Goal: Task Accomplishment & Management: Manage account settings

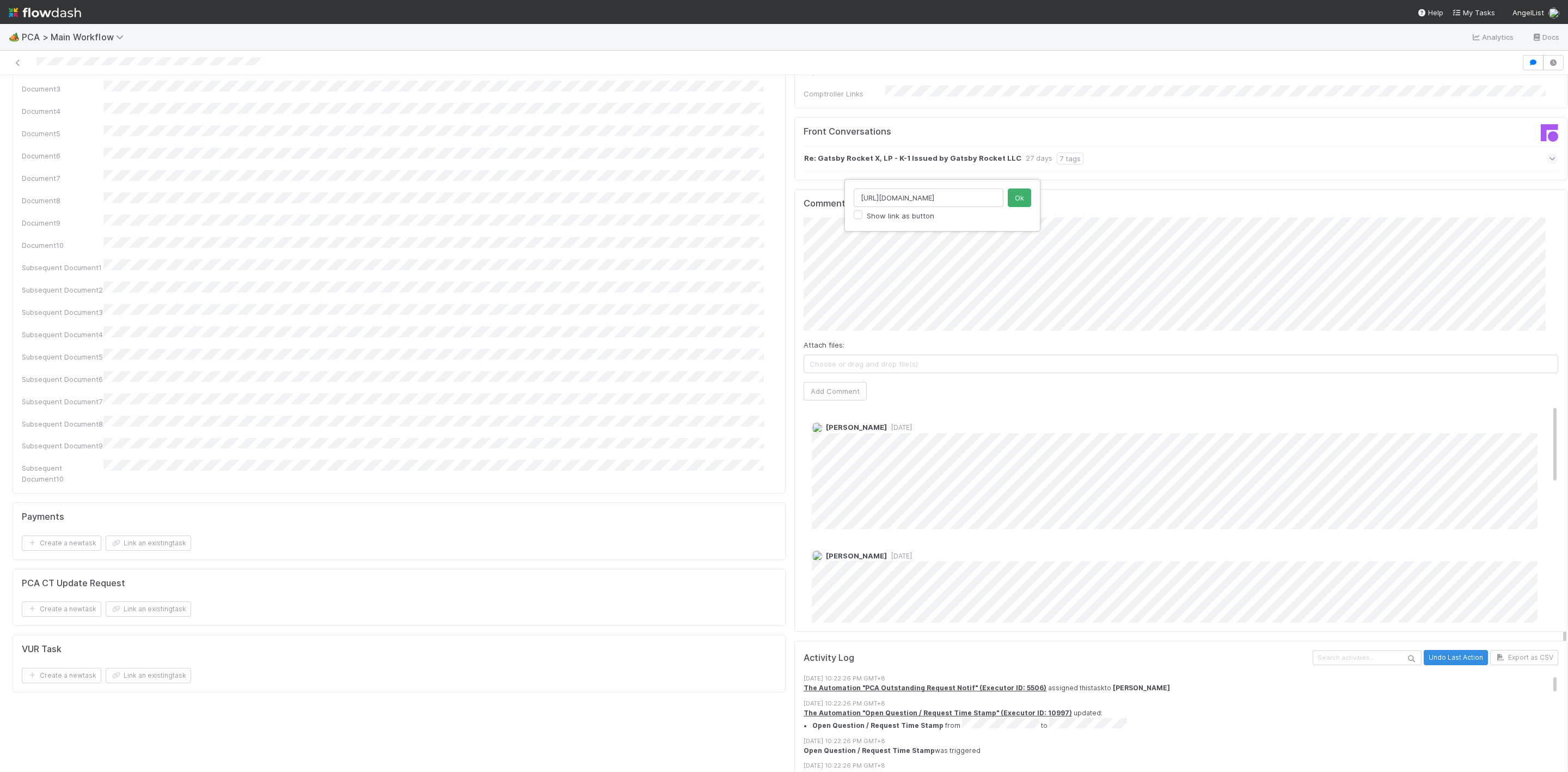
scroll to position [0, 310]
type input "https://comptroller.internal.angellist.com/v/review_data_change_requests?compan…"
click at [1025, 193] on button "Ok" at bounding box center [1019, 198] width 23 height 18
click at [838, 382] on button "Add Comment" at bounding box center [835, 391] width 63 height 18
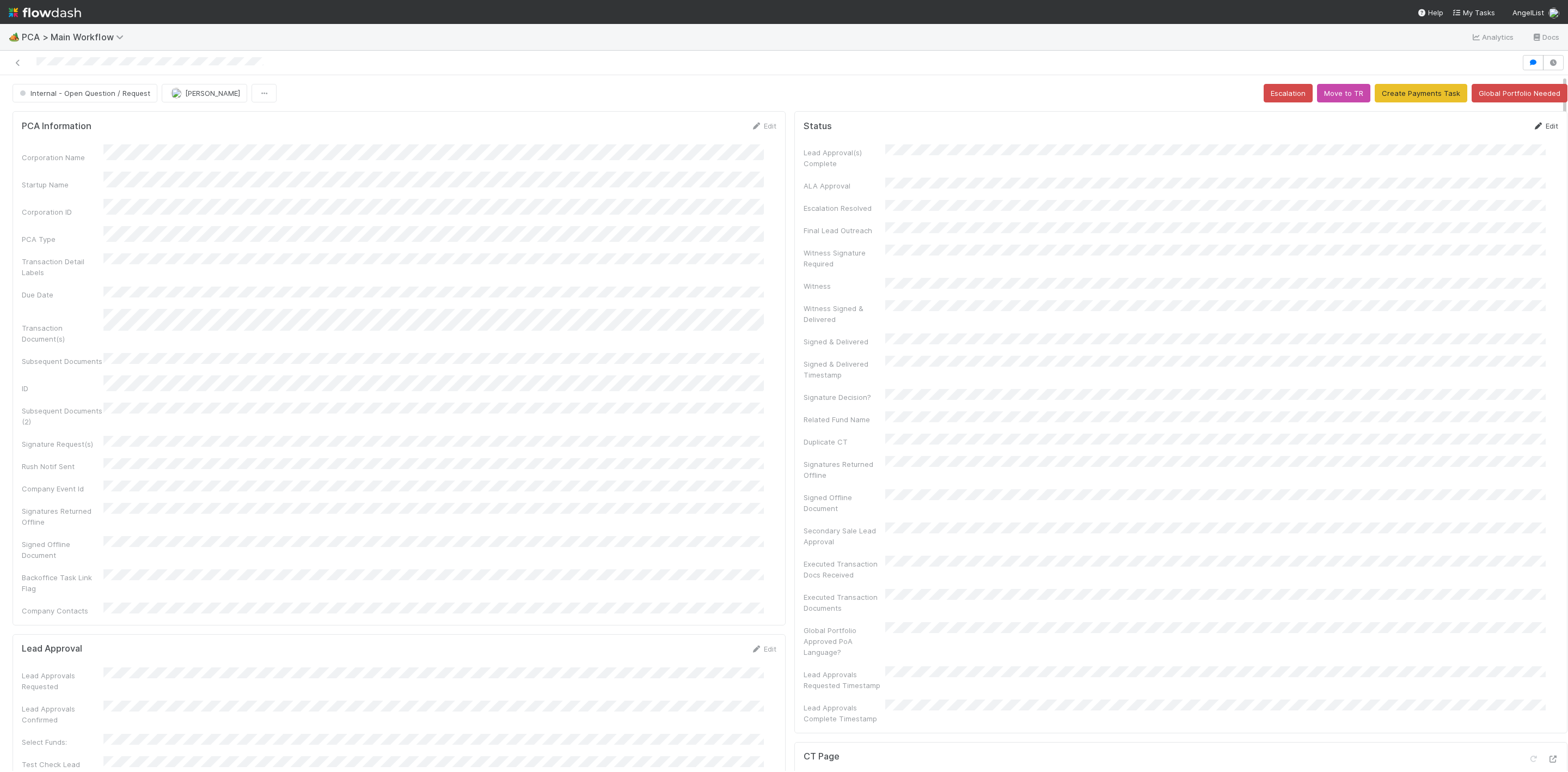
click at [1533, 129] on link "Edit" at bounding box center [1545, 126] width 26 height 9
click at [1524, 131] on button "Cancel" at bounding box center [1539, 130] width 38 height 18
click at [105, 91] on span "Internal - Open Question / Request" at bounding box center [84, 93] width 133 height 9
click at [118, 124] on div "DCR Review" at bounding box center [86, 121] width 153 height 20
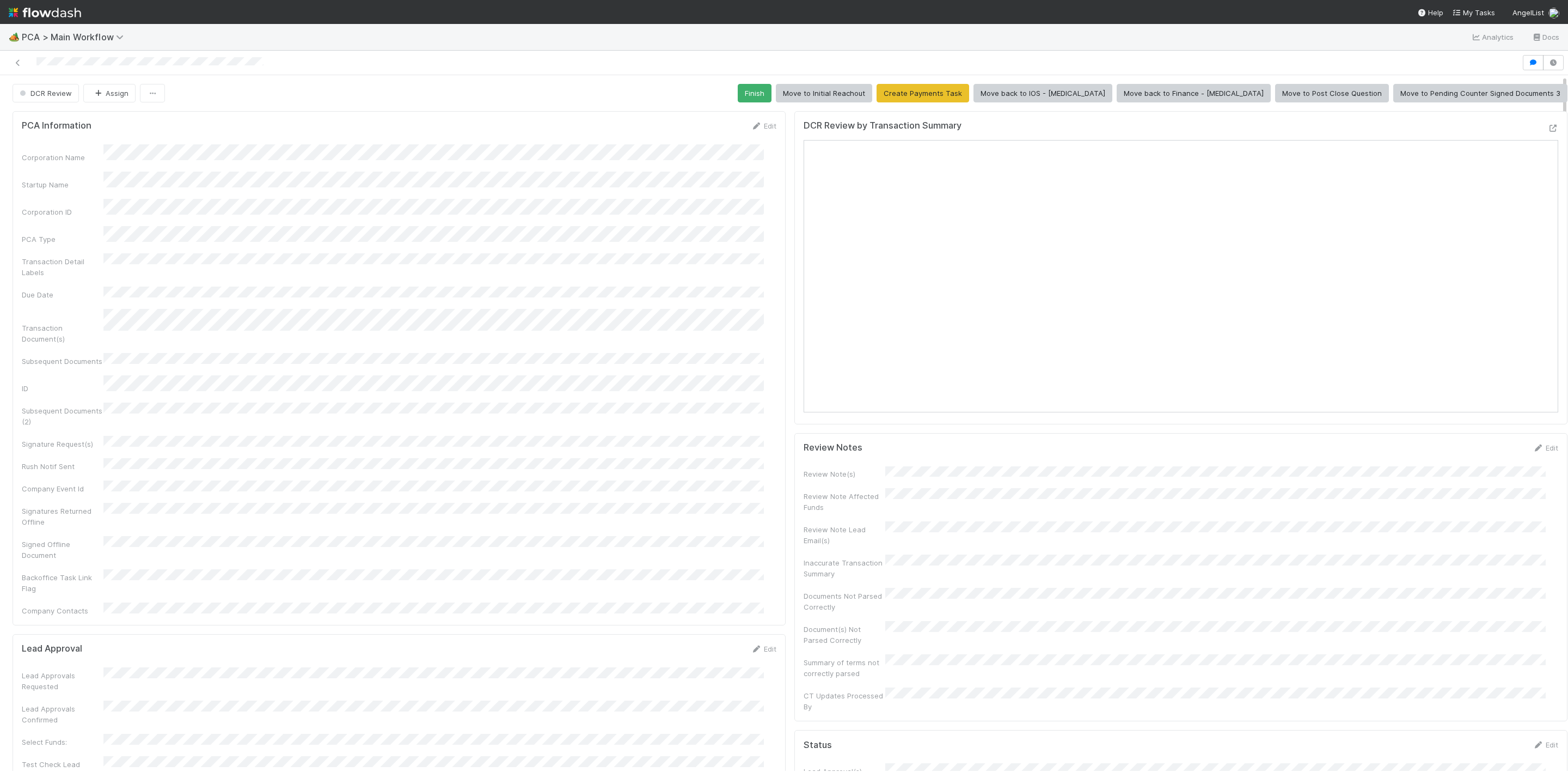
click at [14, 10] on img at bounding box center [45, 12] width 72 height 18
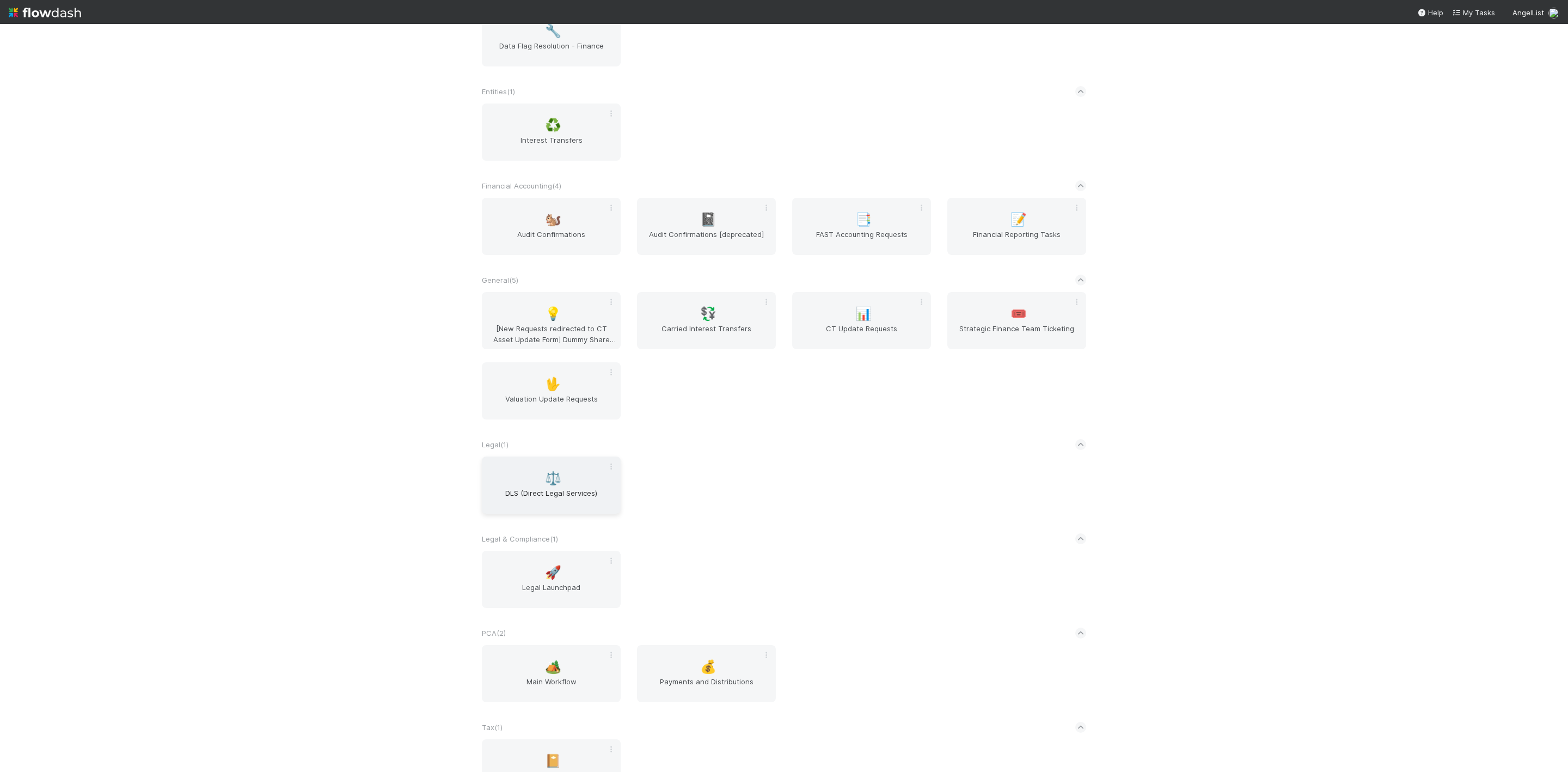
scroll to position [419, 0]
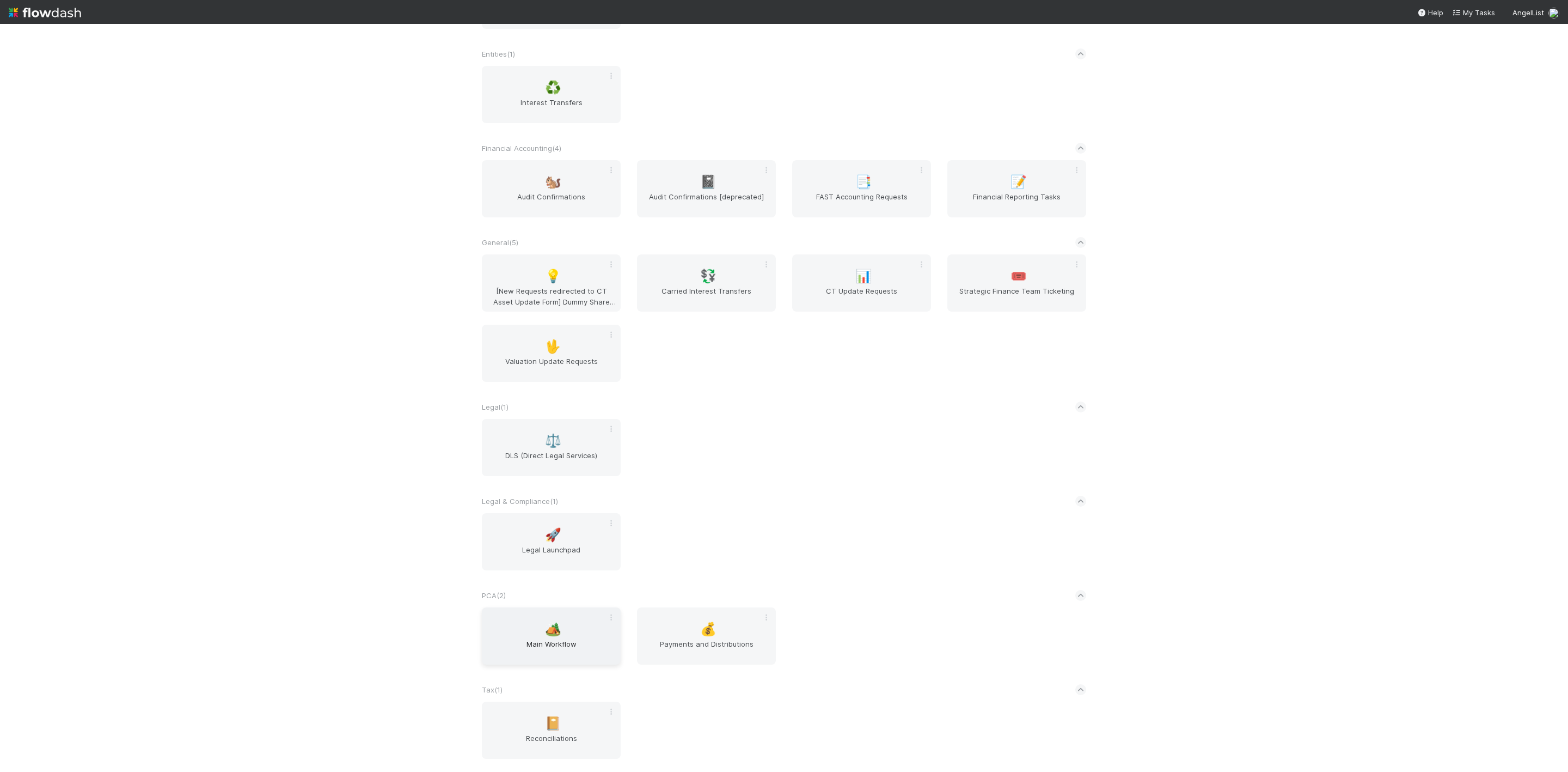
click at [498, 634] on div "🏕️ Main Workflow" at bounding box center [551, 636] width 139 height 57
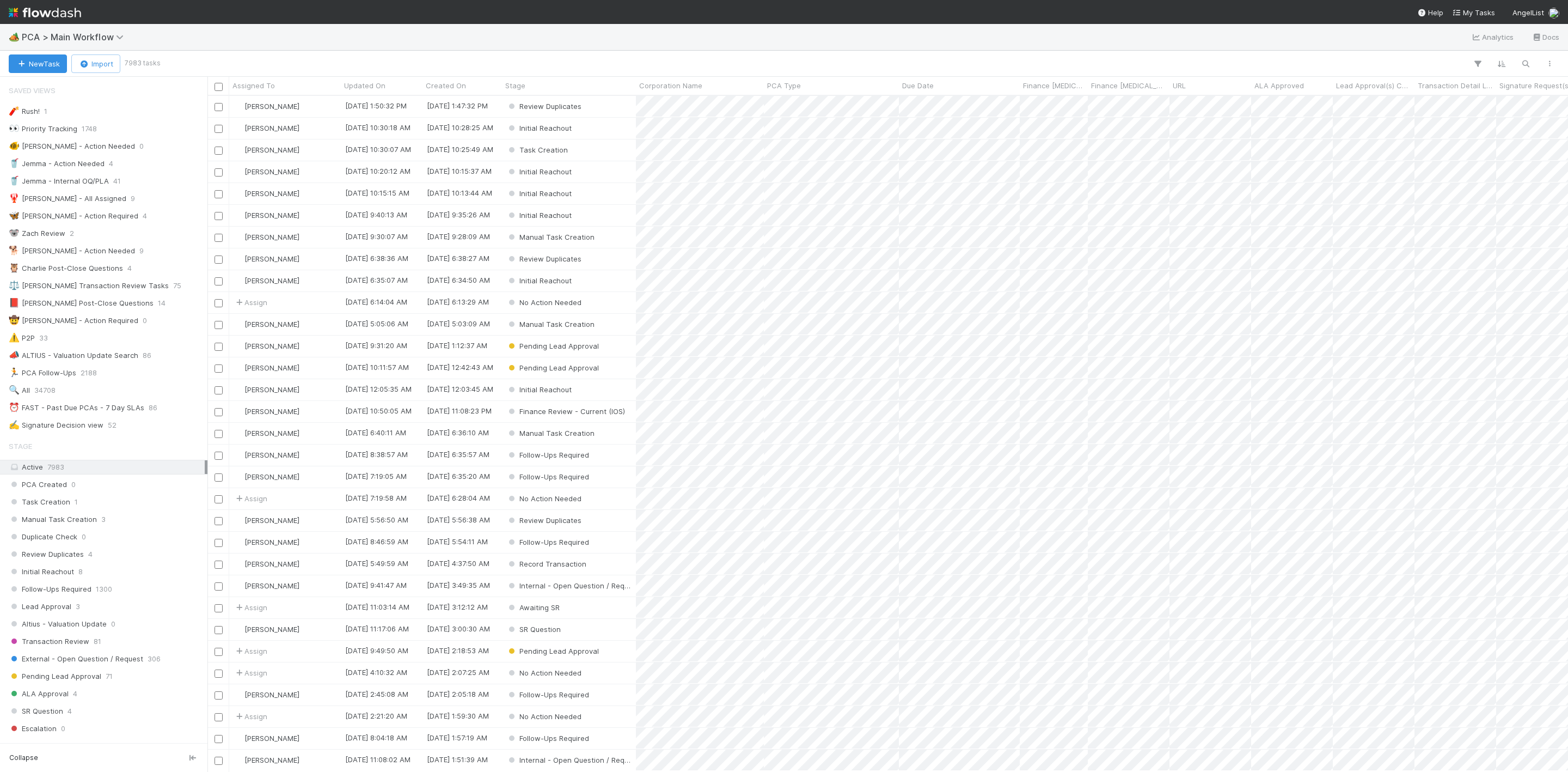
scroll to position [662, 1348]
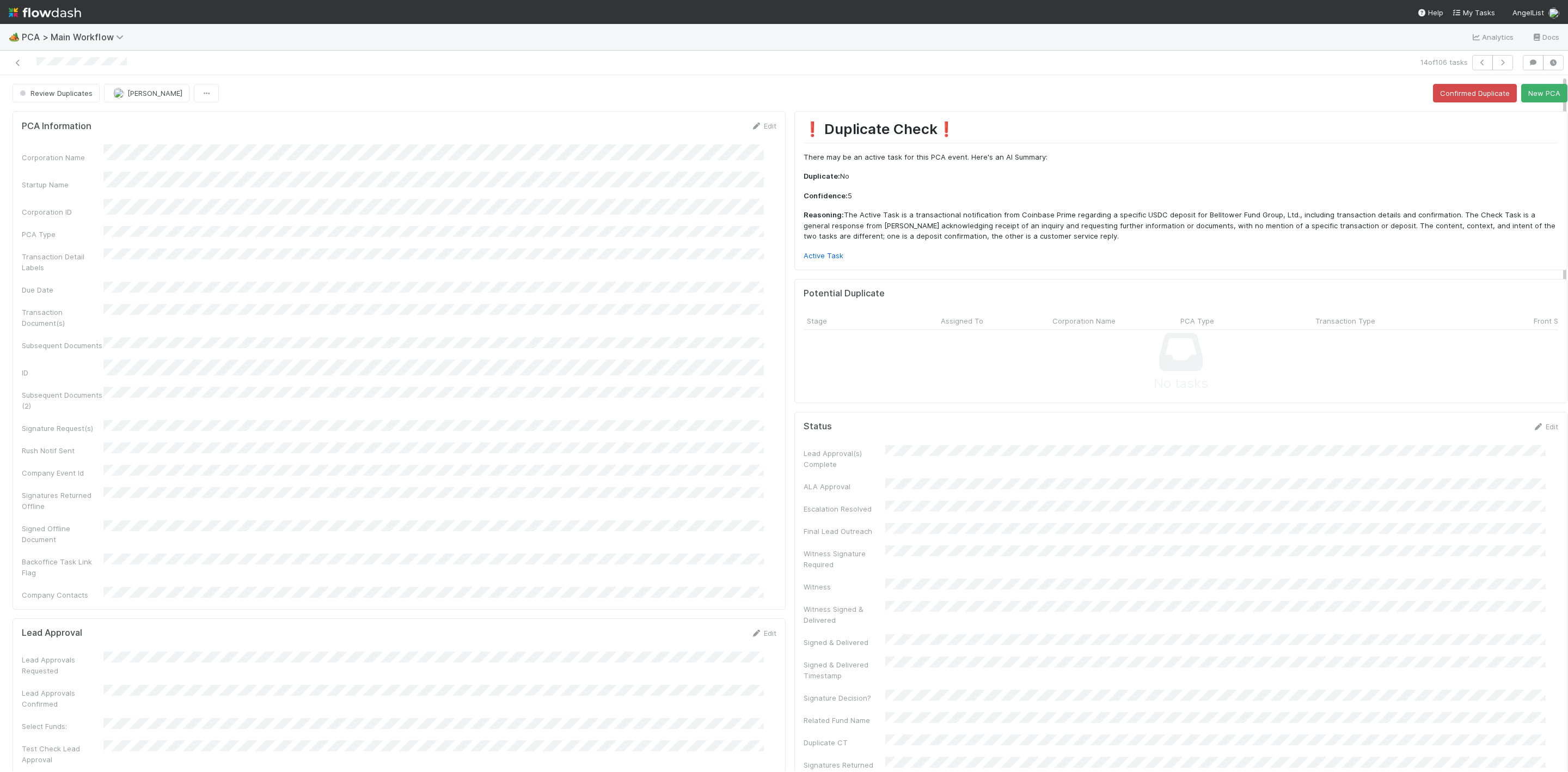
click at [848, 481] on div "ALA Approval" at bounding box center [845, 486] width 82 height 11
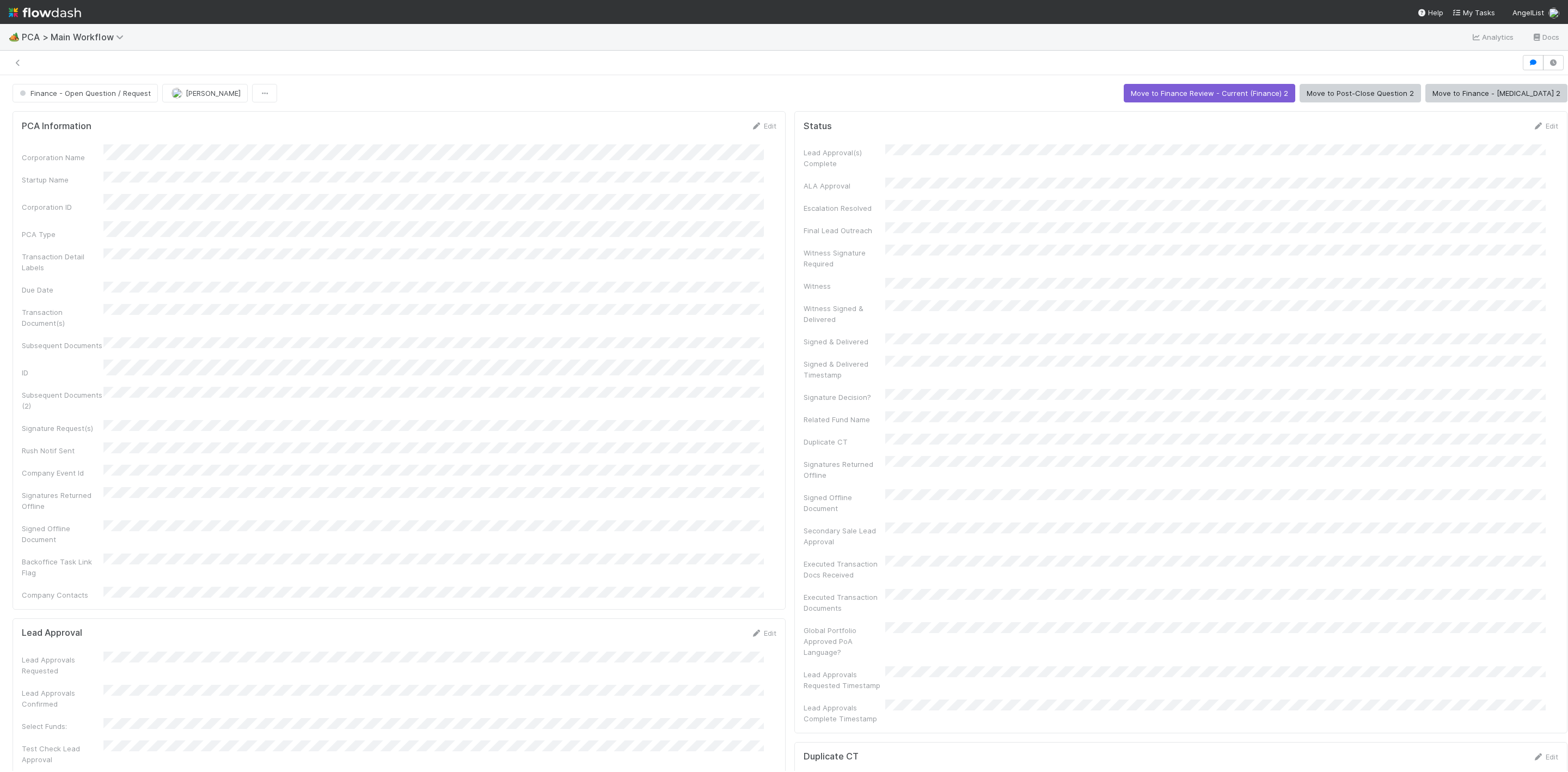
scroll to position [899, 0]
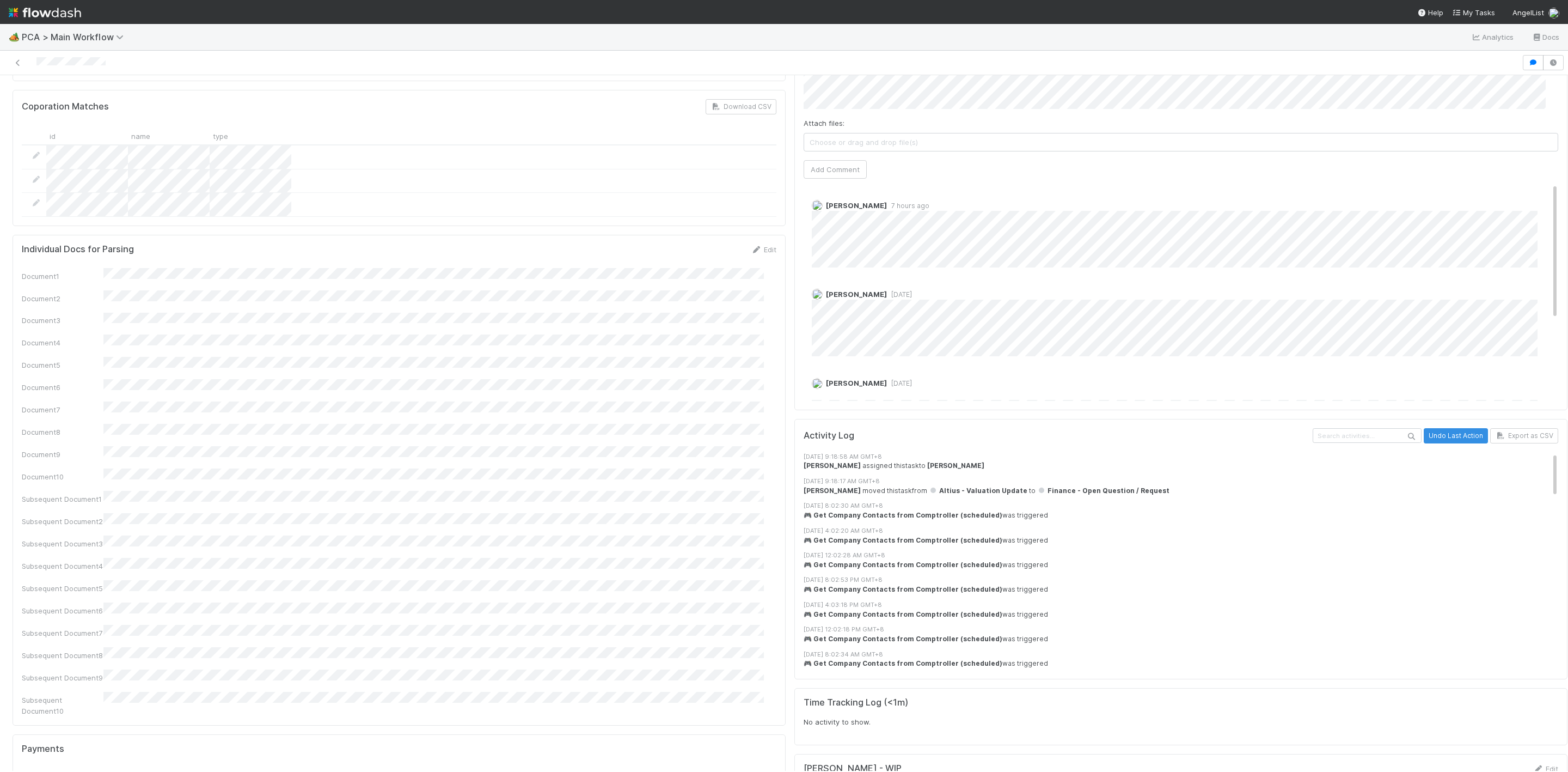
click at [23, 13] on img at bounding box center [45, 12] width 72 height 18
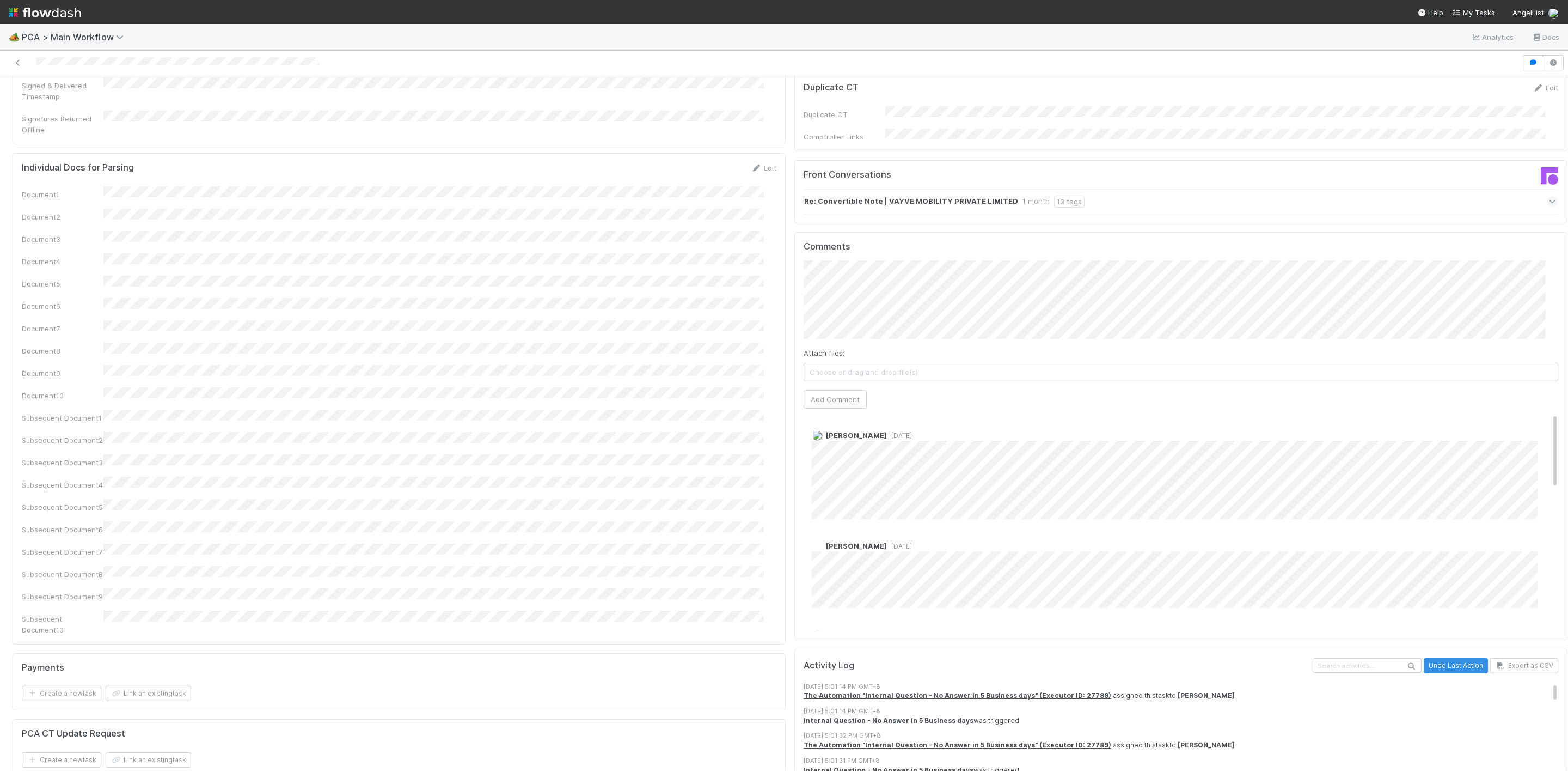
scroll to position [1553, 0]
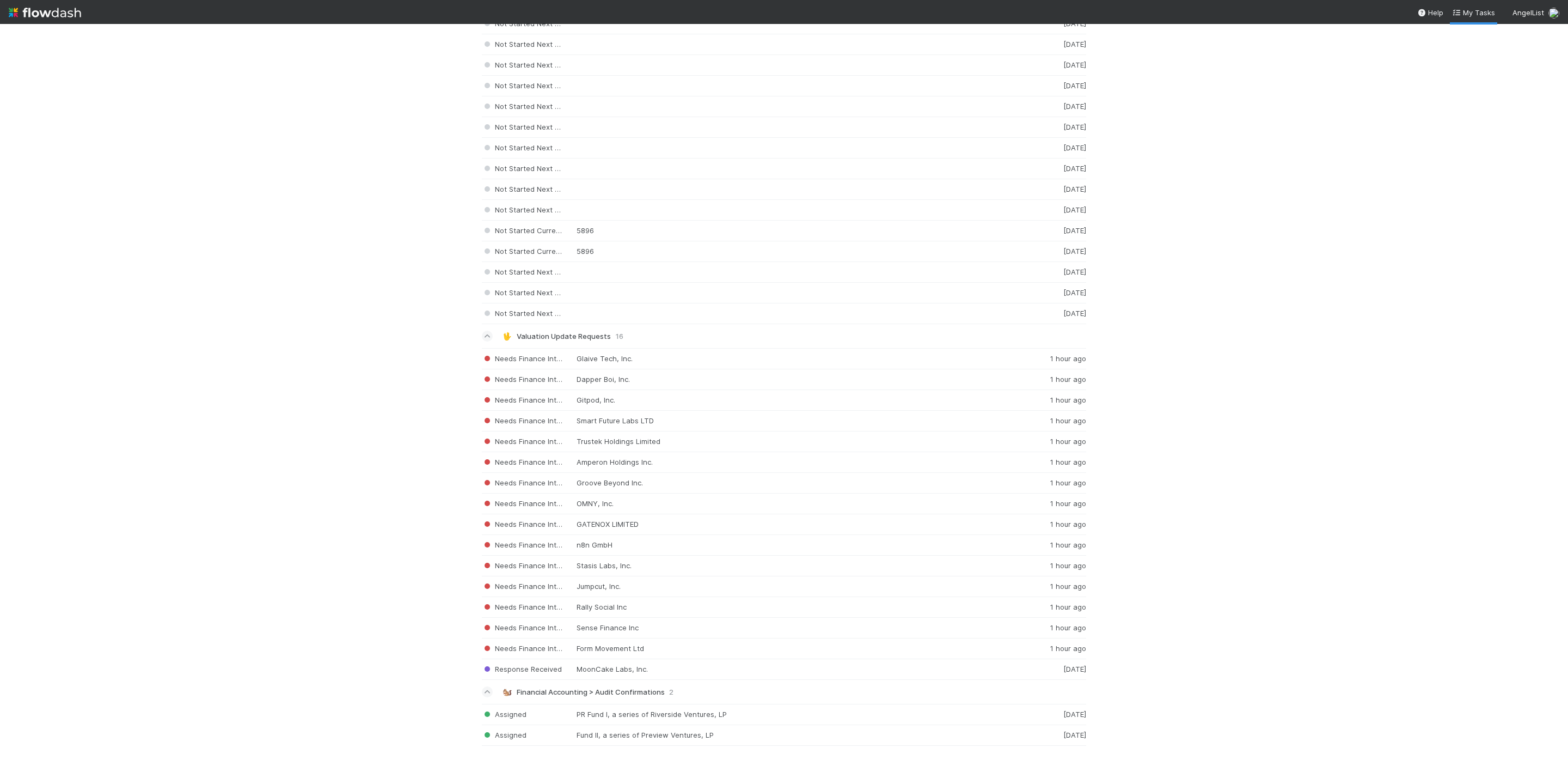
scroll to position [2499, 0]
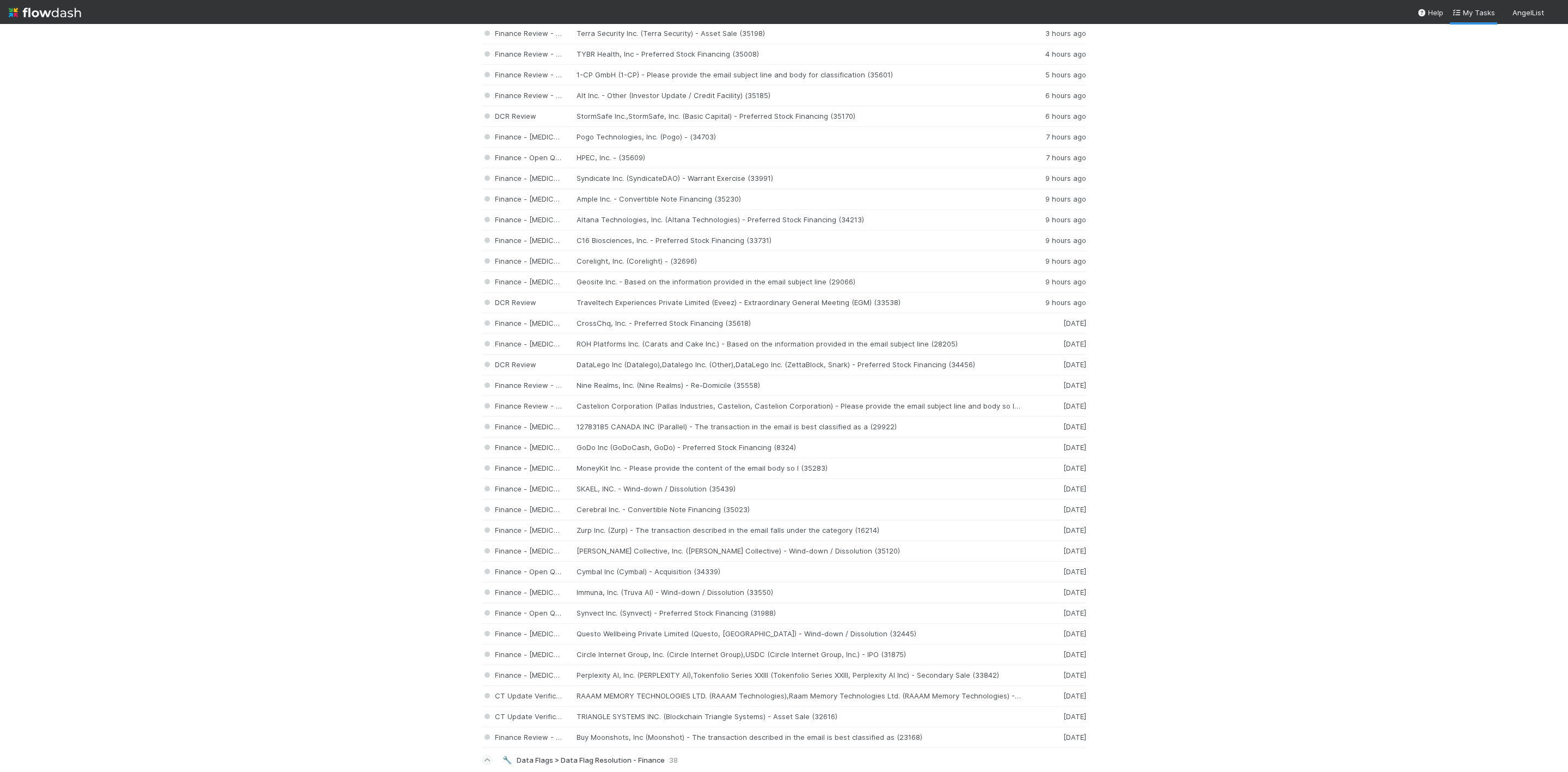
scroll to position [82, 0]
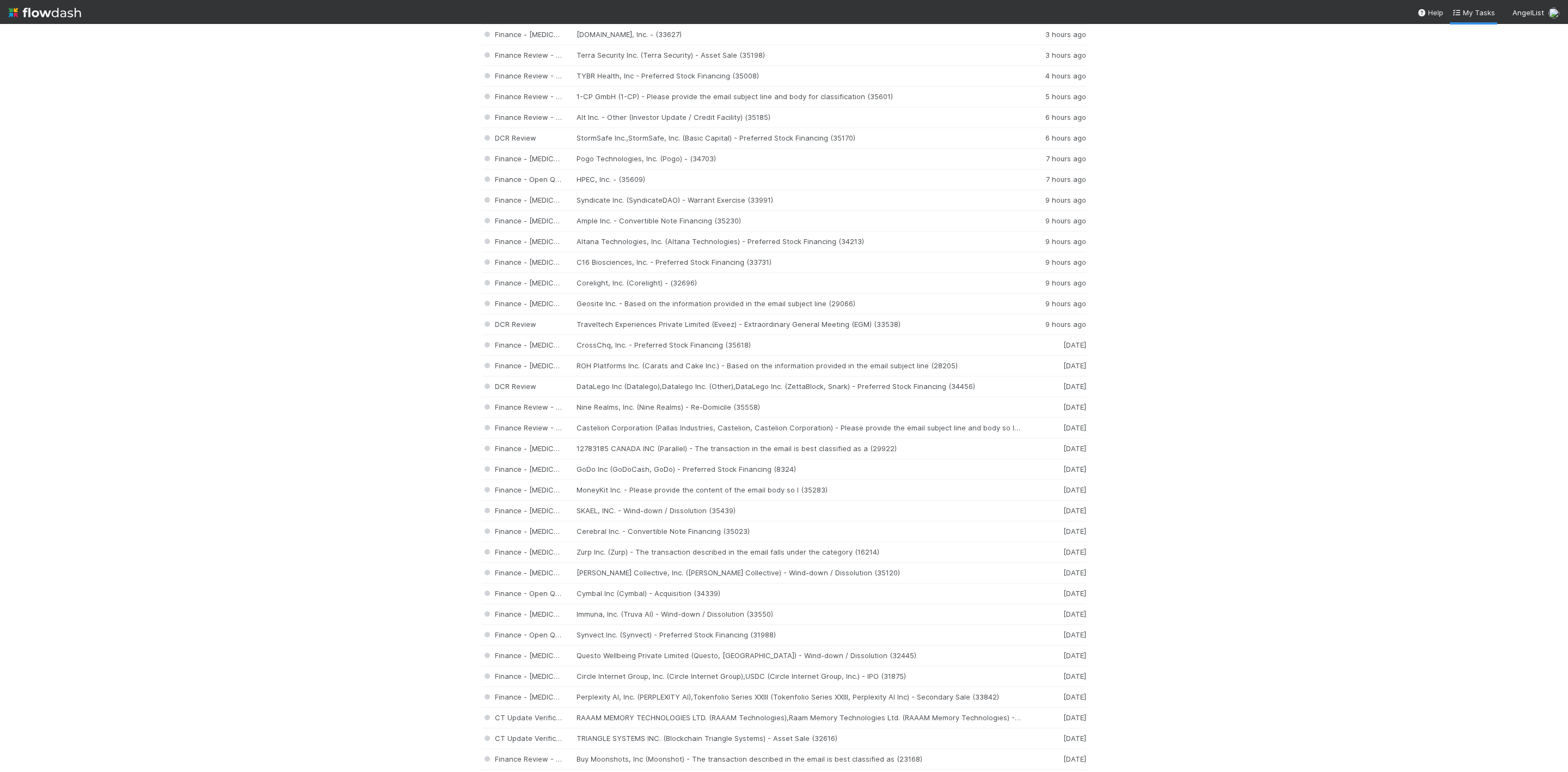
click at [9, 12] on img at bounding box center [45, 12] width 72 height 18
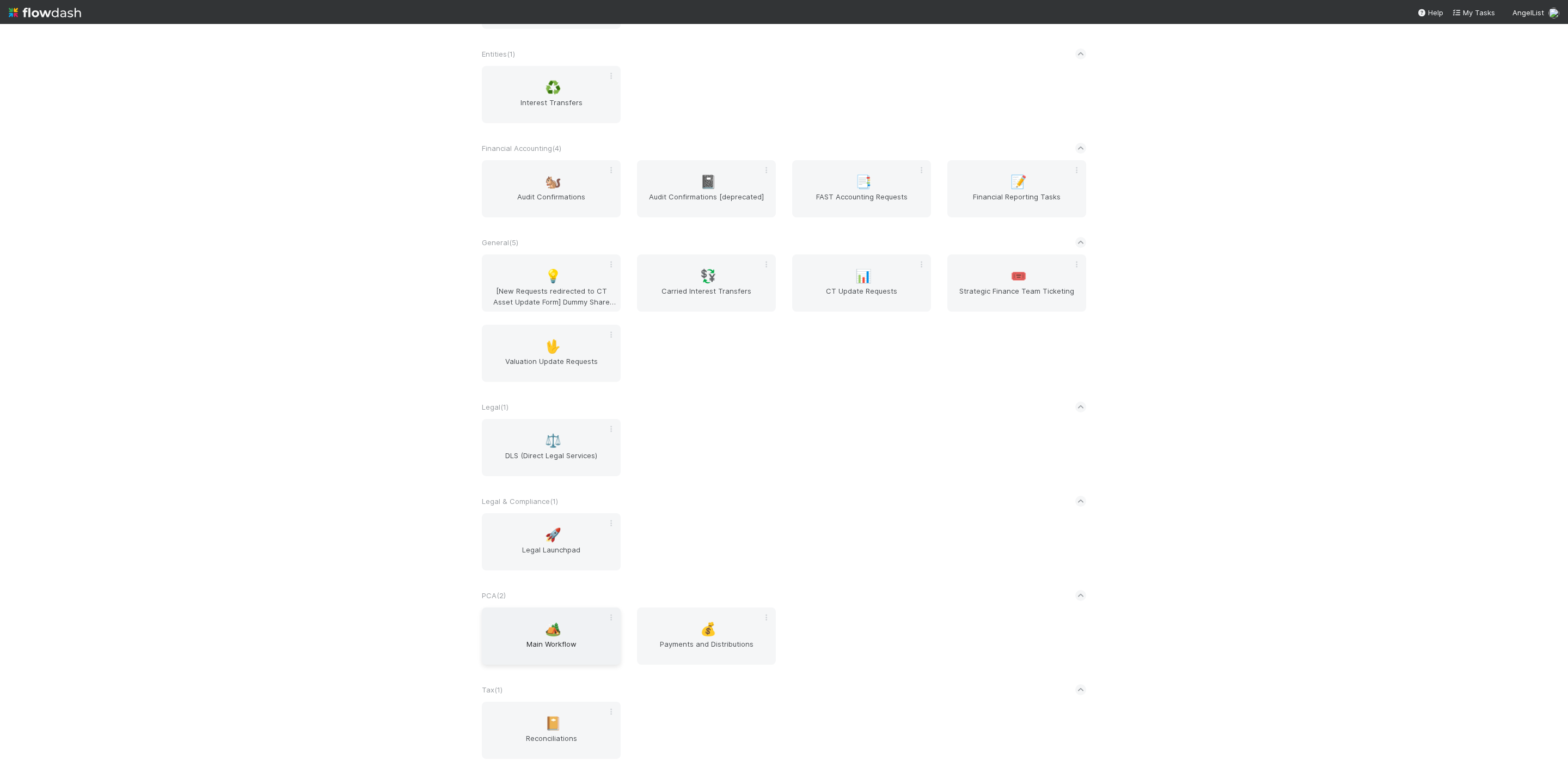
scroll to position [419, 0]
click at [519, 626] on div "🏕️ Main Workflow" at bounding box center [551, 636] width 139 height 57
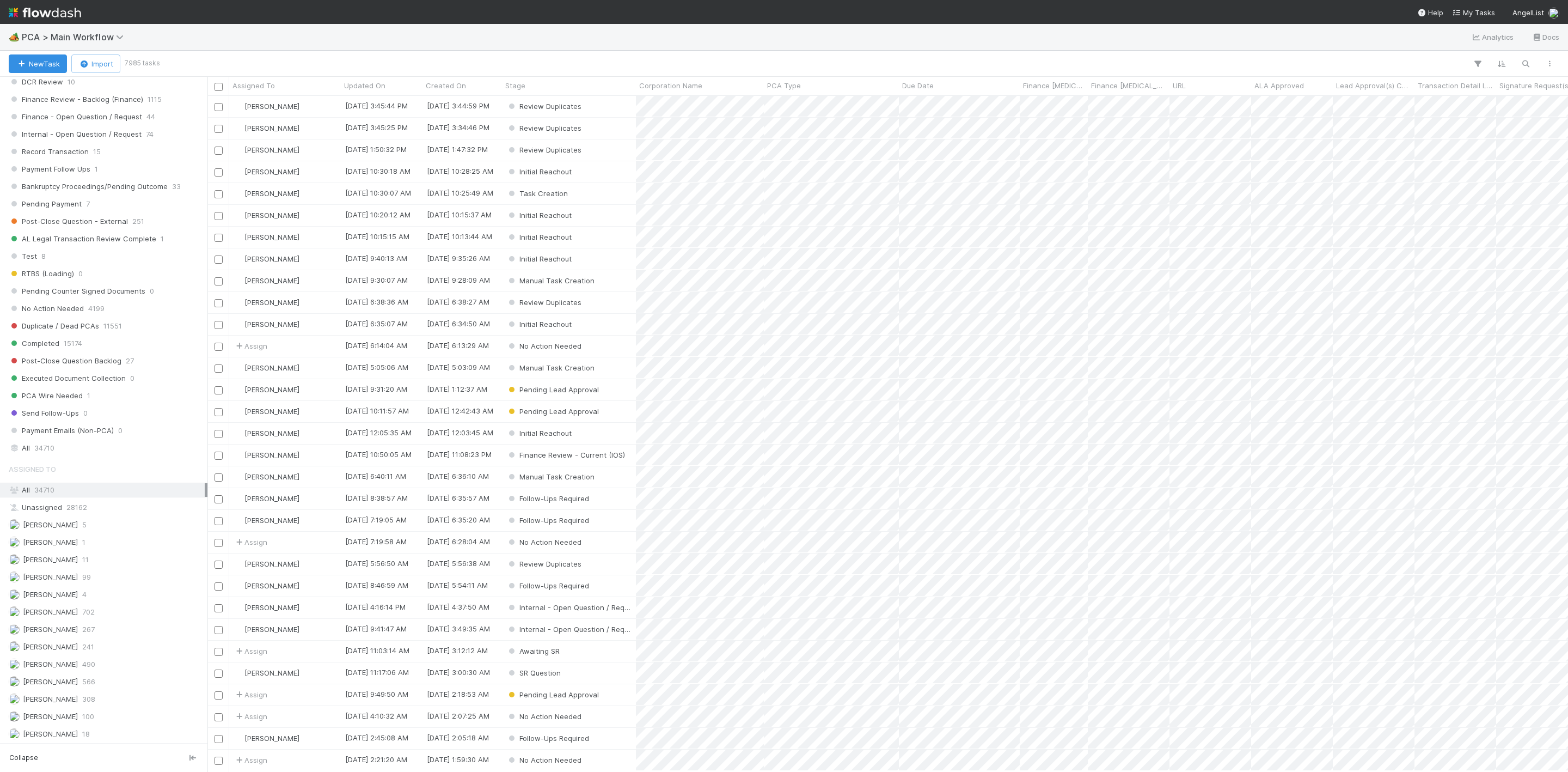
scroll to position [844, 0]
click at [64, 170] on div "DCR Review 10" at bounding box center [107, 163] width 196 height 14
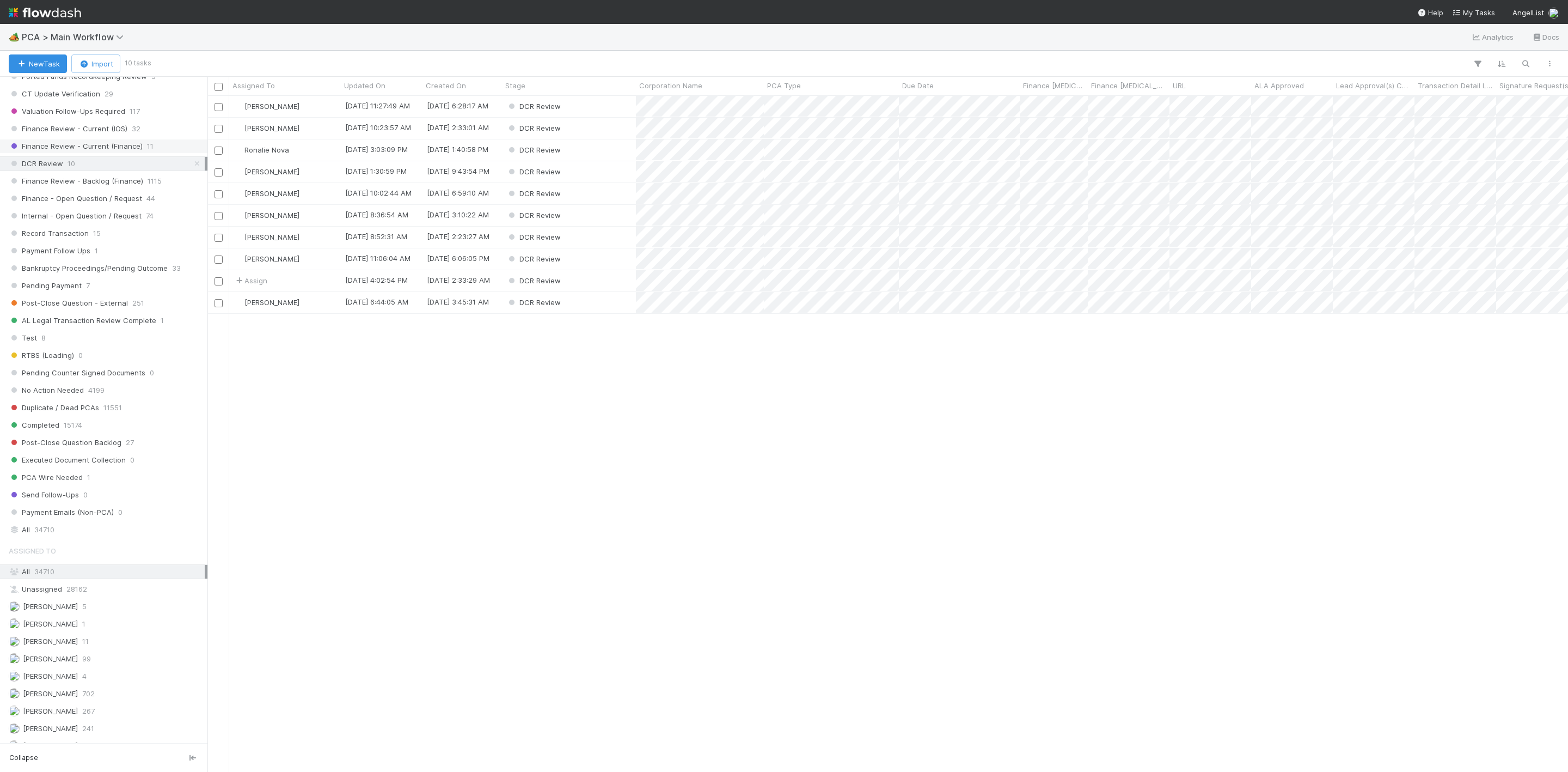
scroll to position [662, 1348]
click at [276, 288] on div "Assign" at bounding box center [284, 280] width 112 height 21
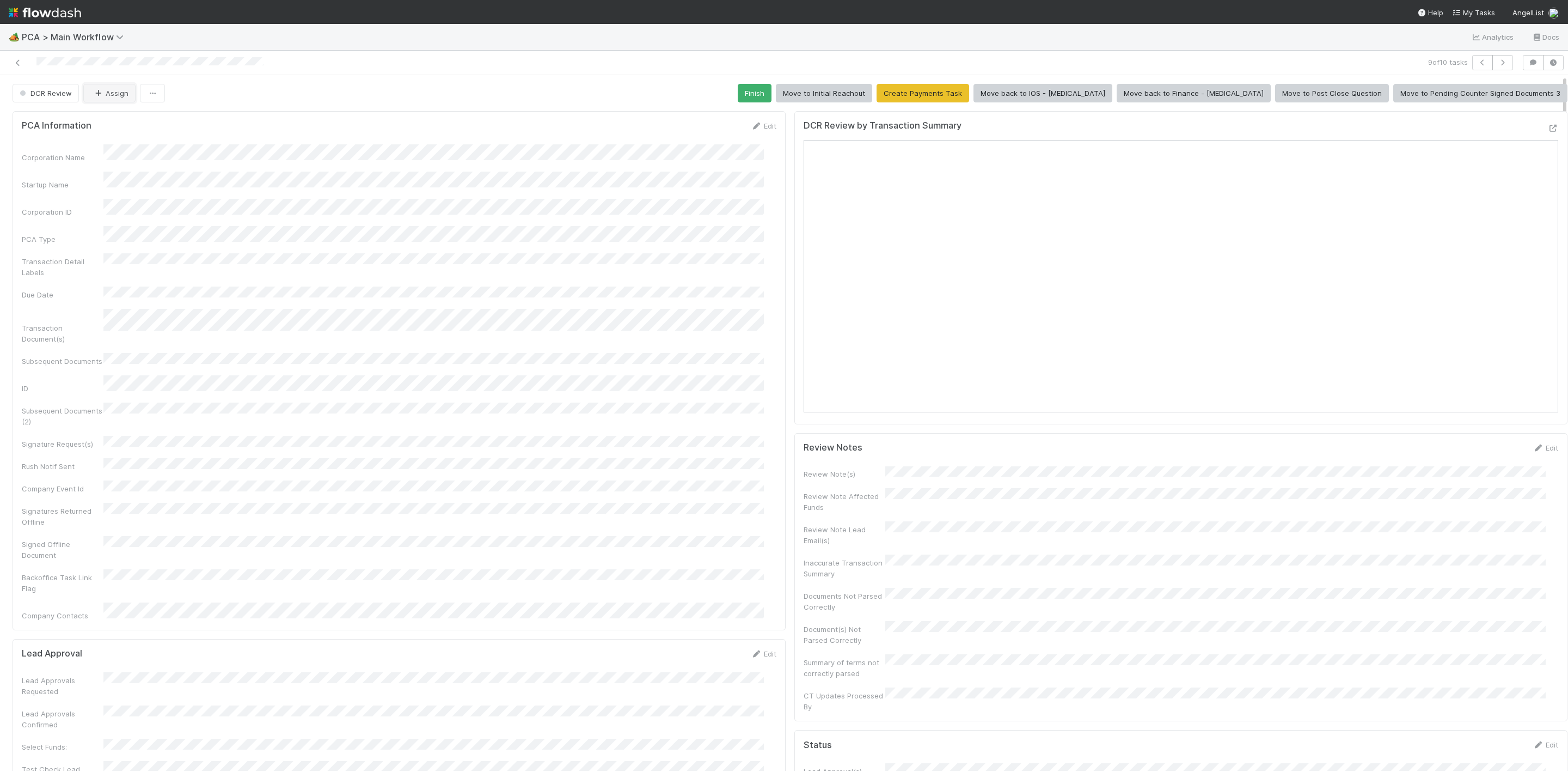
click at [116, 91] on button "Assign" at bounding box center [109, 93] width 52 height 18
click at [137, 127] on div "Ronalie Nova" at bounding box center [156, 121] width 153 height 20
click at [20, 64] on icon at bounding box center [18, 63] width 11 height 7
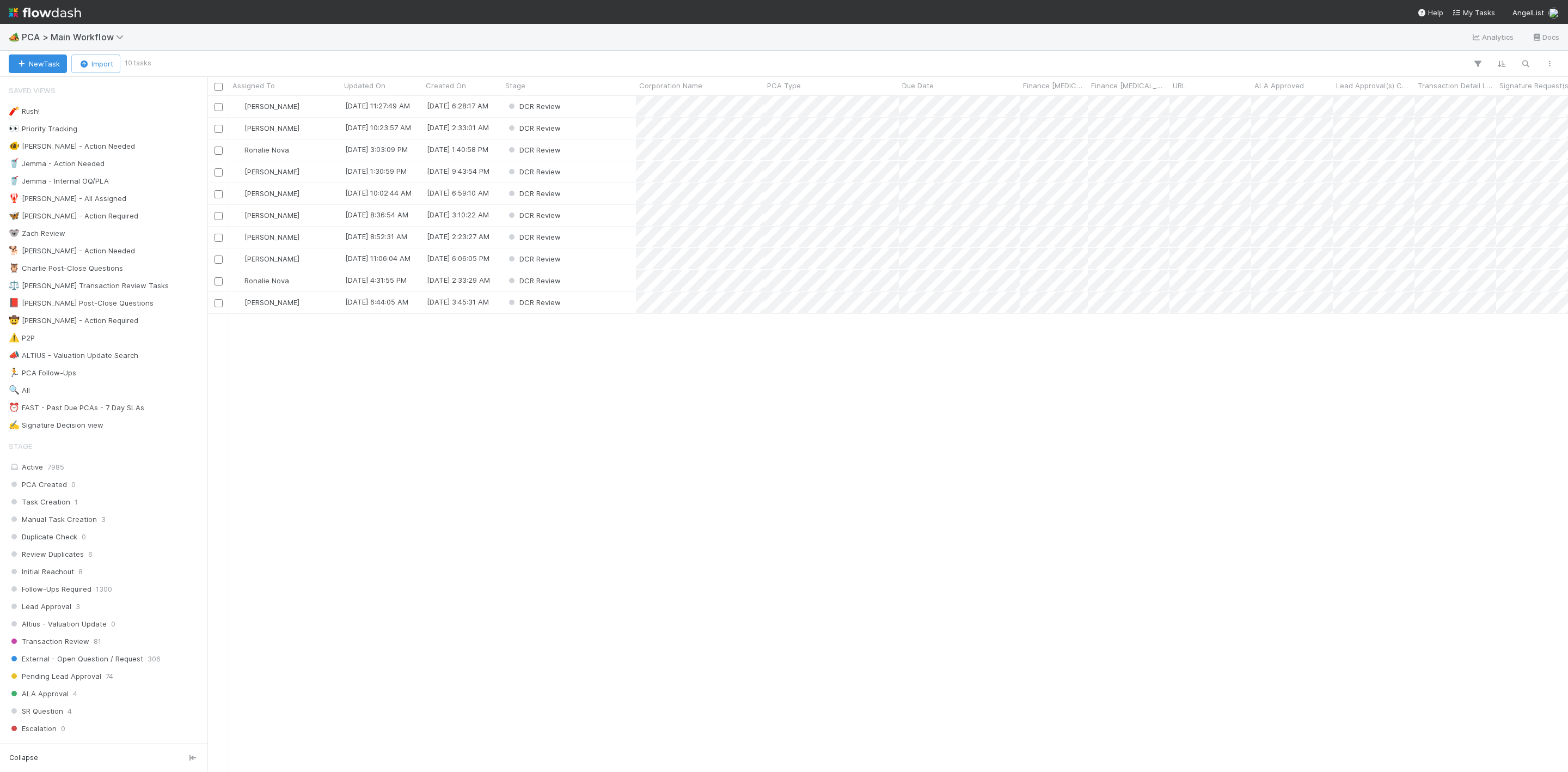
scroll to position [662, 1348]
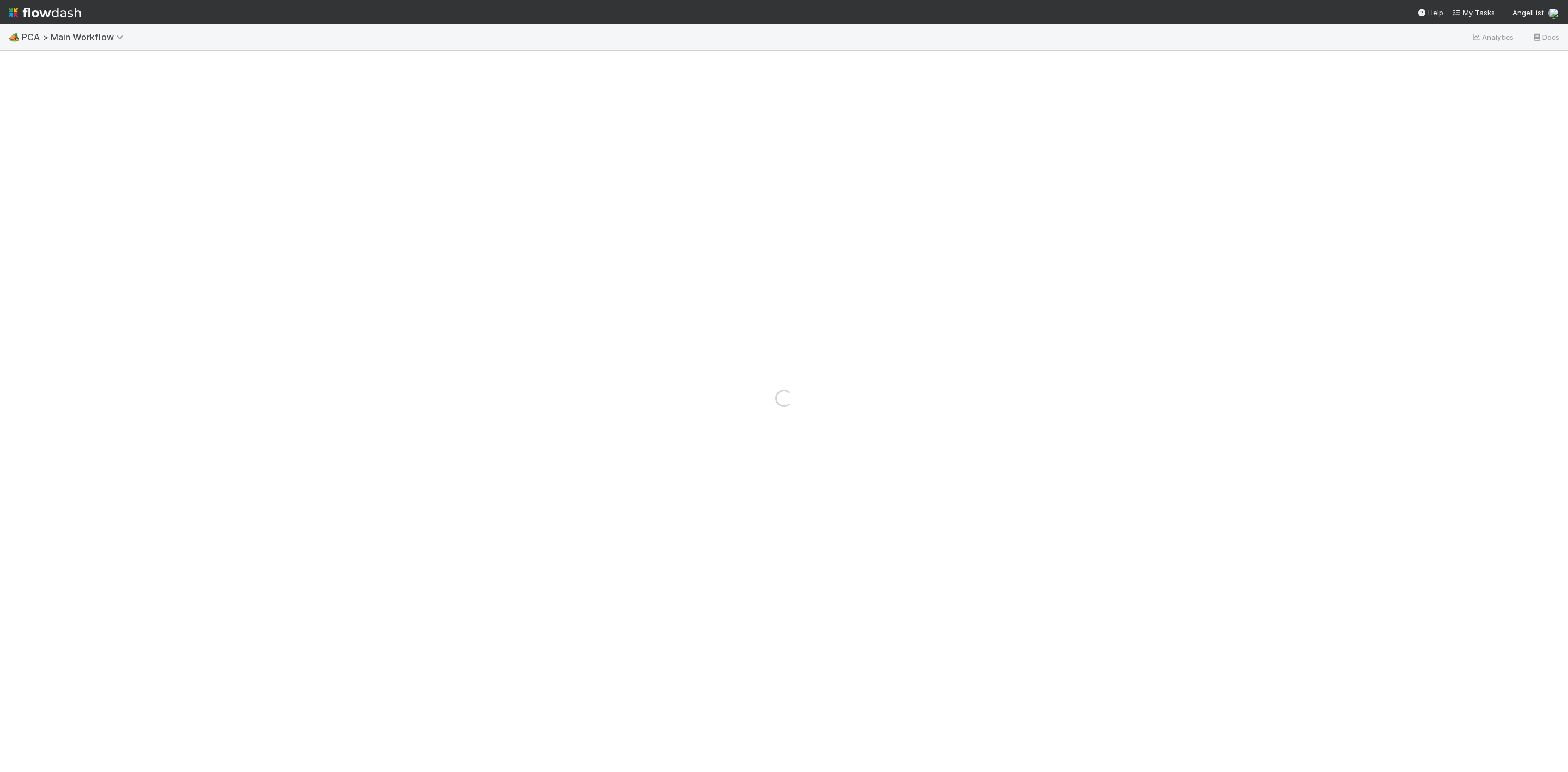
click at [515, 0] on nav "Help My Tasks AngelList" at bounding box center [784, 12] width 1568 height 24
click at [1548, 552] on icon at bounding box center [1553, 556] width 11 height 7
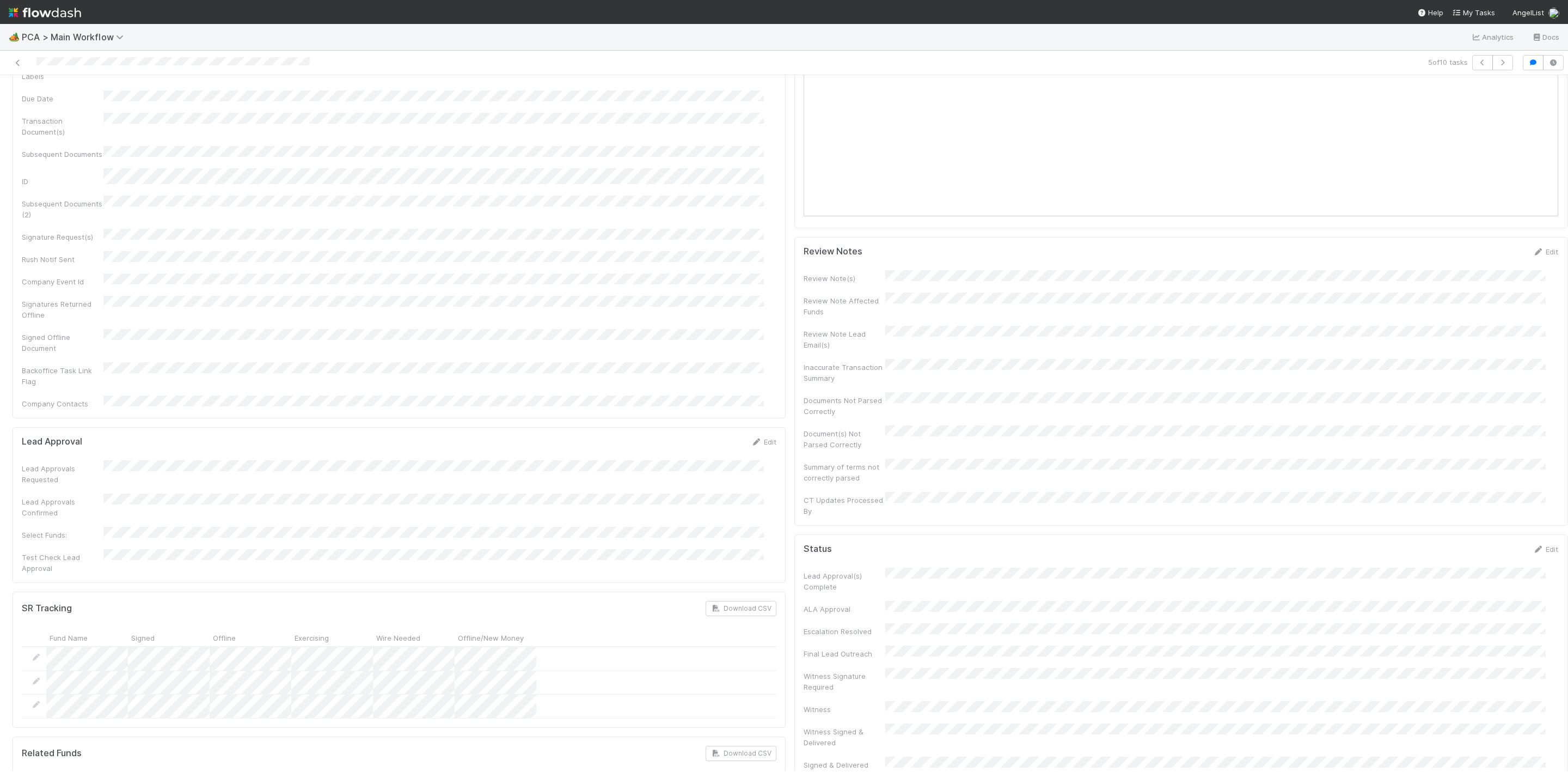
scroll to position [0, 0]
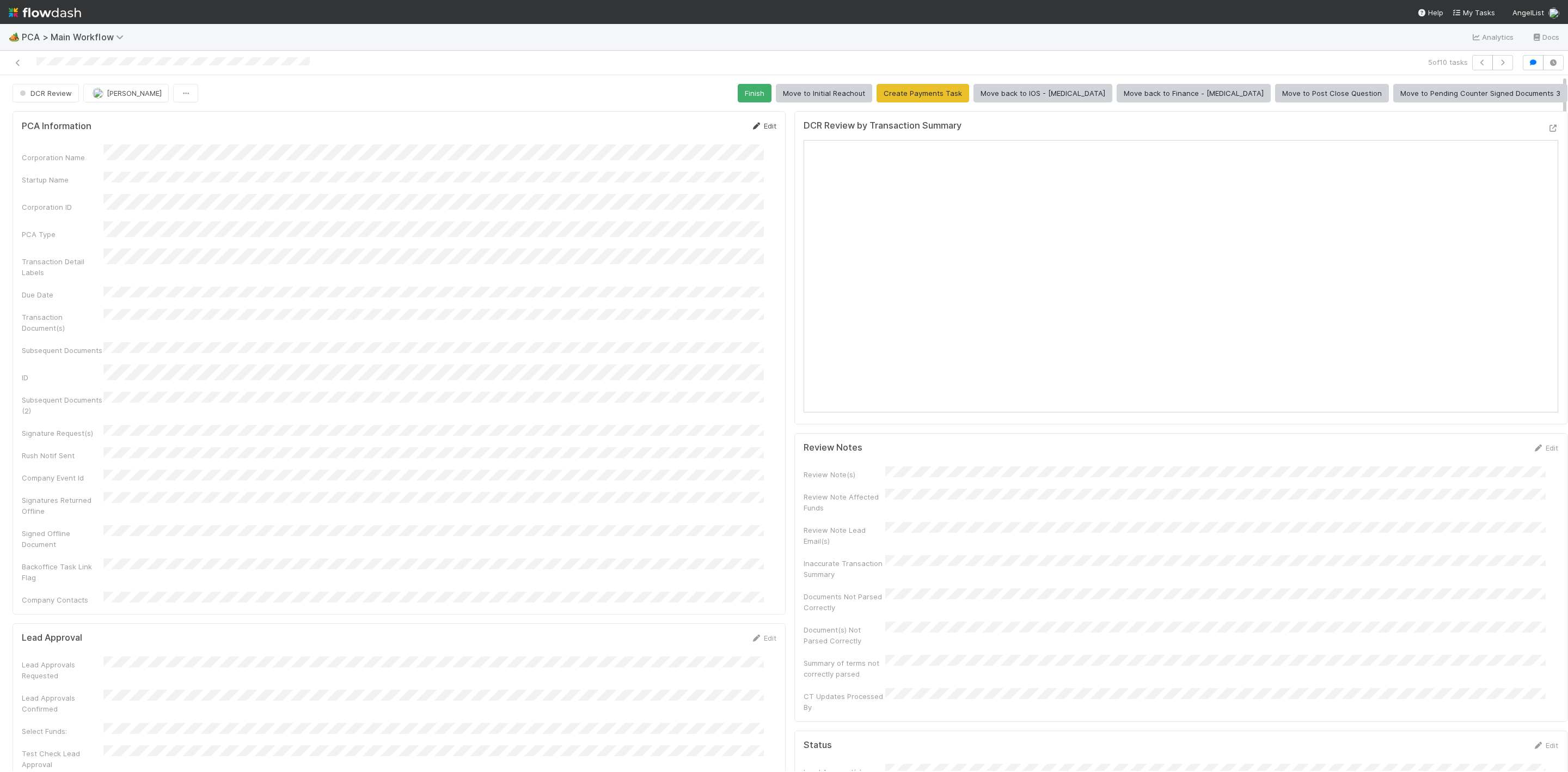
click at [761, 128] on link "Edit" at bounding box center [764, 126] width 26 height 9
click at [706, 130] on button "Save" at bounding box center [718, 130] width 31 height 18
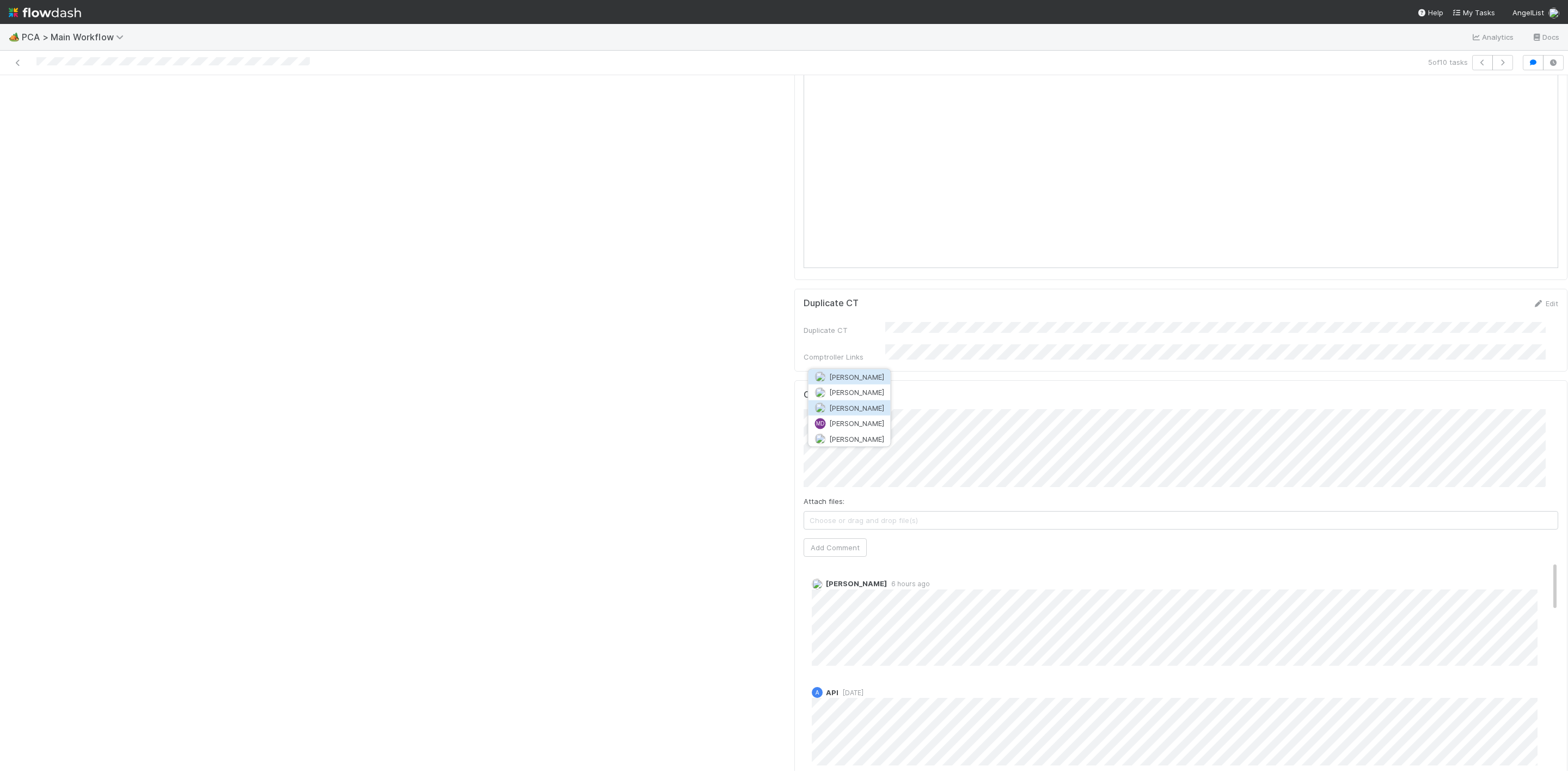
click at [866, 403] on span "[PERSON_NAME]" at bounding box center [856, 408] width 55 height 9
click at [886, 511] on span "Choose or drag and drop file(s)" at bounding box center [1181, 520] width 753 height 18
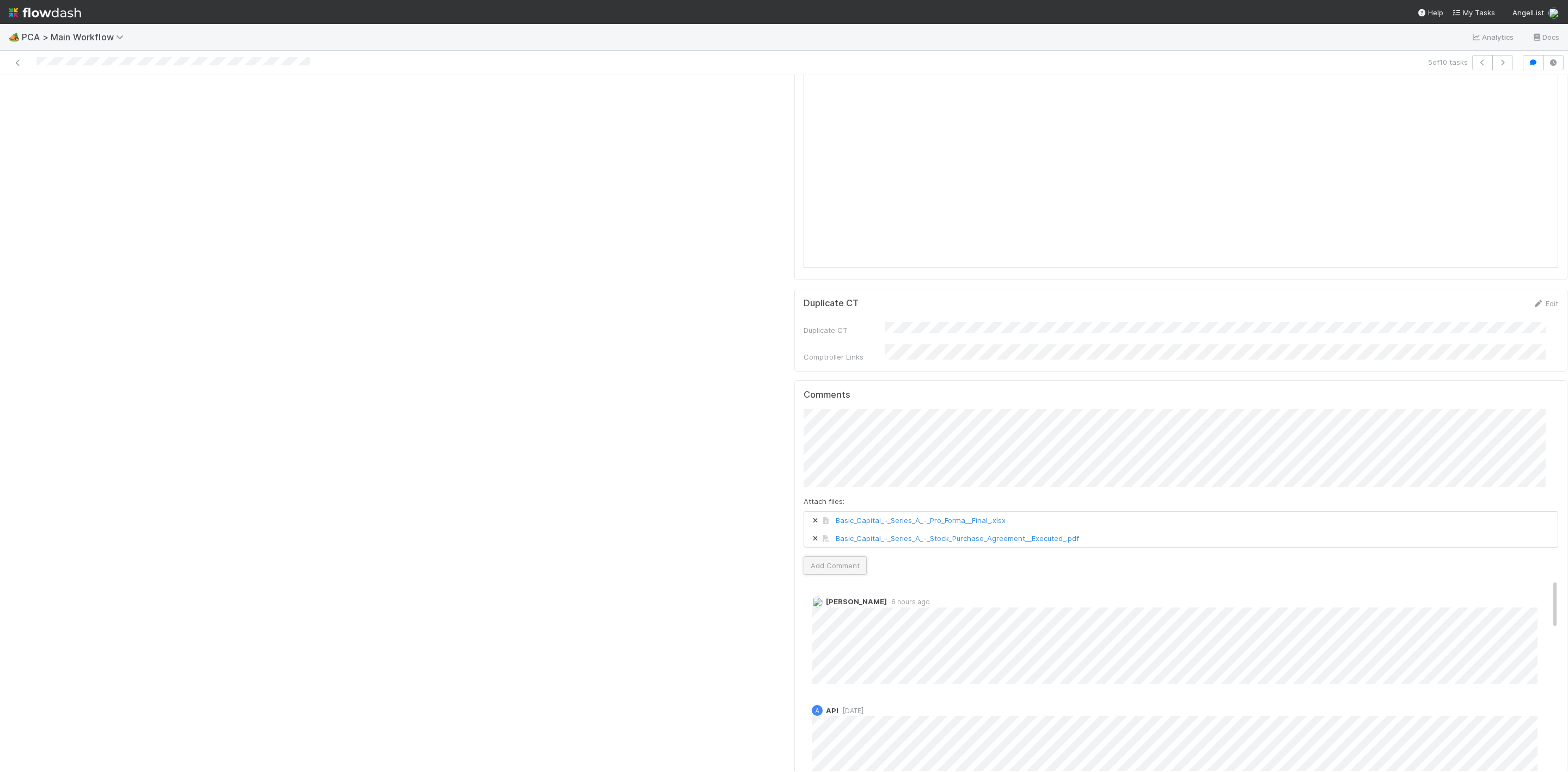
click at [837, 556] on button "Add Comment" at bounding box center [835, 565] width 63 height 18
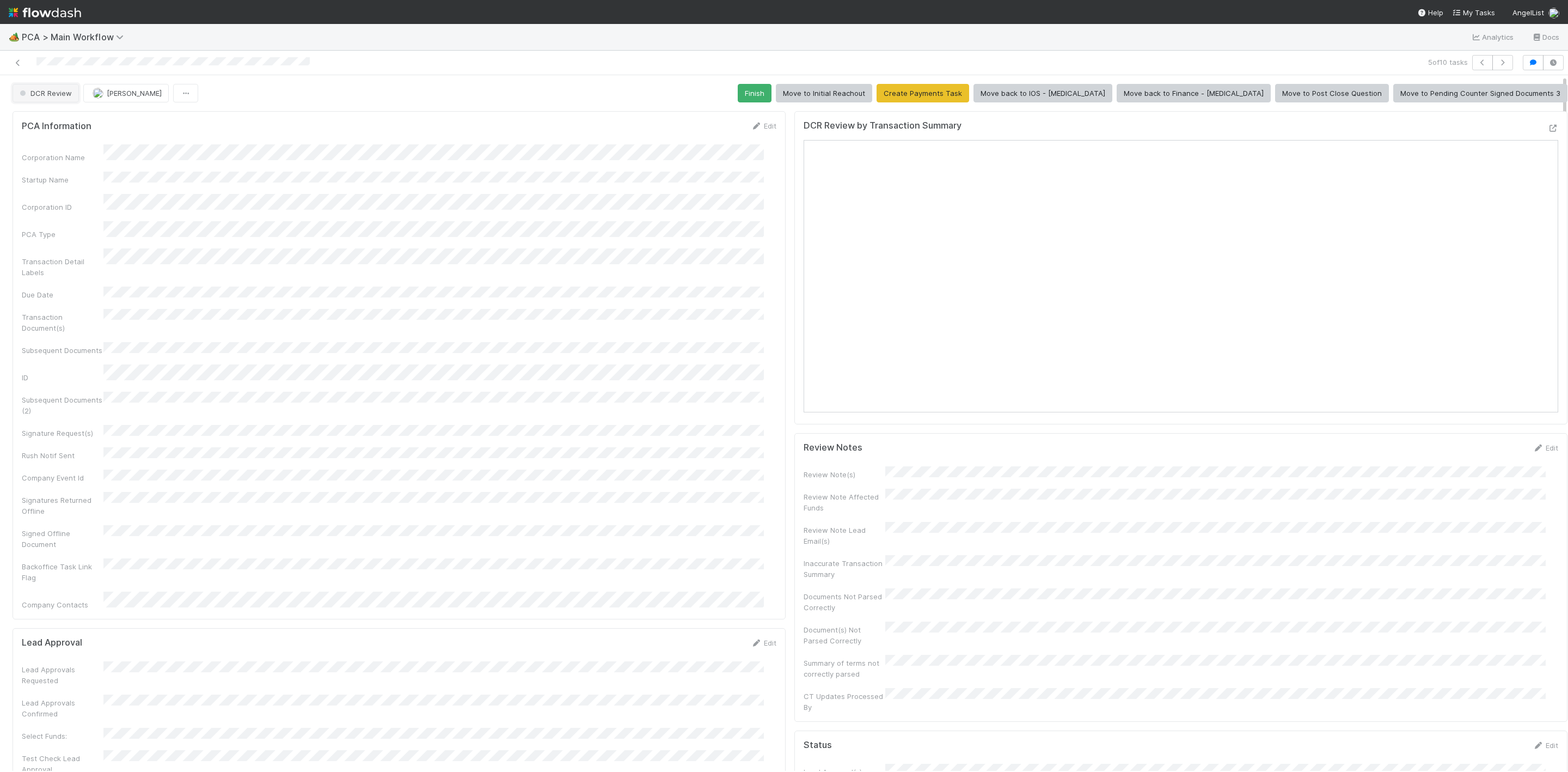
click at [53, 93] on span "DCR Review" at bounding box center [45, 93] width 54 height 9
click at [48, 162] on div "[MEDICAL_DATA]" at bounding box center [86, 161] width 153 height 20
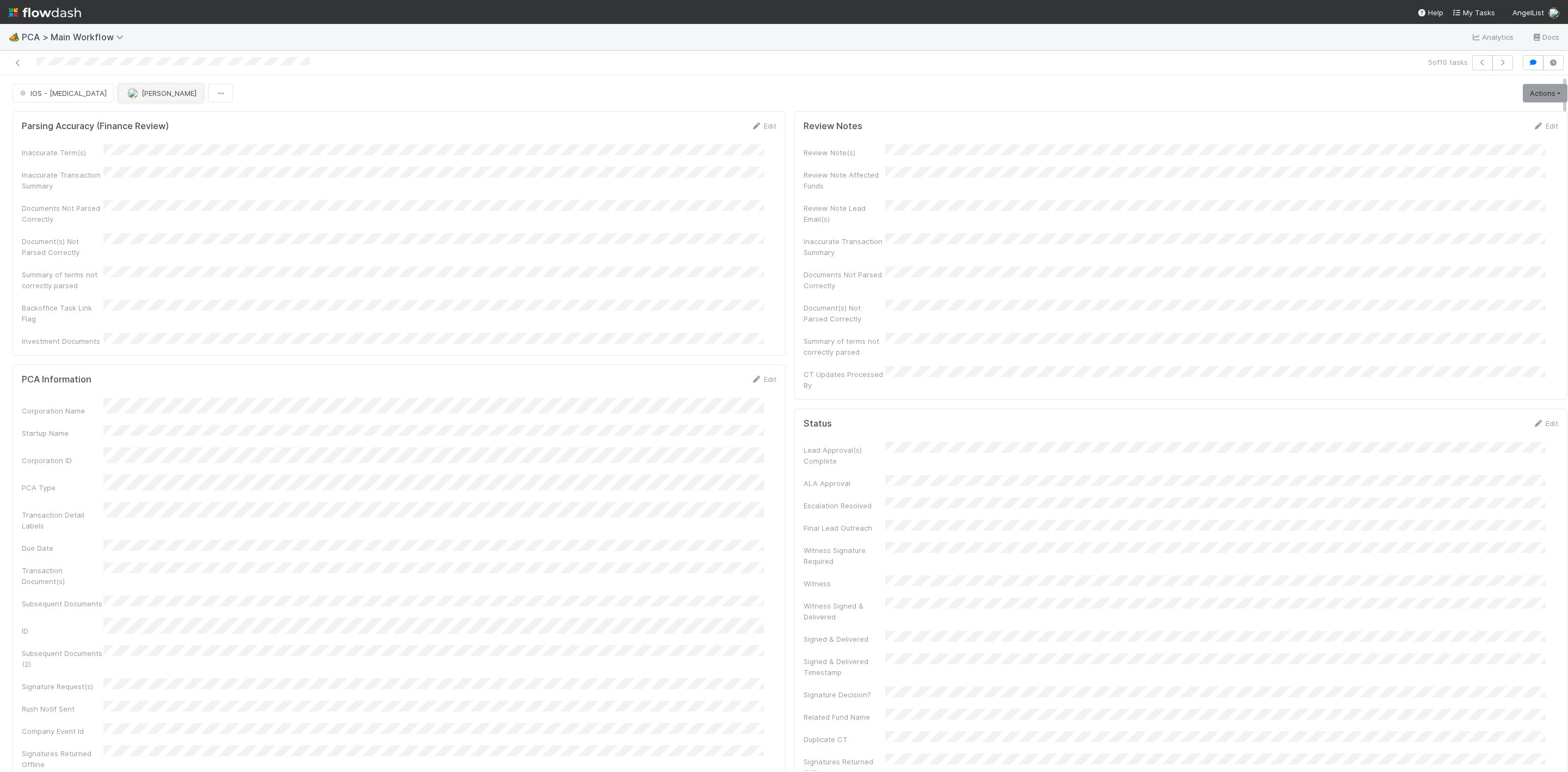
click at [142, 95] on span "[PERSON_NAME]" at bounding box center [169, 93] width 55 height 9
click at [144, 156] on div "[PERSON_NAME]" at bounding box center [146, 162] width 153 height 20
click at [15, 62] on icon at bounding box center [18, 63] width 11 height 7
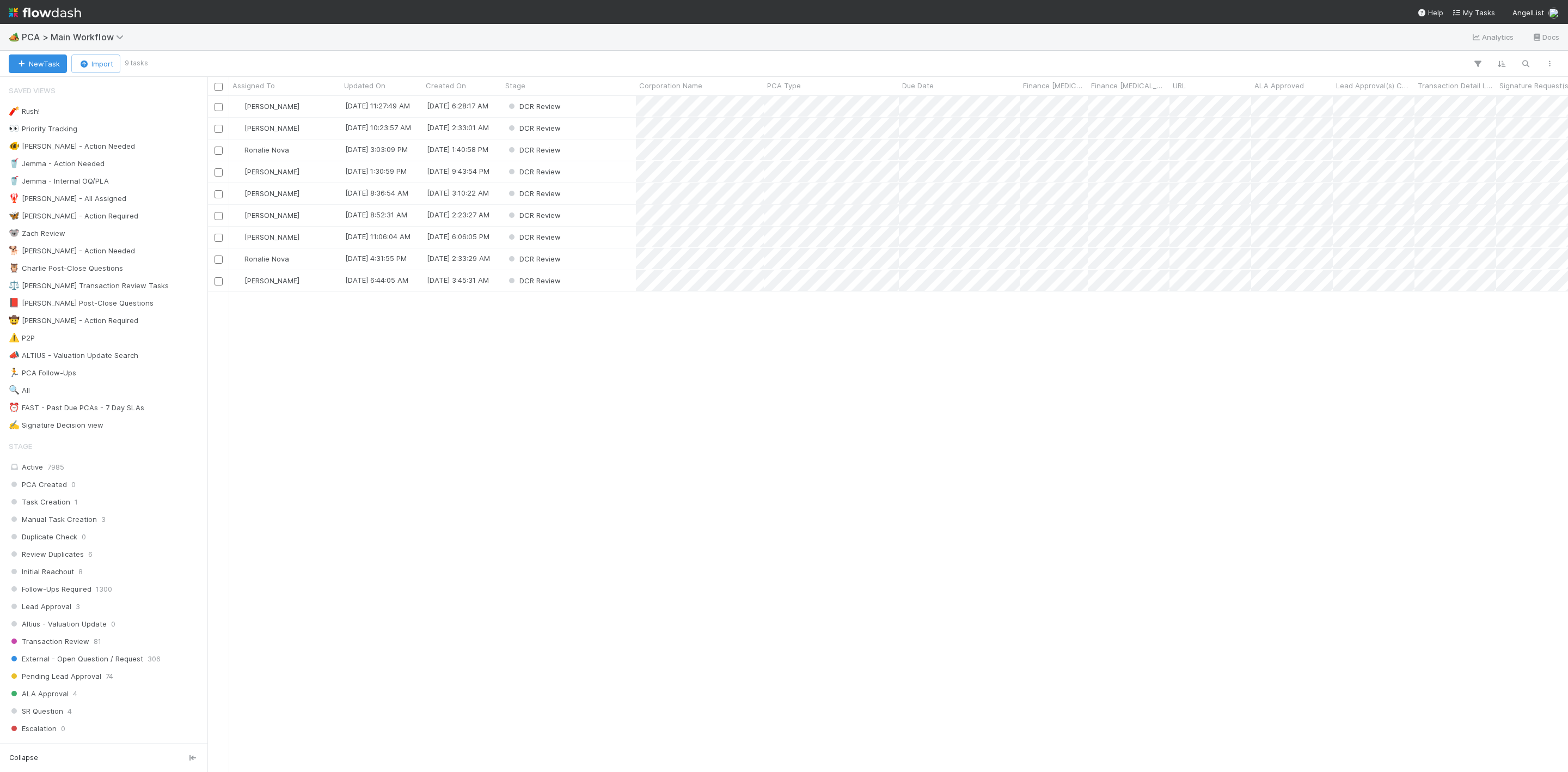
scroll to position [662, 1348]
click at [310, 239] on div "[PERSON_NAME]" at bounding box center [284, 237] width 112 height 21
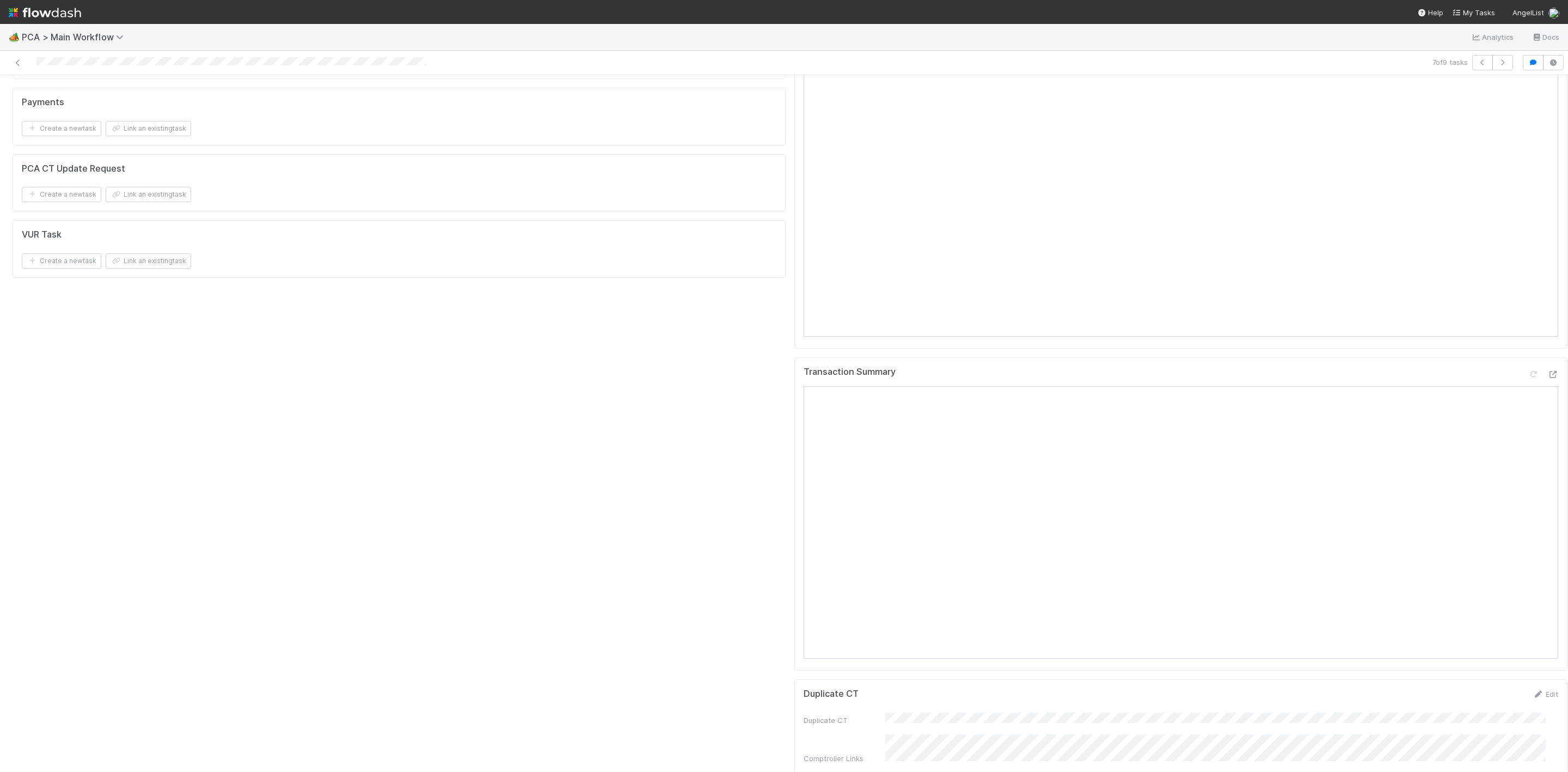
scroll to position [1471, 0]
click at [1548, 394] on icon at bounding box center [1553, 397] width 11 height 7
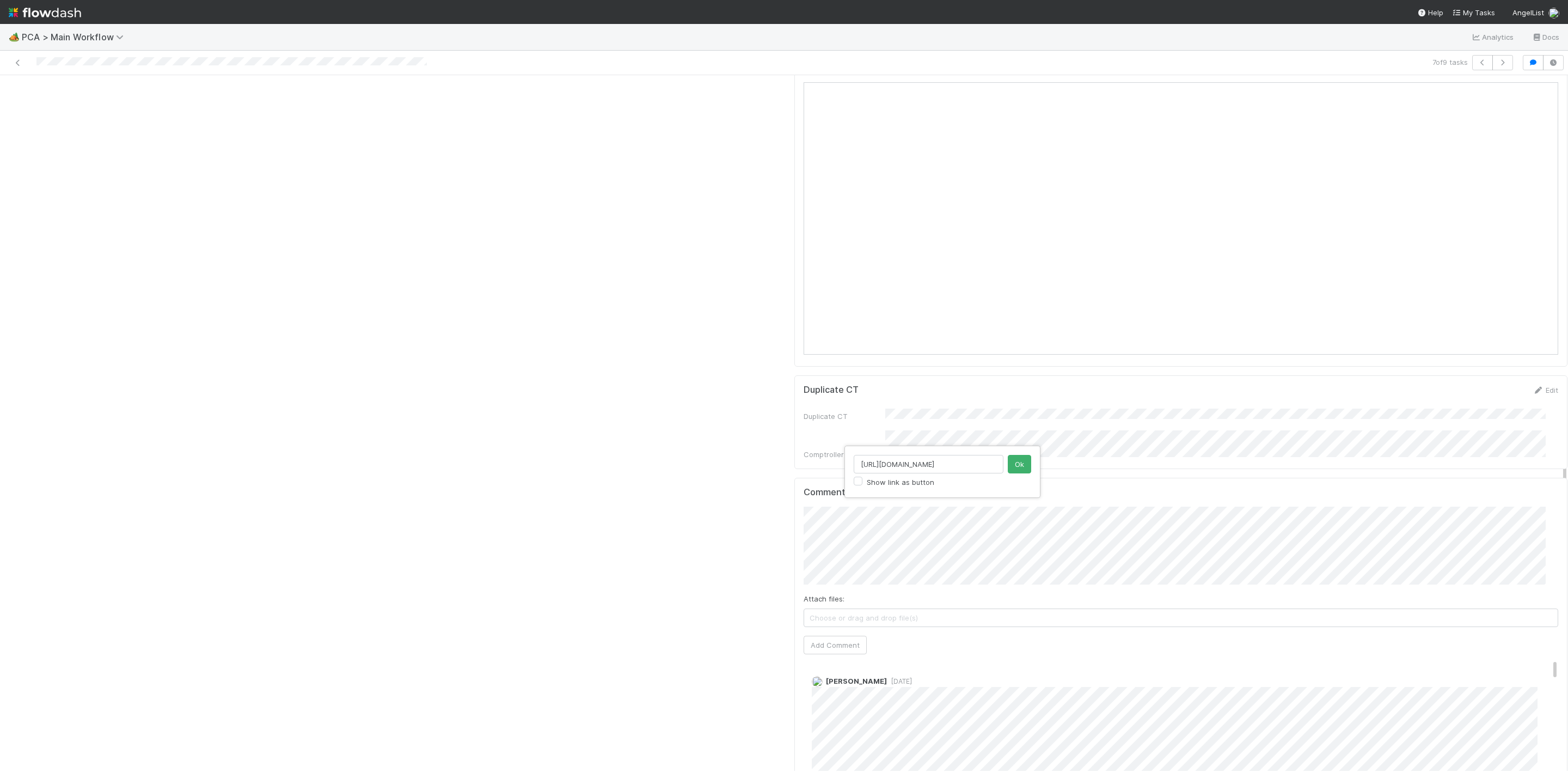
scroll to position [0, 18]
type input "https://app.incident.io/angellist/incidents/209"
click at [1034, 468] on div "https://app.incident.io/angellist/incidents/209 Show link as button Ok" at bounding box center [943, 471] width 196 height 52
click at [1025, 469] on button "Ok" at bounding box center [1019, 464] width 23 height 18
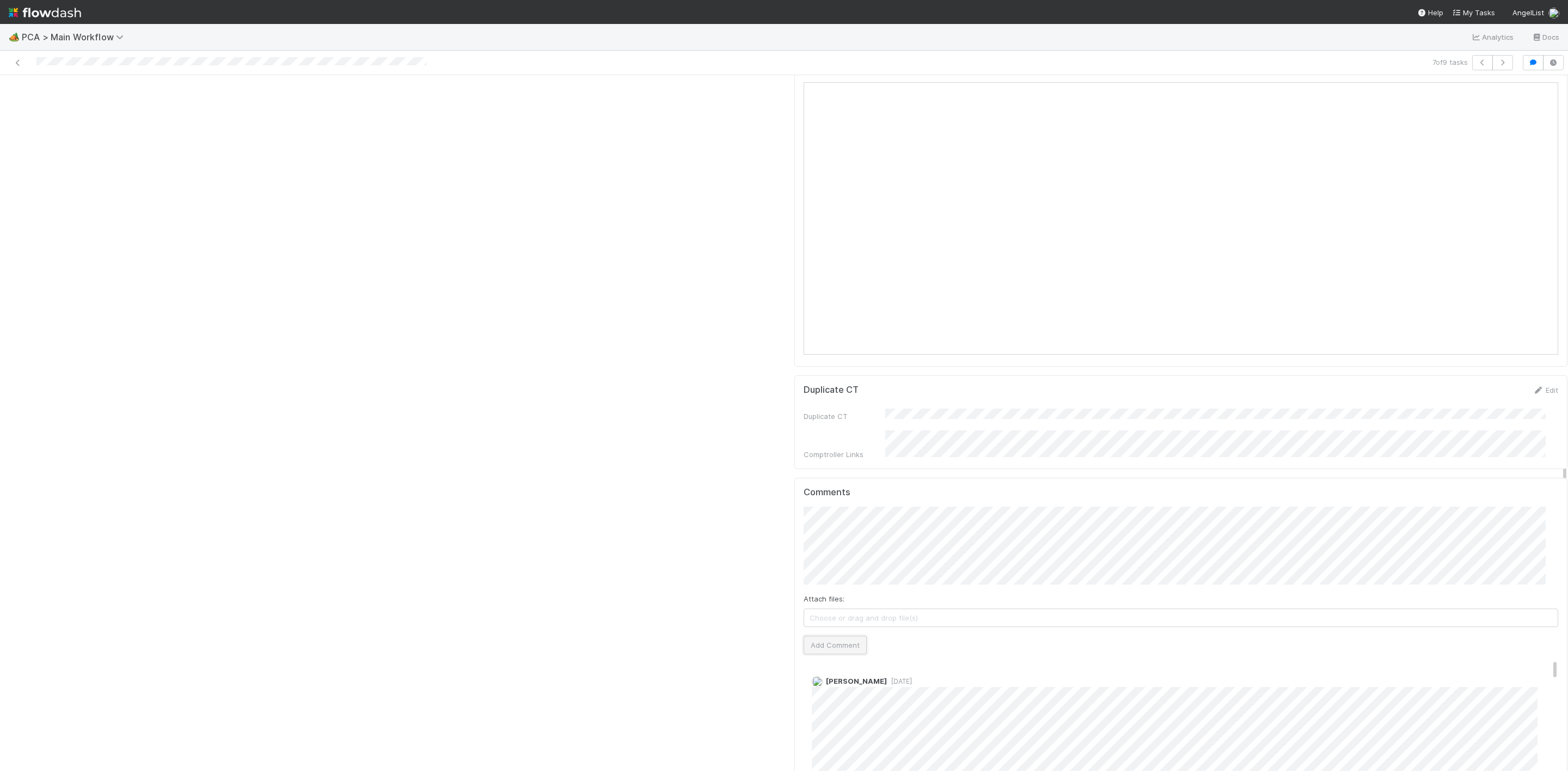
click at [829, 636] on button "Add Comment" at bounding box center [835, 645] width 63 height 18
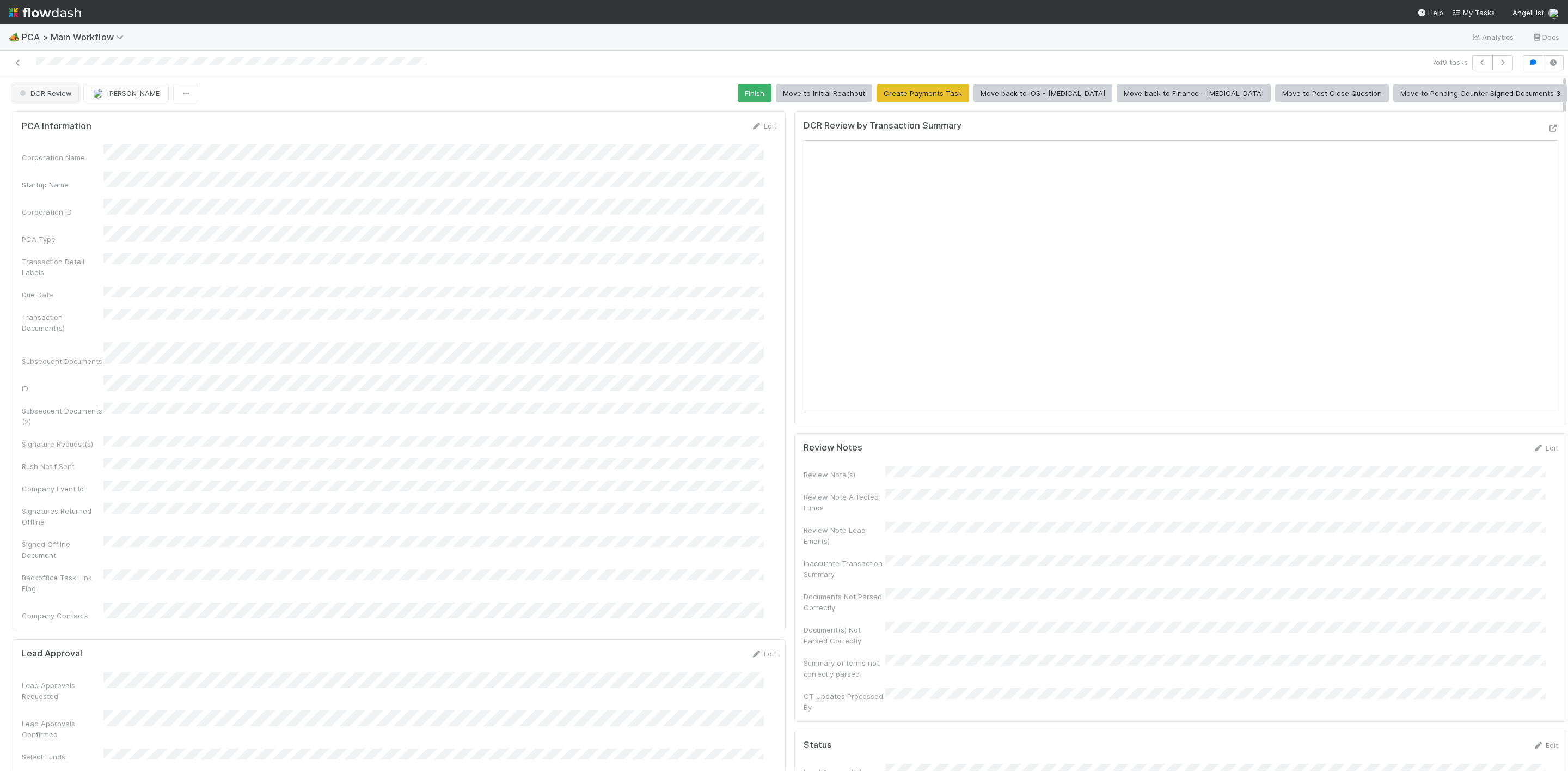
click at [69, 93] on span "DCR Review" at bounding box center [45, 93] width 54 height 9
click at [95, 197] on span "Finance - Open Question / Request" at bounding box center [83, 201] width 133 height 9
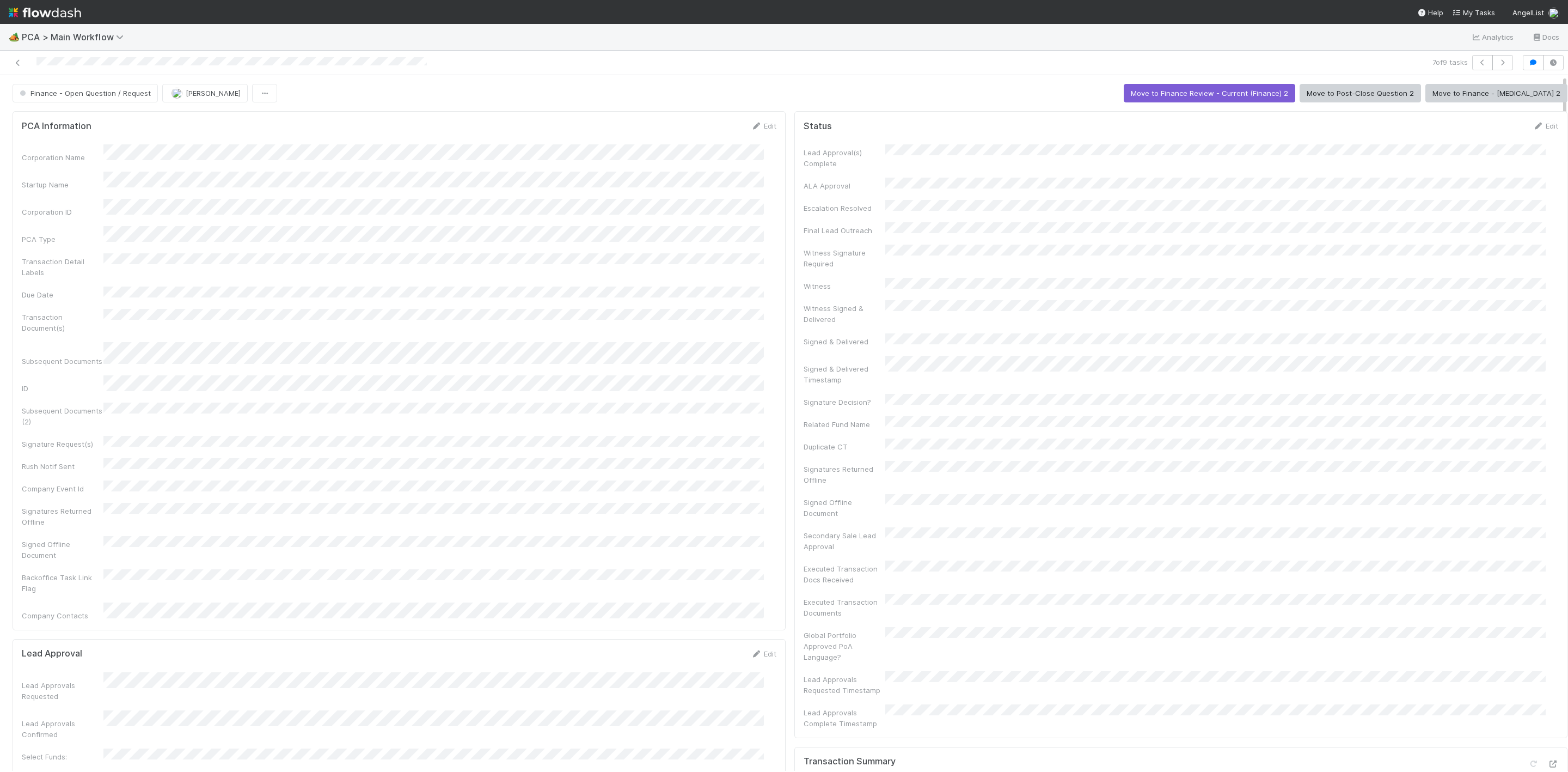
click at [17, 74] on div "7 of 9 tasks" at bounding box center [784, 62] width 1568 height 24
click at [21, 66] on icon at bounding box center [18, 63] width 11 height 7
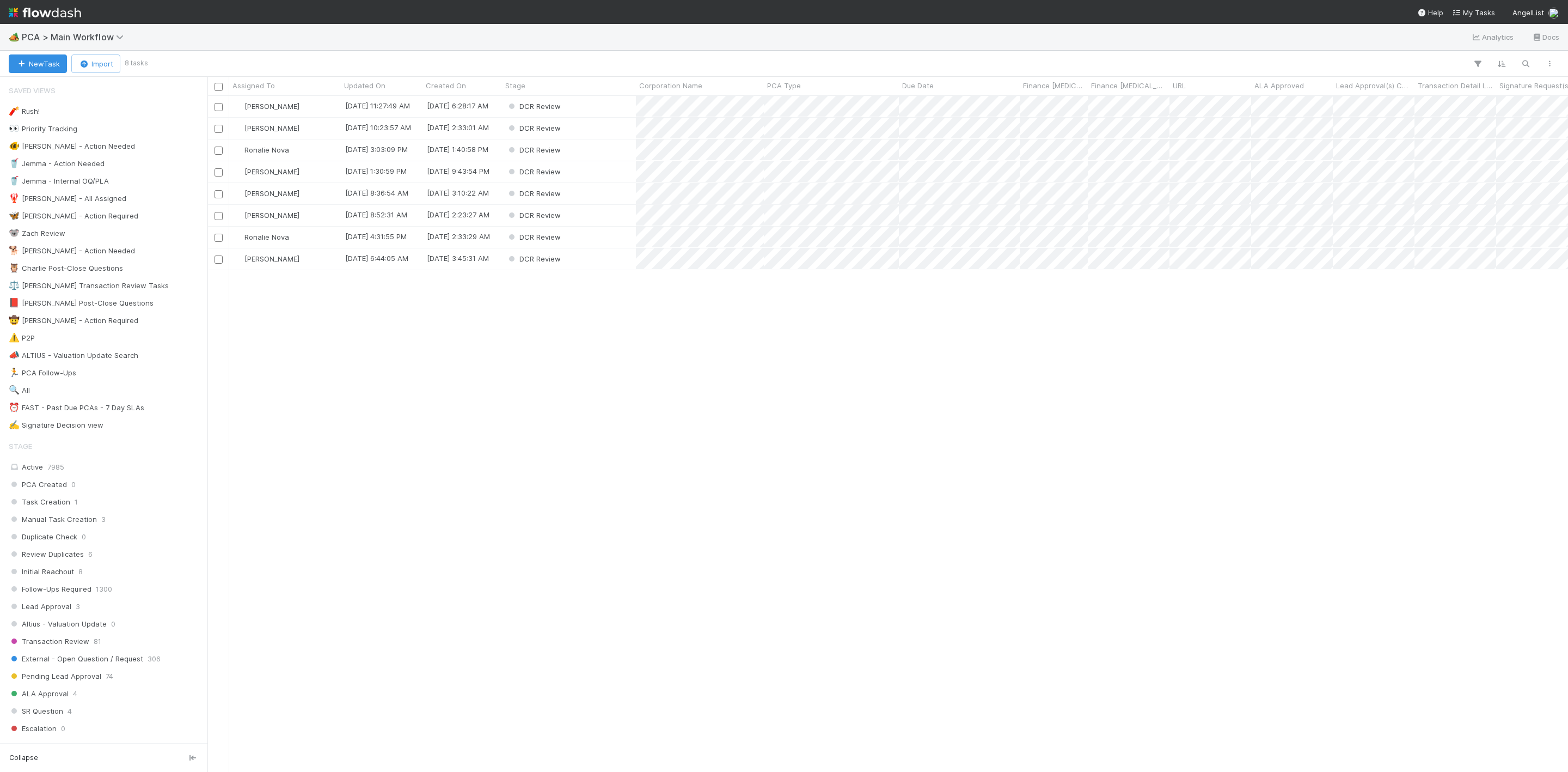
scroll to position [662, 1348]
click at [329, 263] on div "[PERSON_NAME]" at bounding box center [284, 258] width 112 height 21
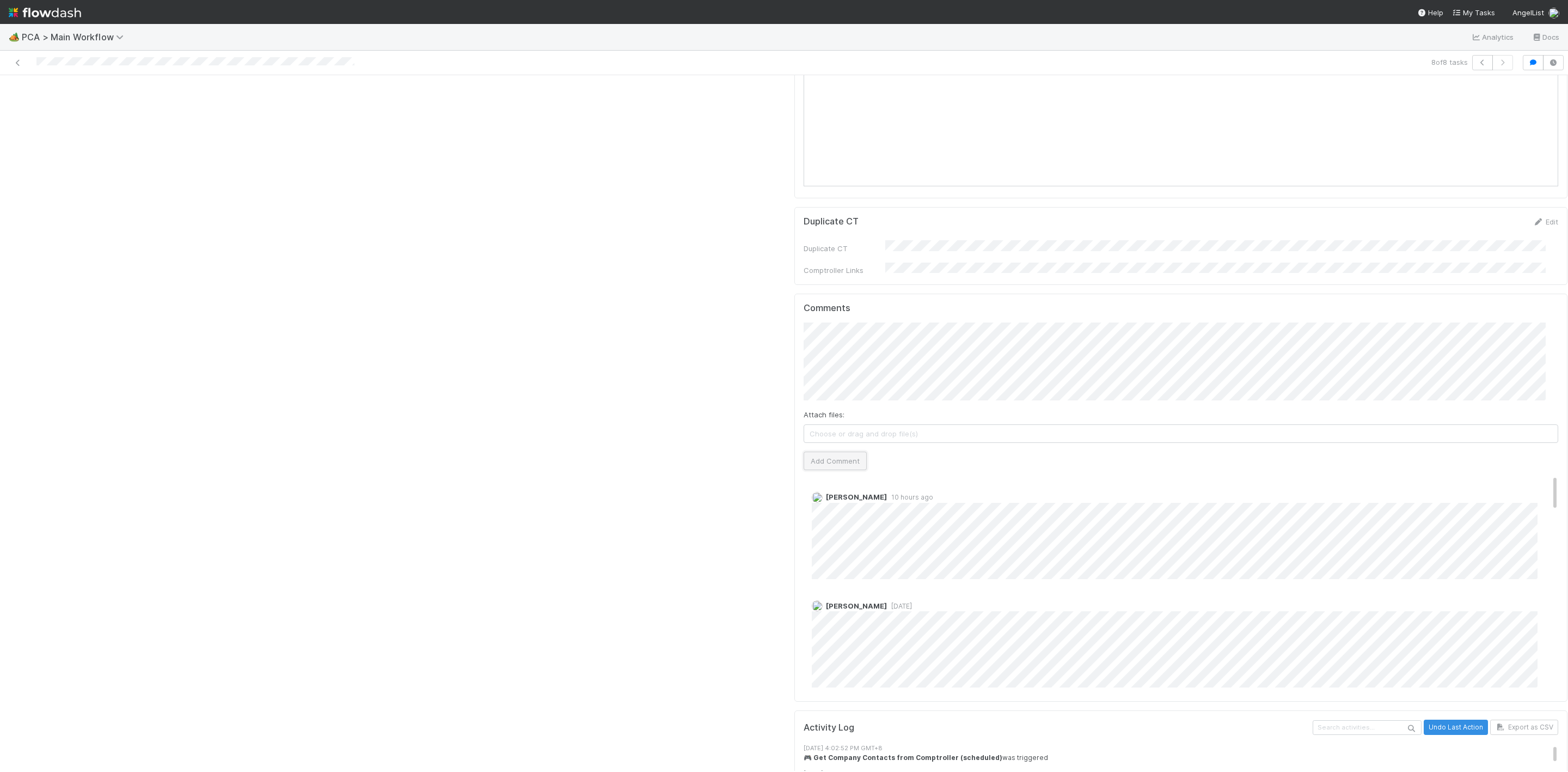
click at [812, 451] on button "Add Comment" at bounding box center [835, 460] width 63 height 18
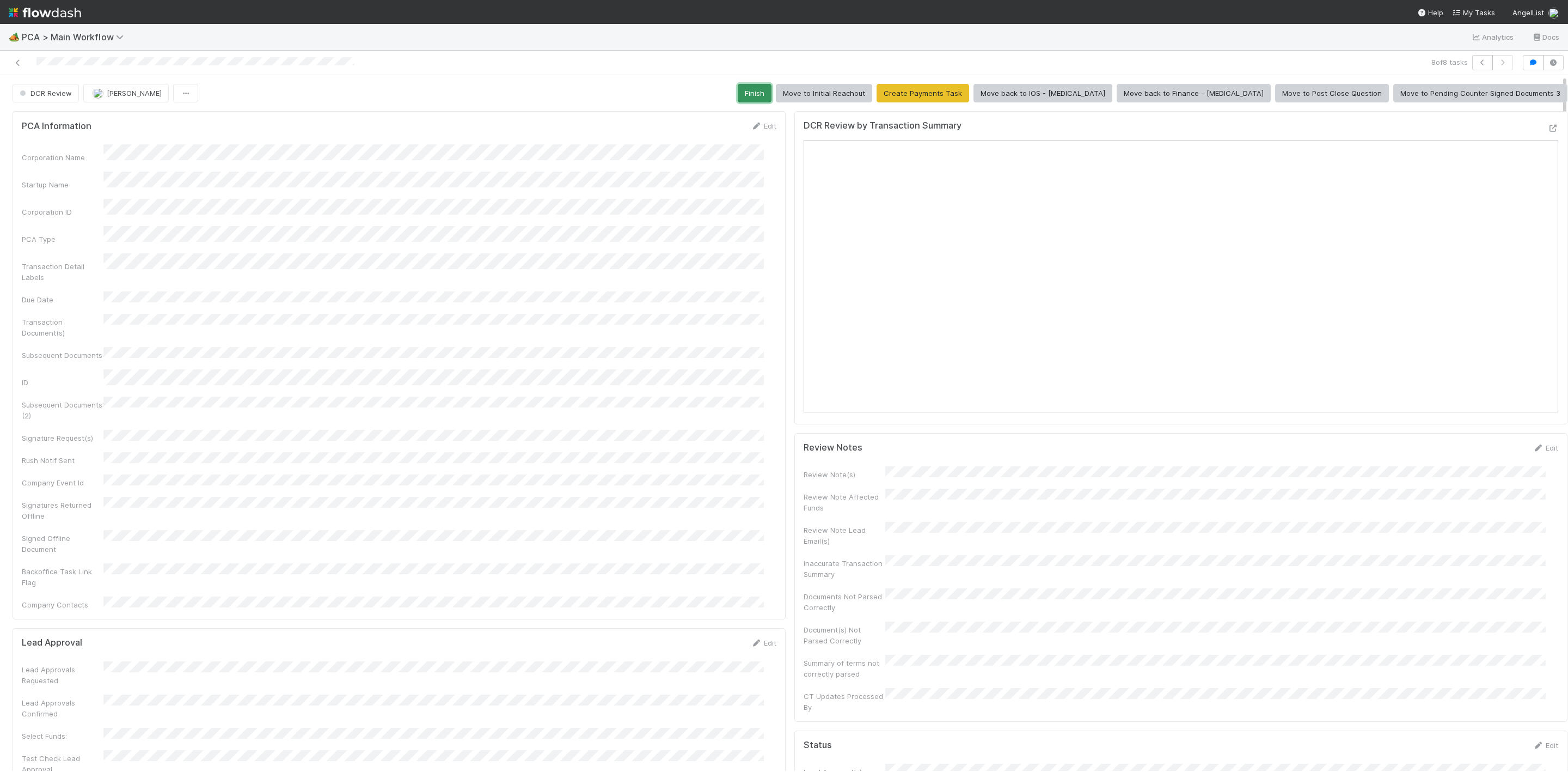
click at [772, 97] on button "Finish" at bounding box center [755, 93] width 34 height 18
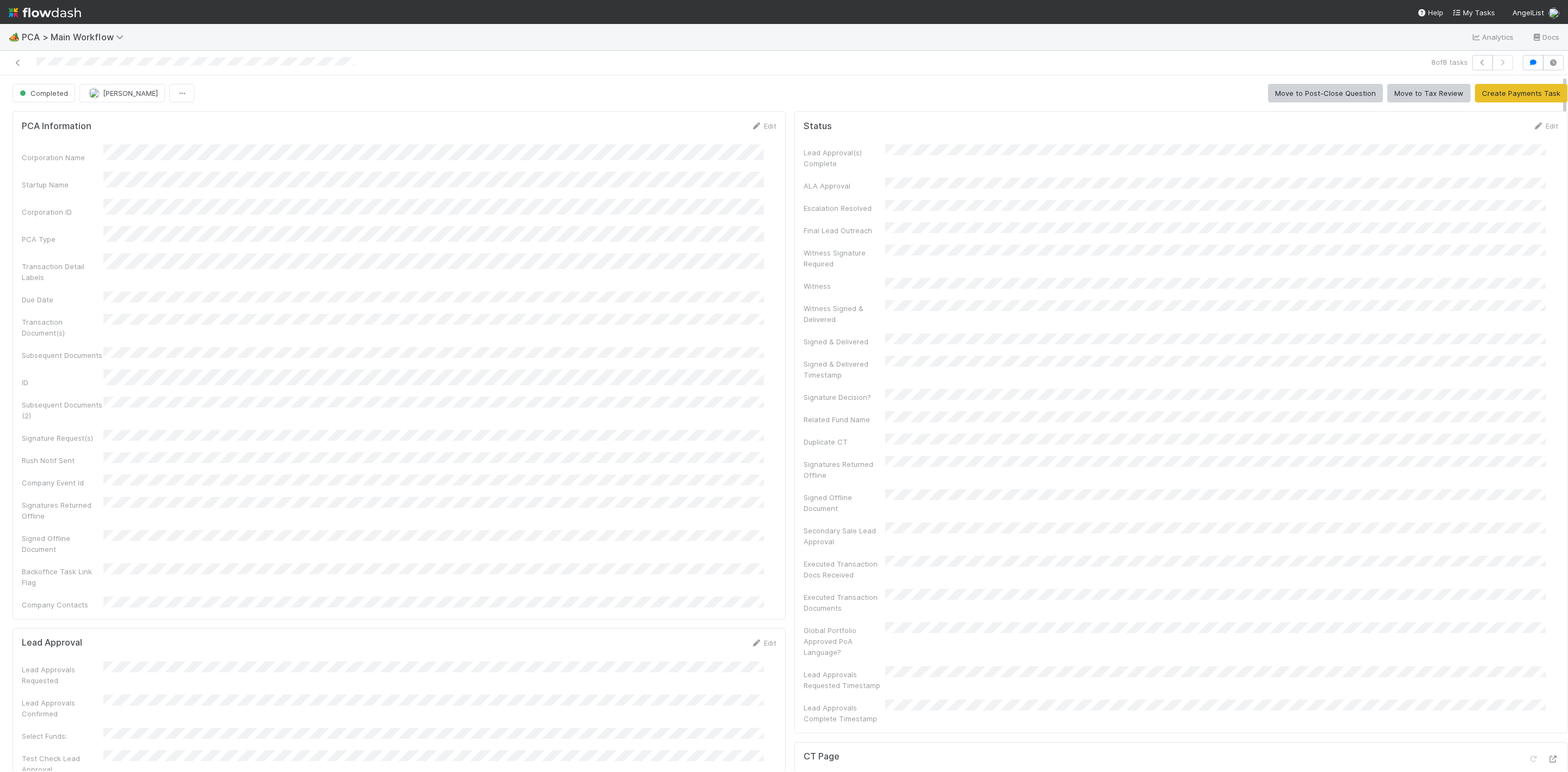
click at [16, 12] on img at bounding box center [45, 12] width 72 height 18
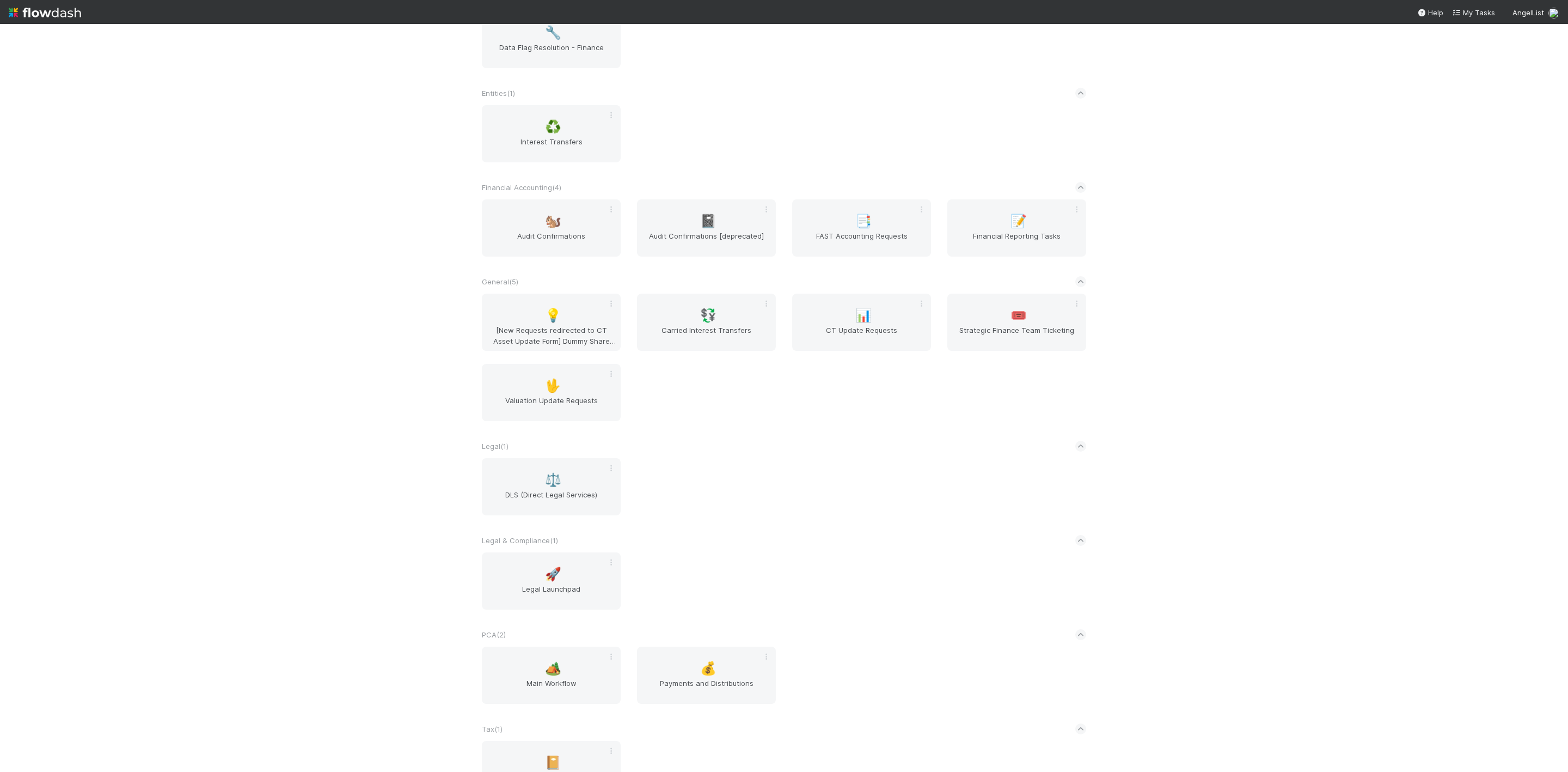
scroll to position [419, 0]
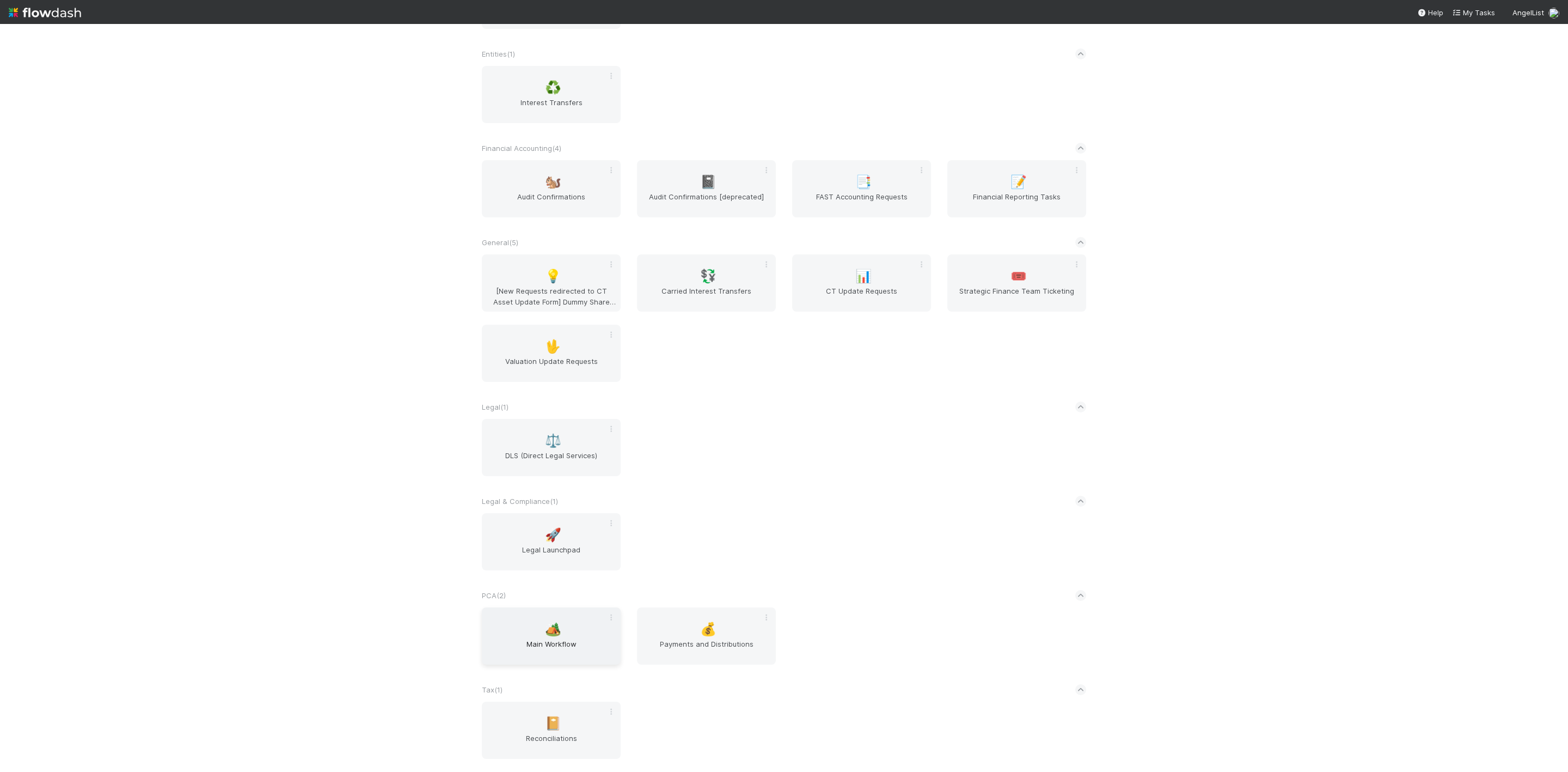
click at [556, 640] on span "Main Workflow" at bounding box center [551, 649] width 130 height 22
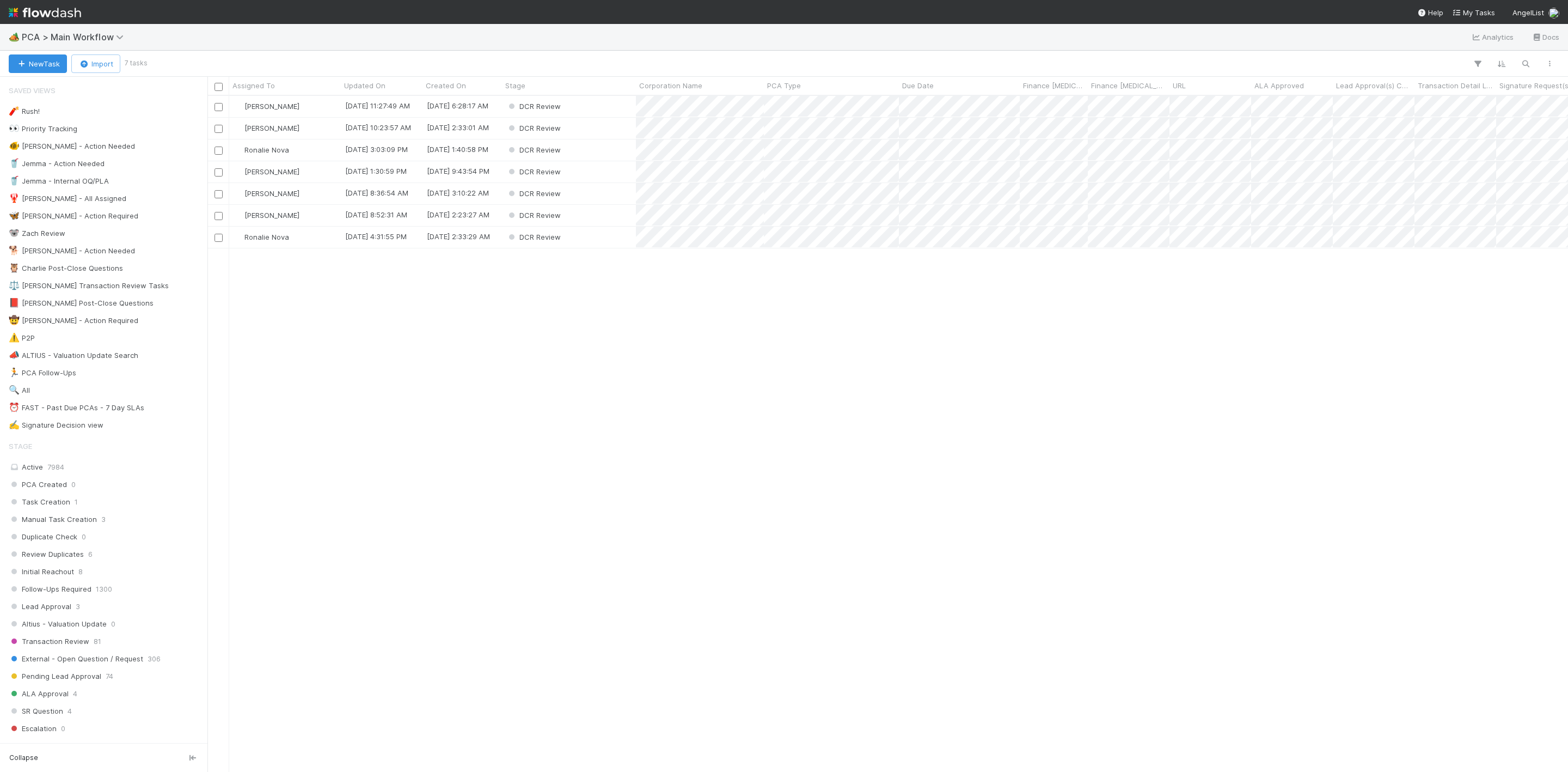
scroll to position [662, 1348]
click at [83, 413] on div "⏰ FAST - Past Due PCAs - 7 Day SLAs" at bounding box center [76, 408] width 135 height 14
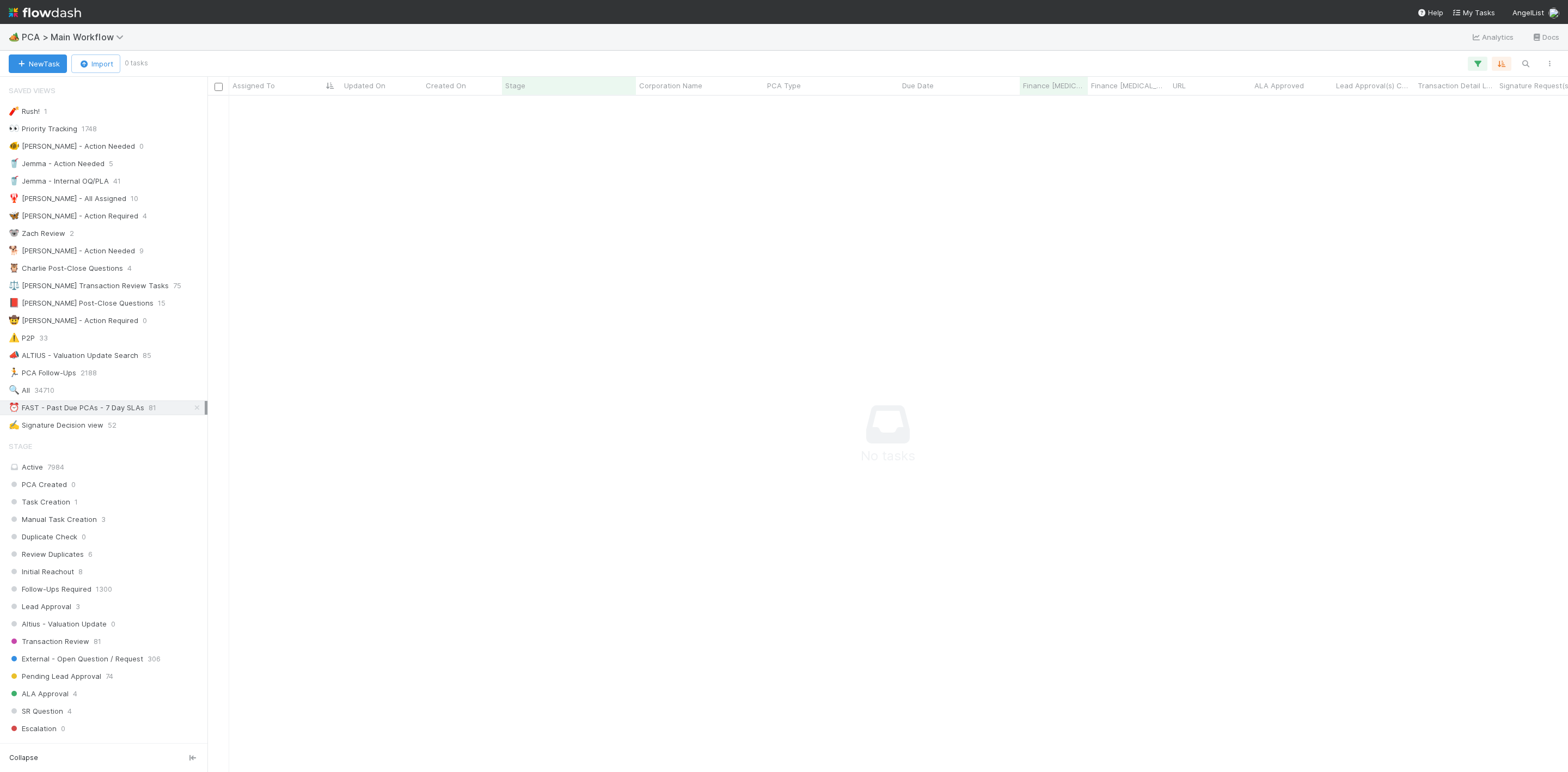
scroll to position [651, 1336]
click at [1482, 61] on icon "button" at bounding box center [1477, 63] width 11 height 10
drag, startPoint x: 514, startPoint y: 342, endPoint x: 459, endPoint y: 416, distance: 92.2
click at [513, 343] on div "2 filters Reset Filters If Finance ICU Due Date is on or before 08/15/2025 and …" at bounding box center [784, 386] width 1568 height 772
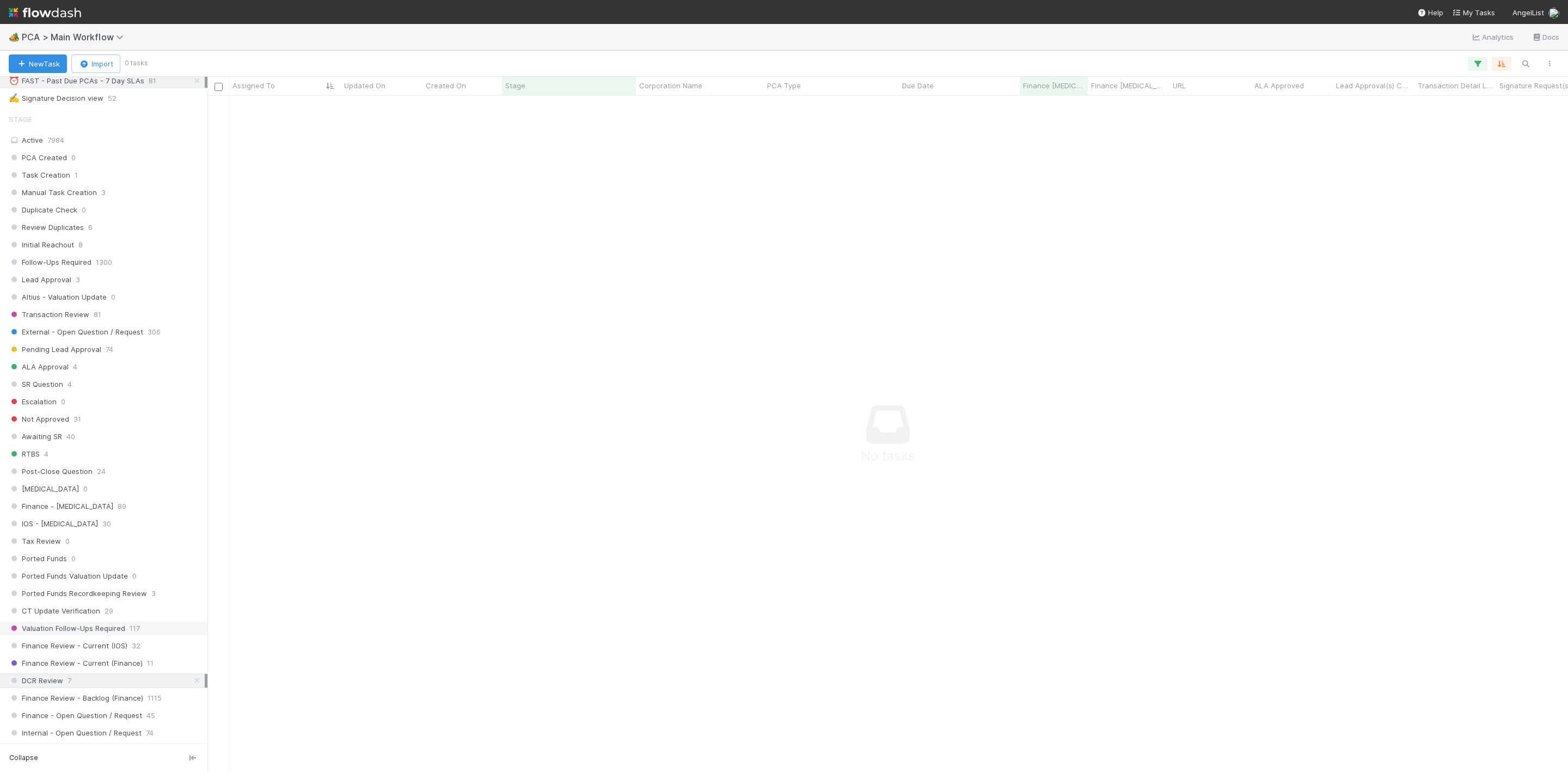
scroll to position [653, 0]
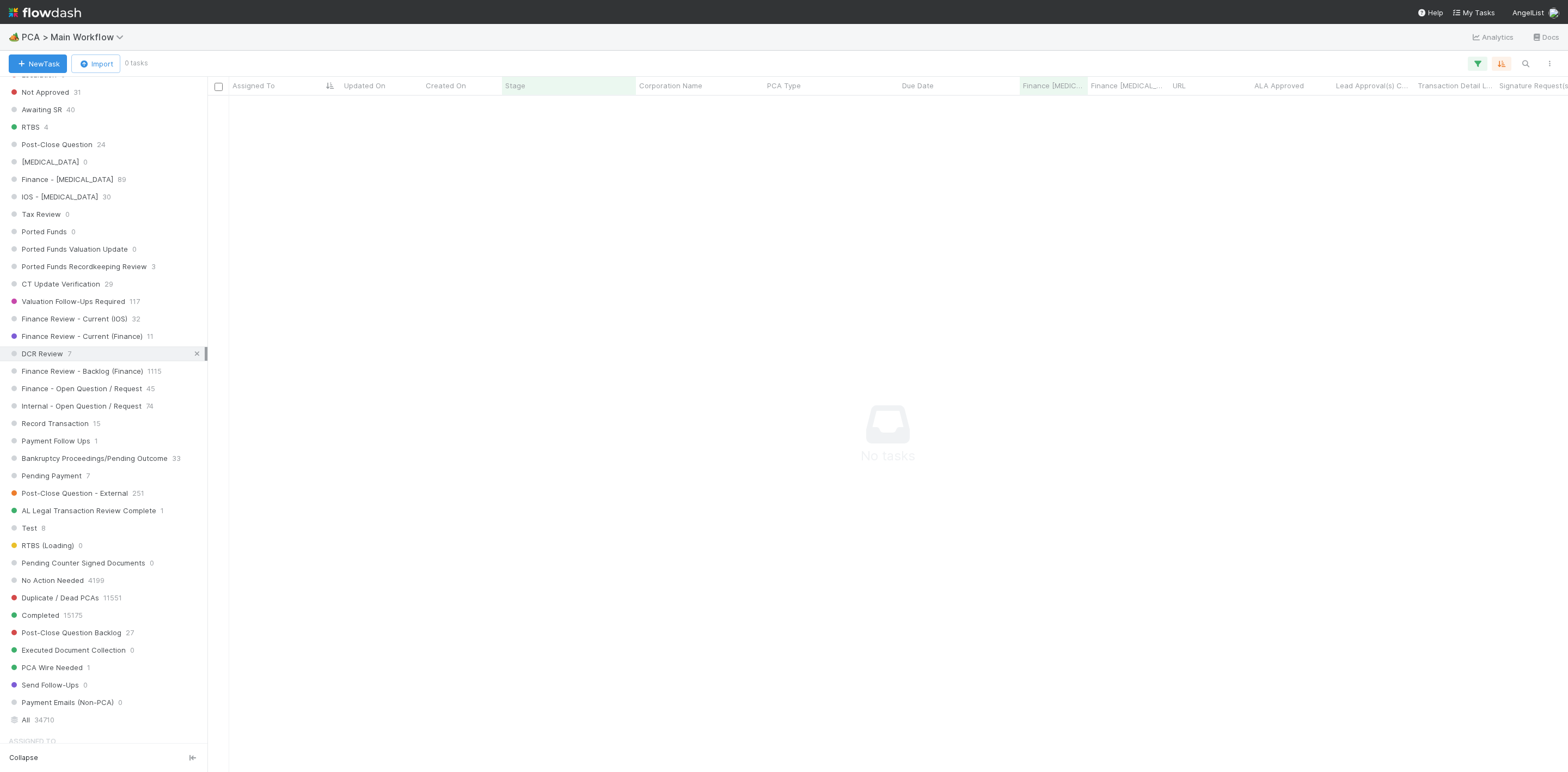
click at [192, 357] on icon at bounding box center [197, 354] width 11 height 7
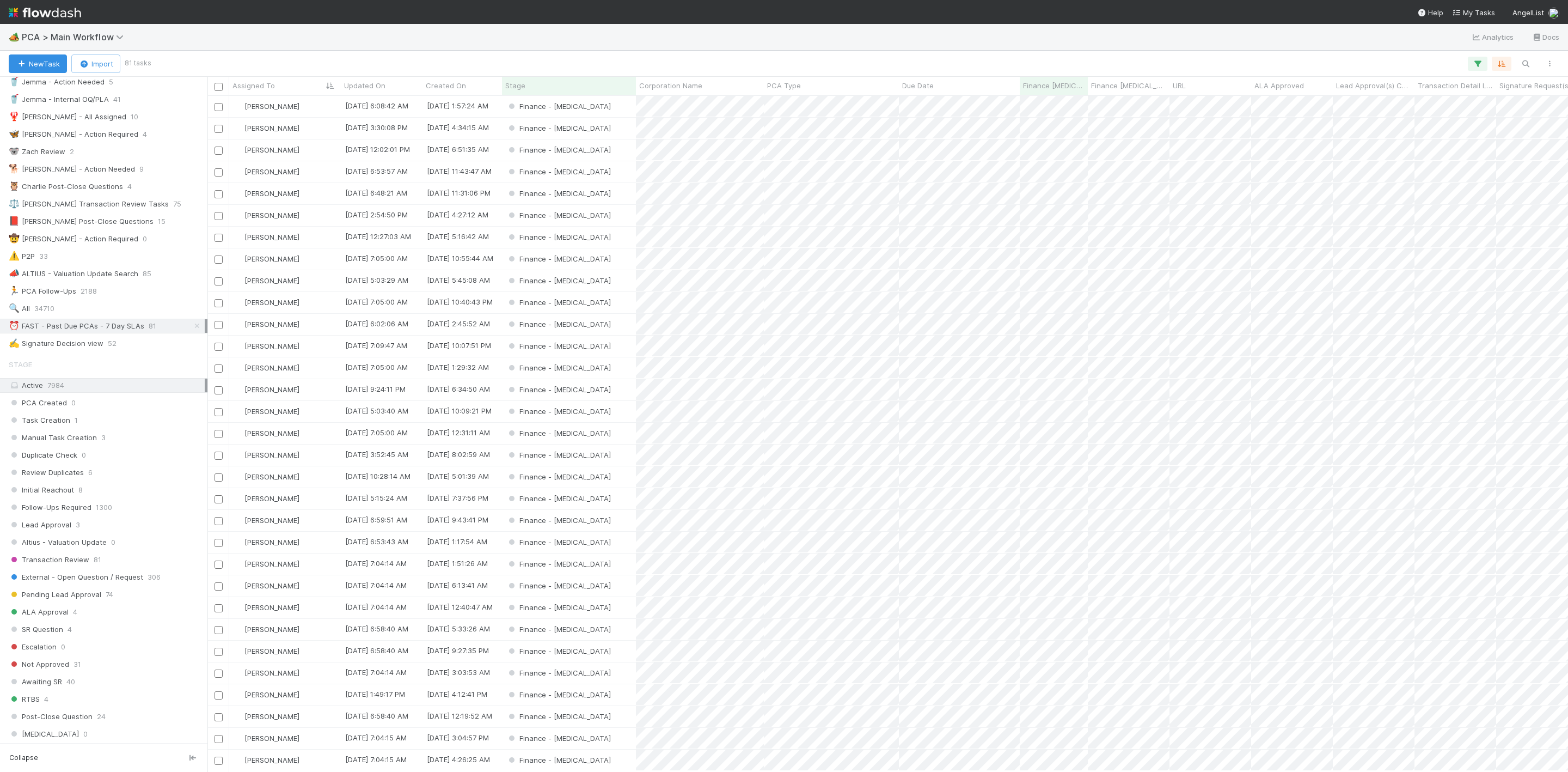
scroll to position [662, 1348]
click at [316, 130] on div "[PERSON_NAME]" at bounding box center [284, 128] width 112 height 21
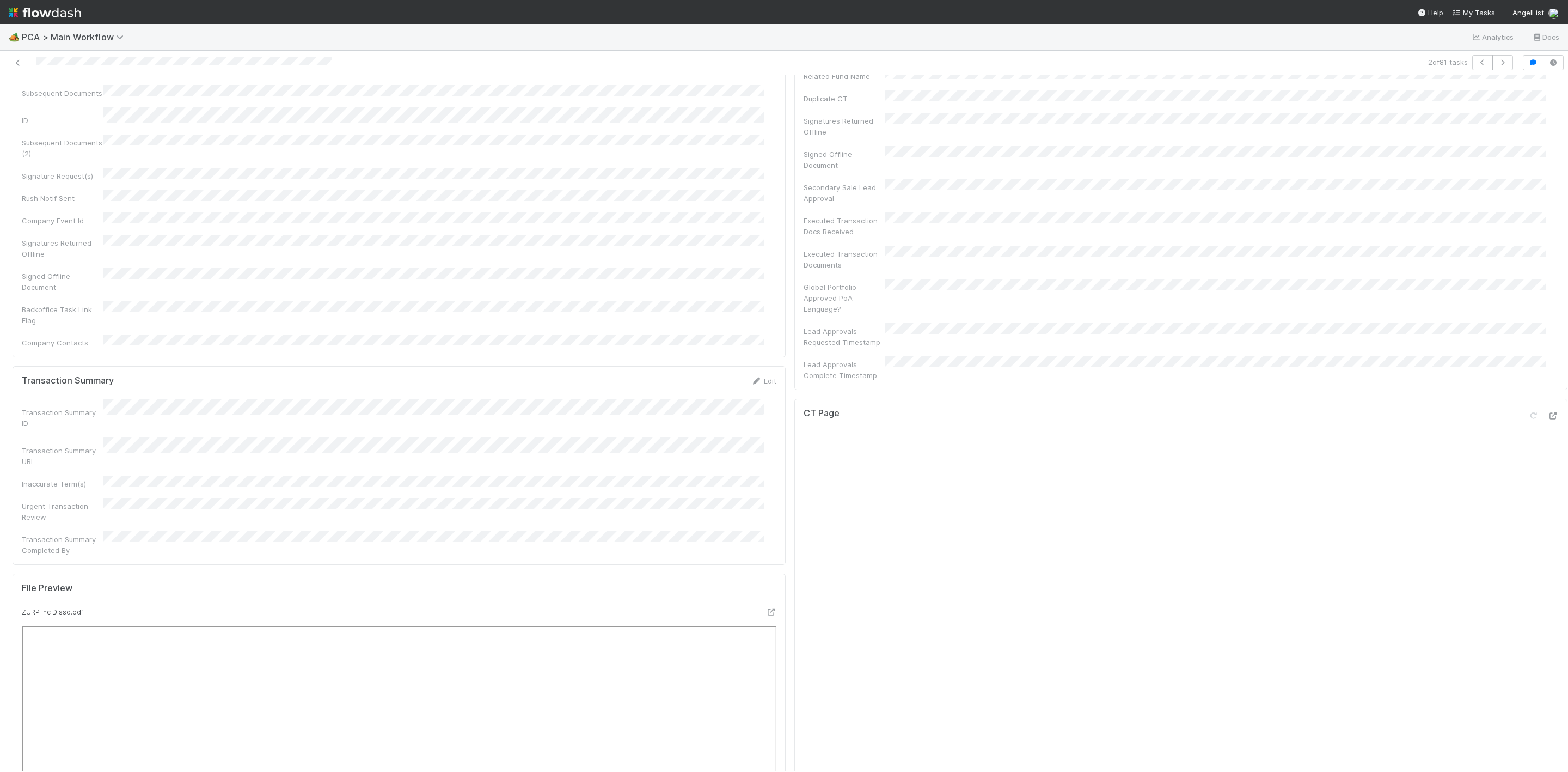
scroll to position [817, 0]
click at [1548, 283] on div at bounding box center [1553, 288] width 11 height 11
click at [1548, 771] on icon at bounding box center [1553, 774] width 11 height 7
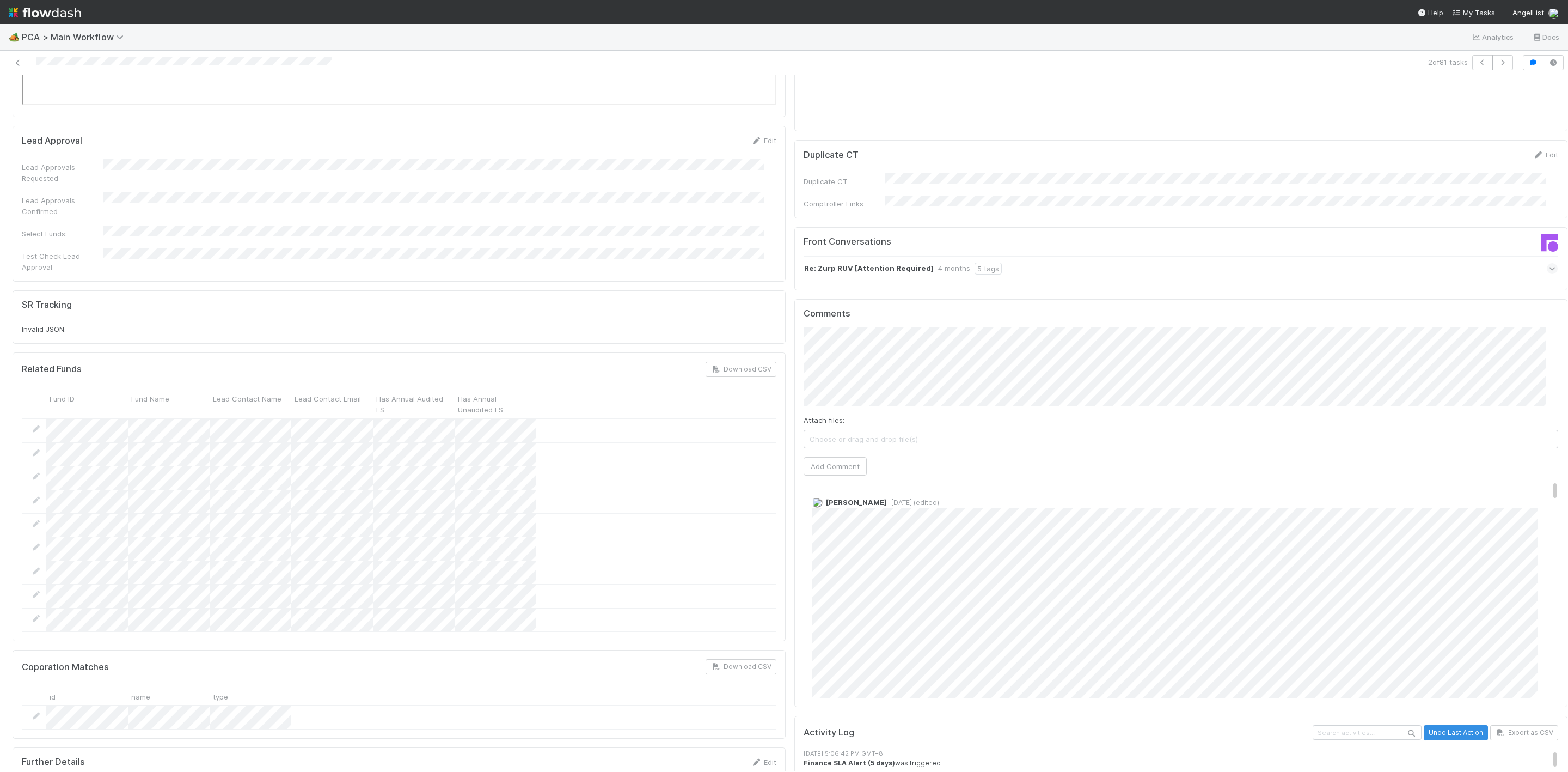
scroll to position [1716, 0]
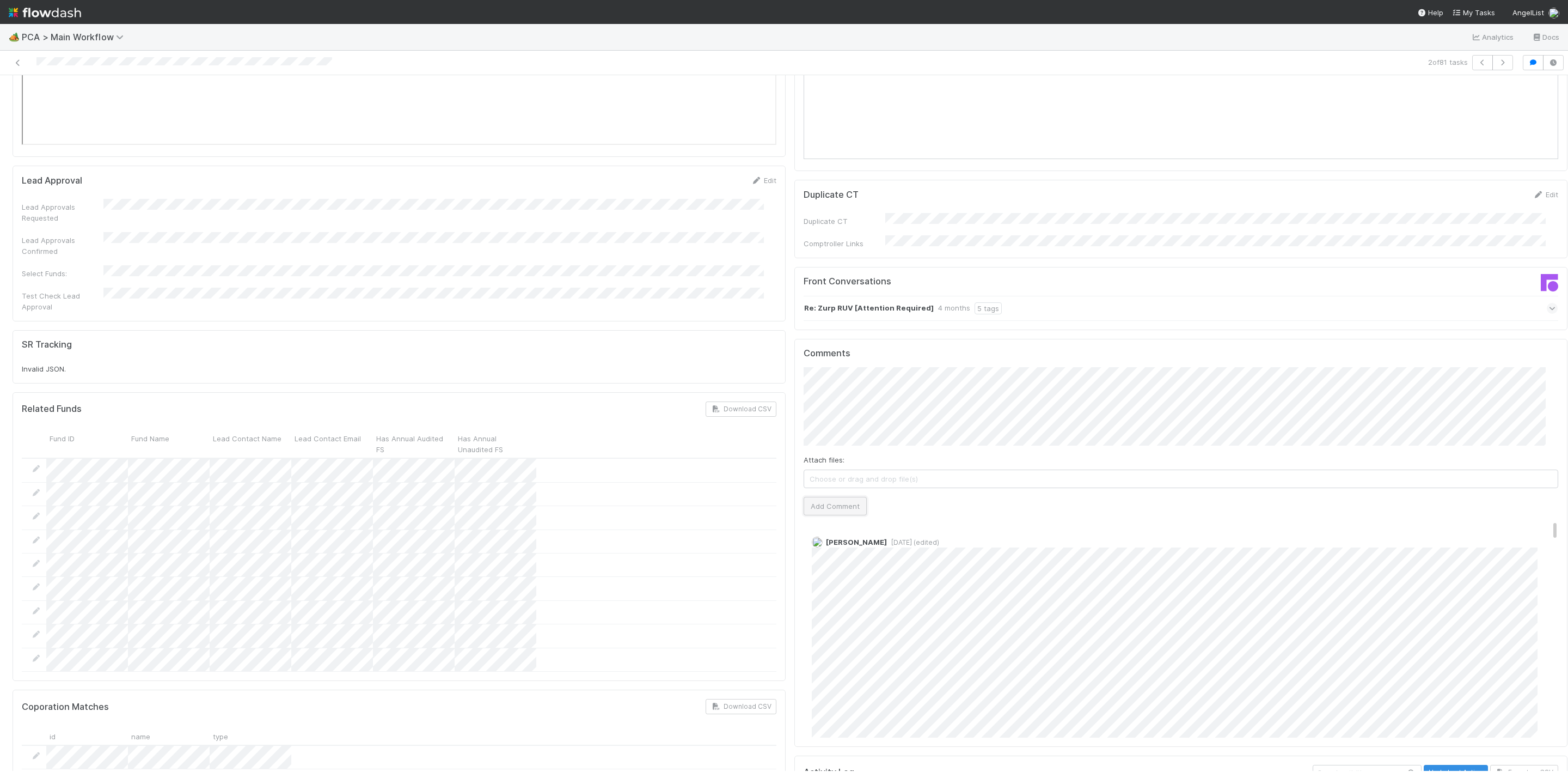
click at [818, 497] on button "Add Comment" at bounding box center [835, 506] width 63 height 18
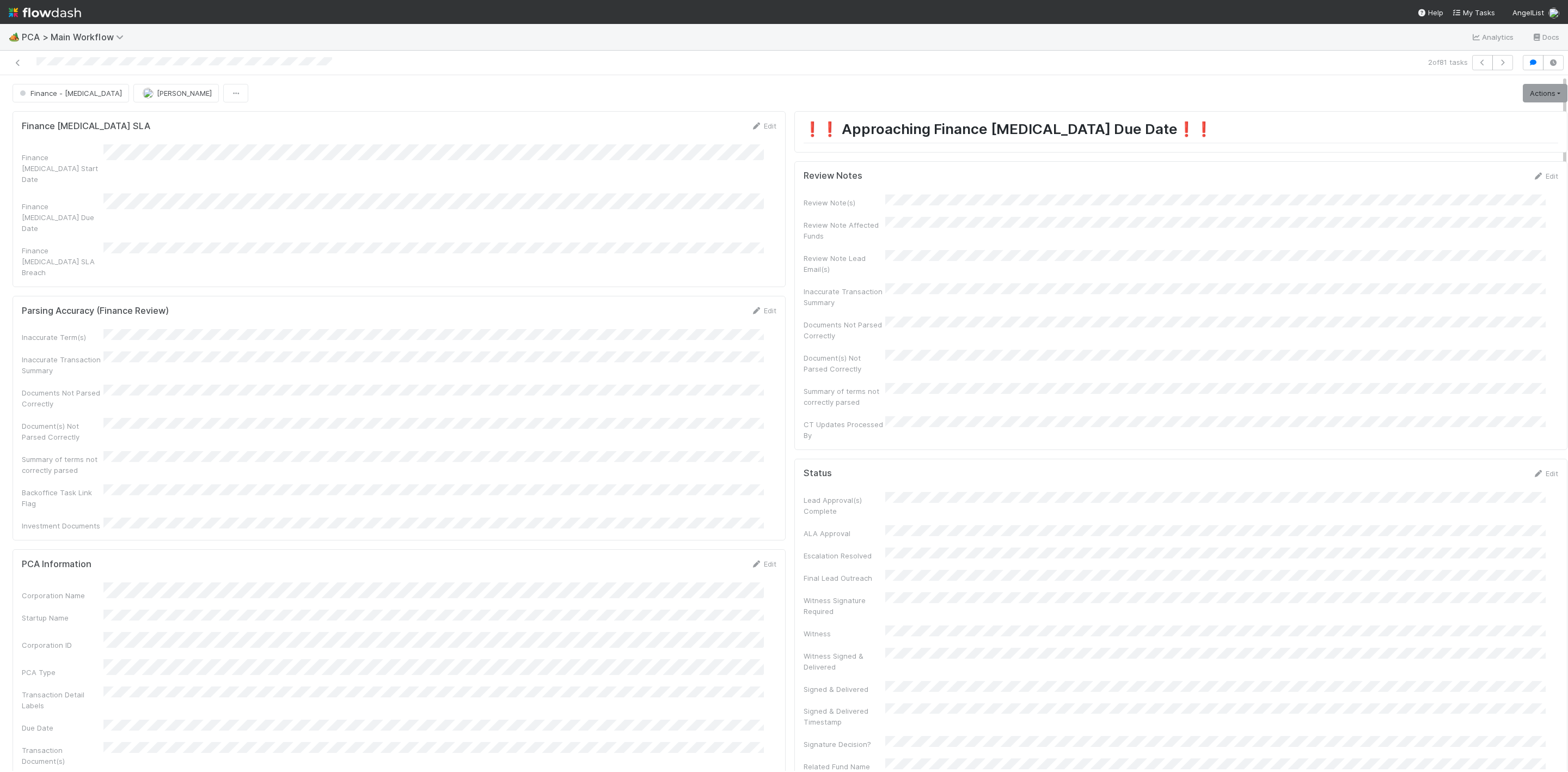
click at [1526, 171] on div "Review Notes Edit Review Note(s) Review Note Affected Funds Review Note Lead Em…" at bounding box center [1180, 305] width 773 height 289
click at [1526, 93] on link "Actions" at bounding box center [1545, 93] width 45 height 18
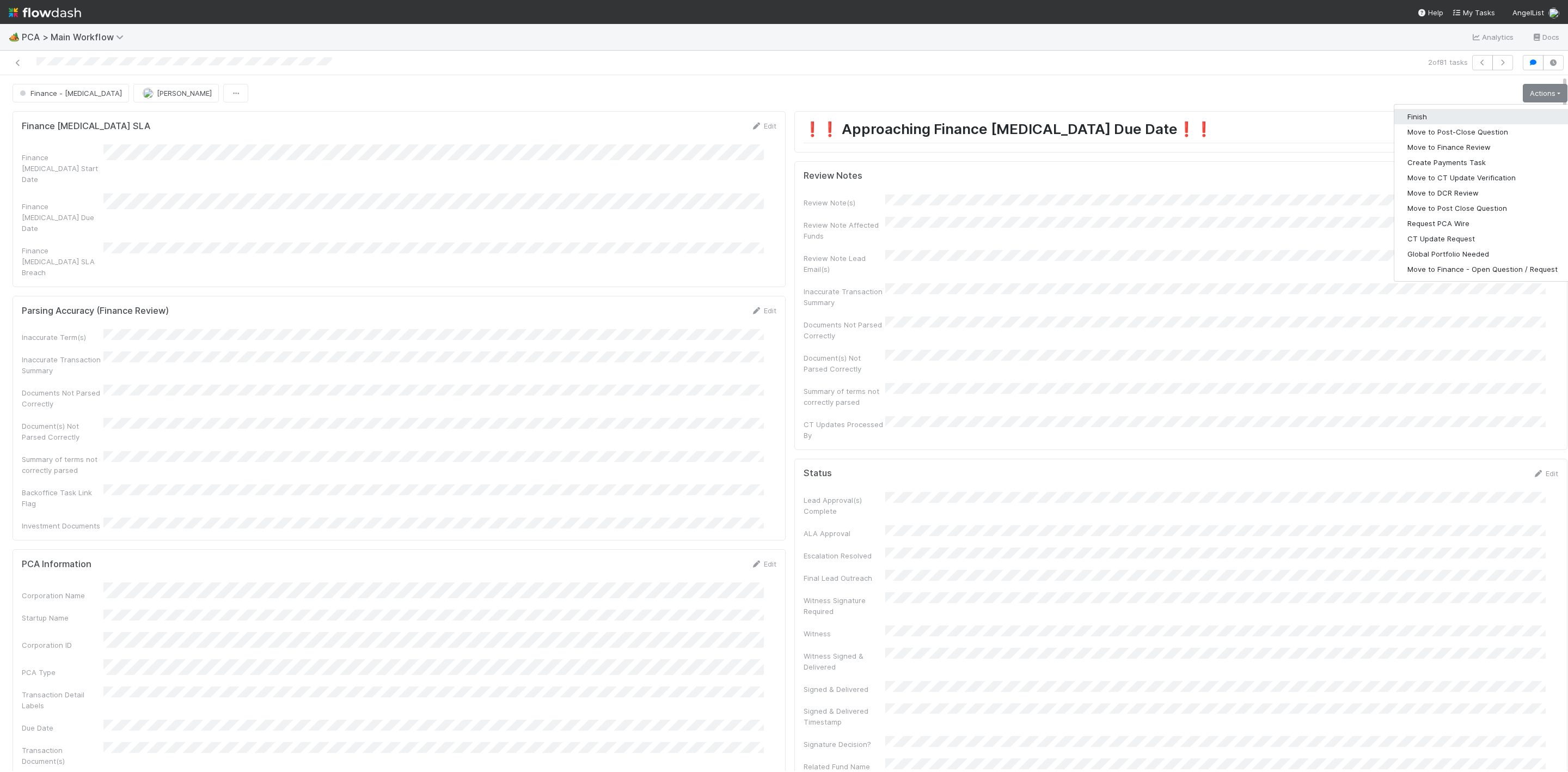
click at [1401, 119] on button "Finish" at bounding box center [1482, 116] width 176 height 15
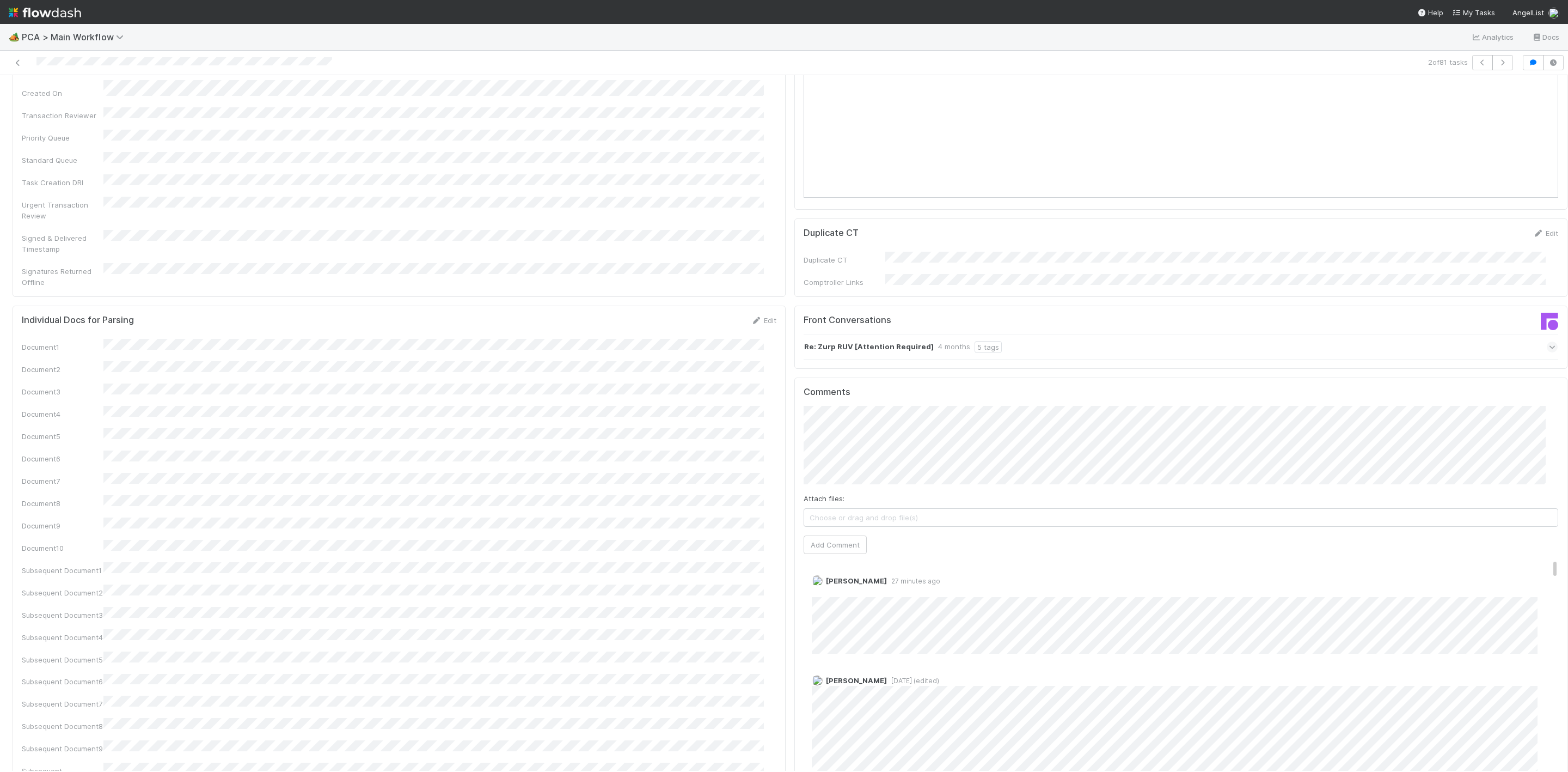
scroll to position [1471, 0]
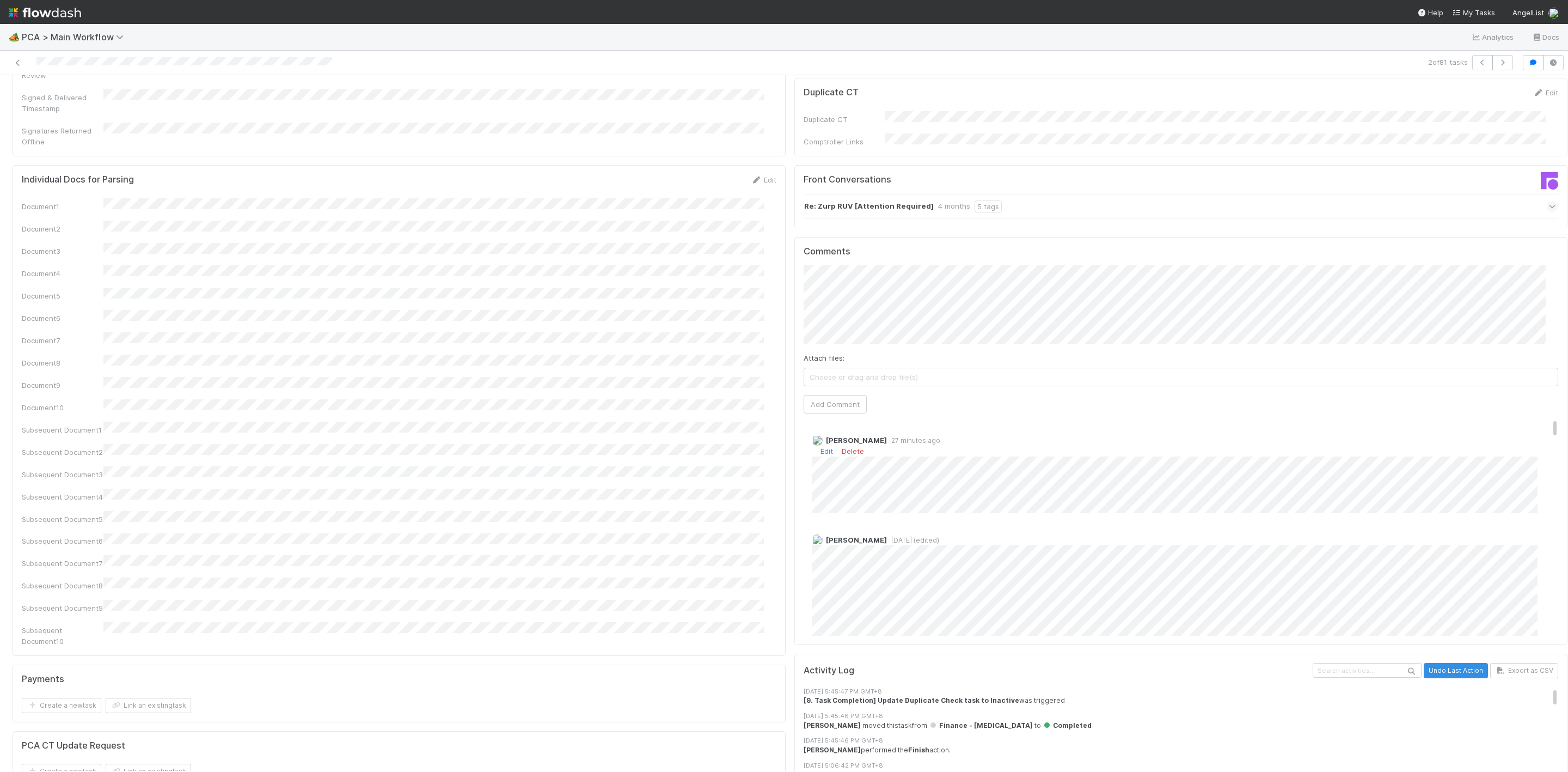
click at [1003, 428] on div "Janice Garcia 27 minutes ago Edit Delete" at bounding box center [1187, 470] width 767 height 86
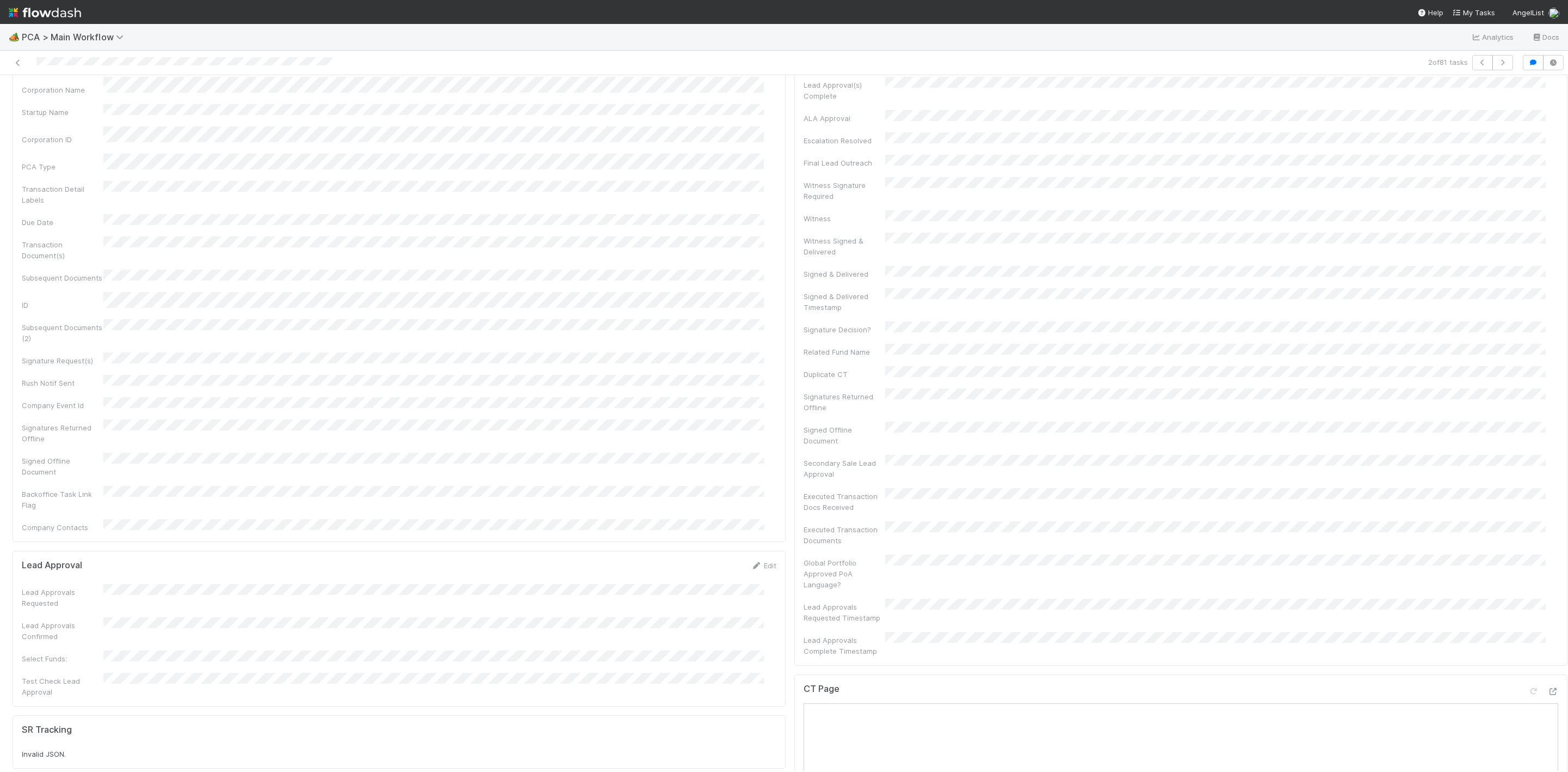
scroll to position [0, 0]
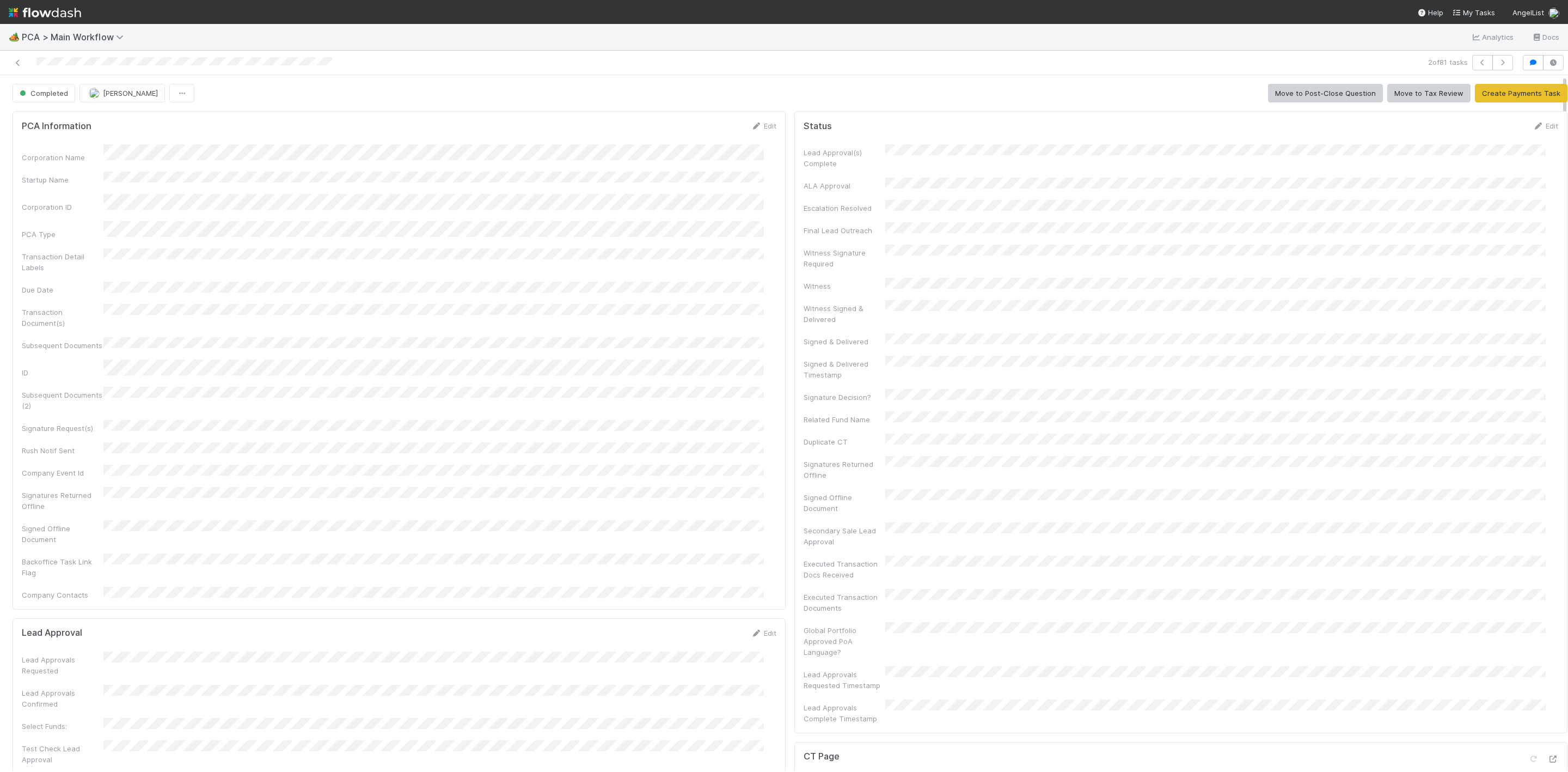
click at [10, 61] on div at bounding box center [383, 62] width 758 height 15
click at [18, 63] on icon at bounding box center [18, 63] width 11 height 7
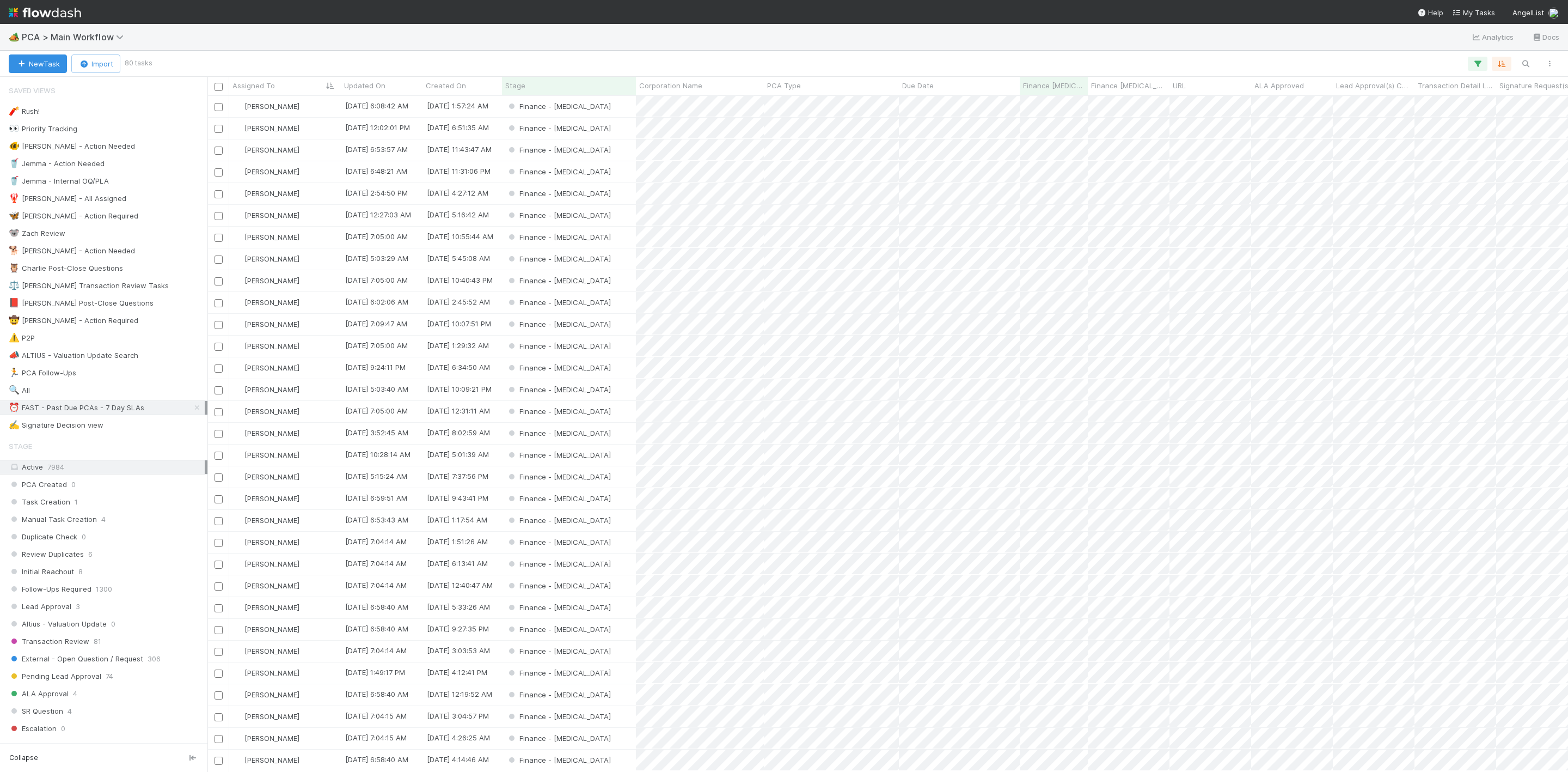
scroll to position [662, 1348]
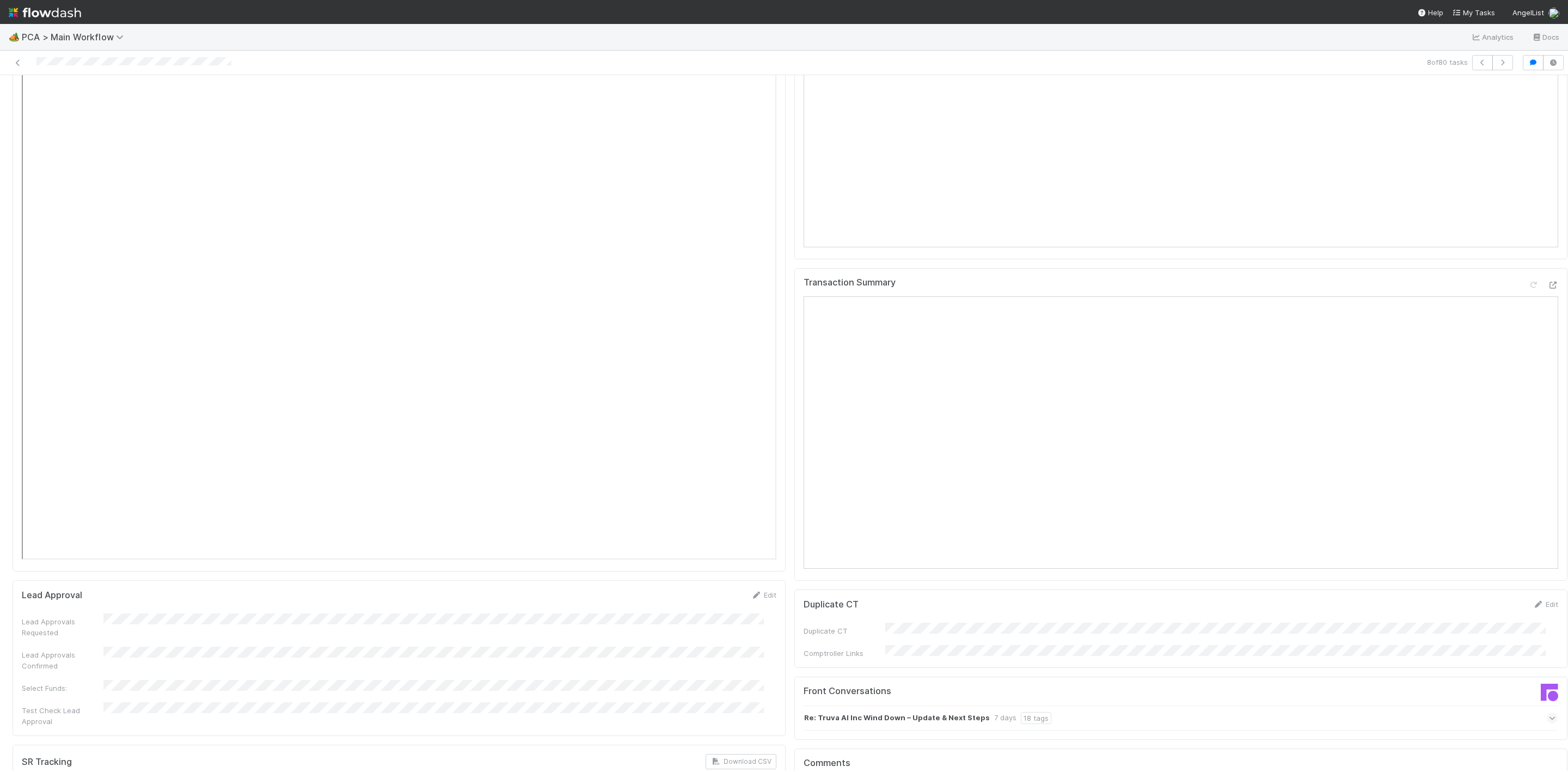
scroll to position [1226, 0]
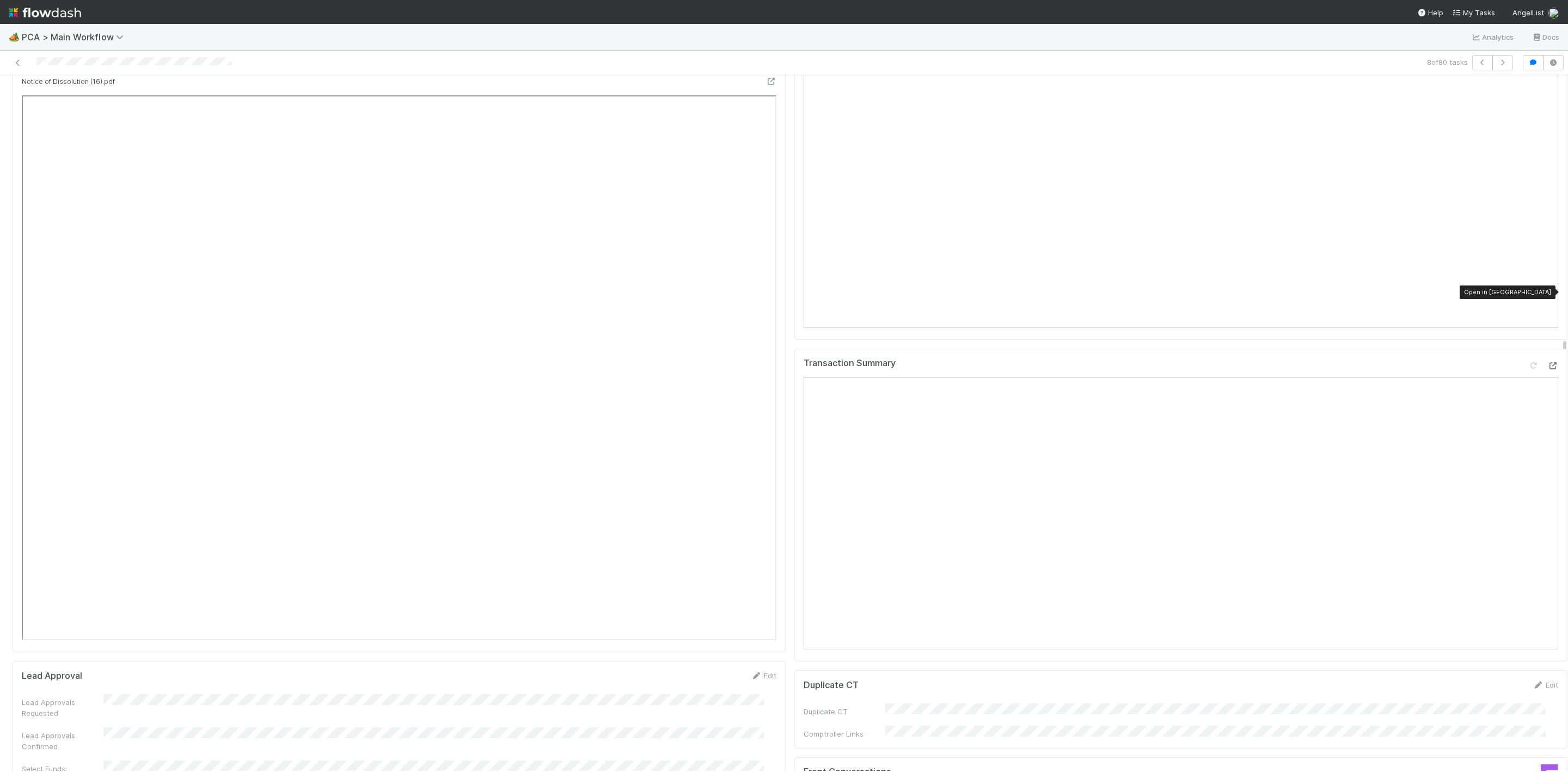
click at [1548, 362] on icon at bounding box center [1553, 366] width 11 height 7
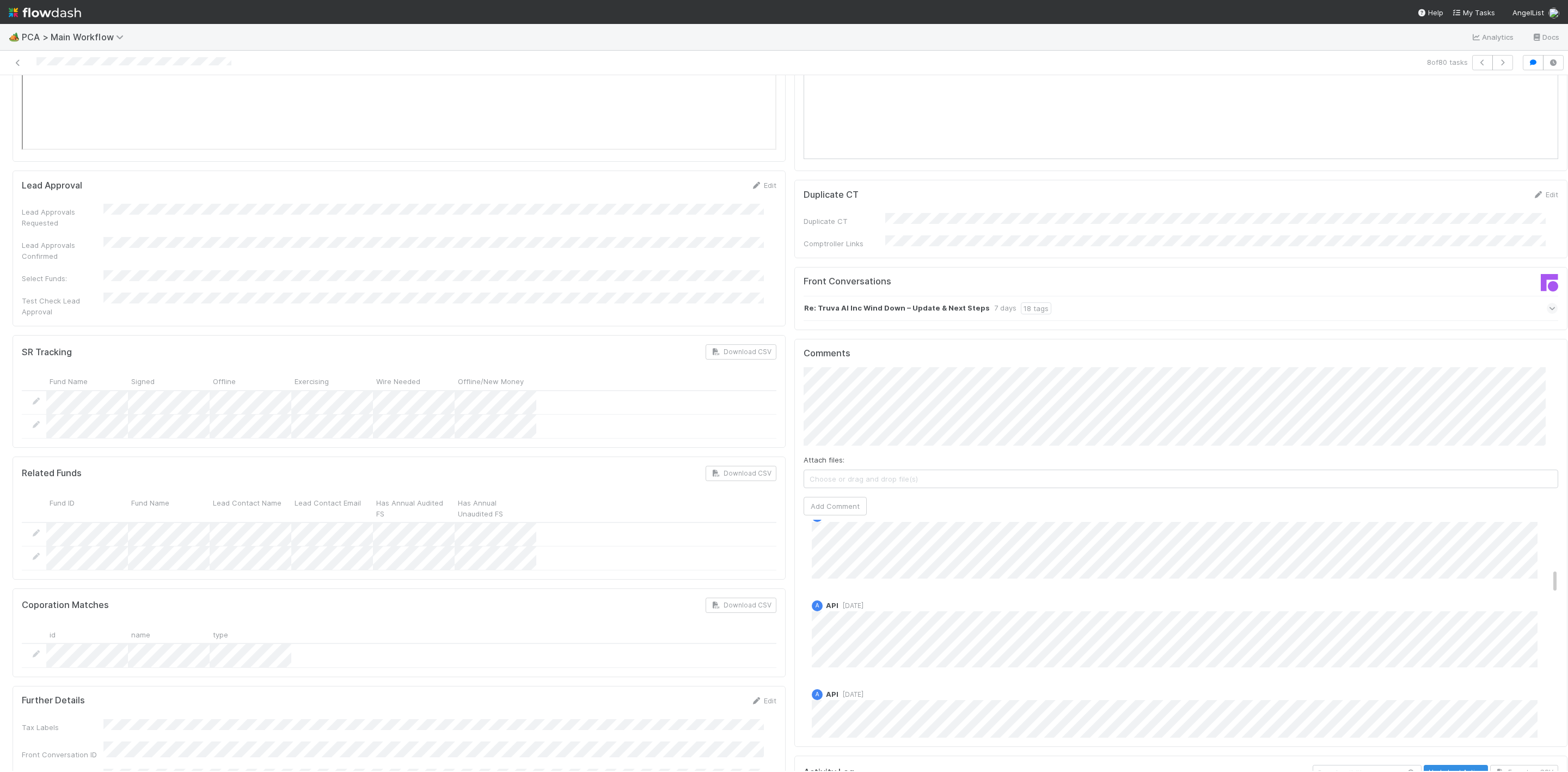
scroll to position [416, 0]
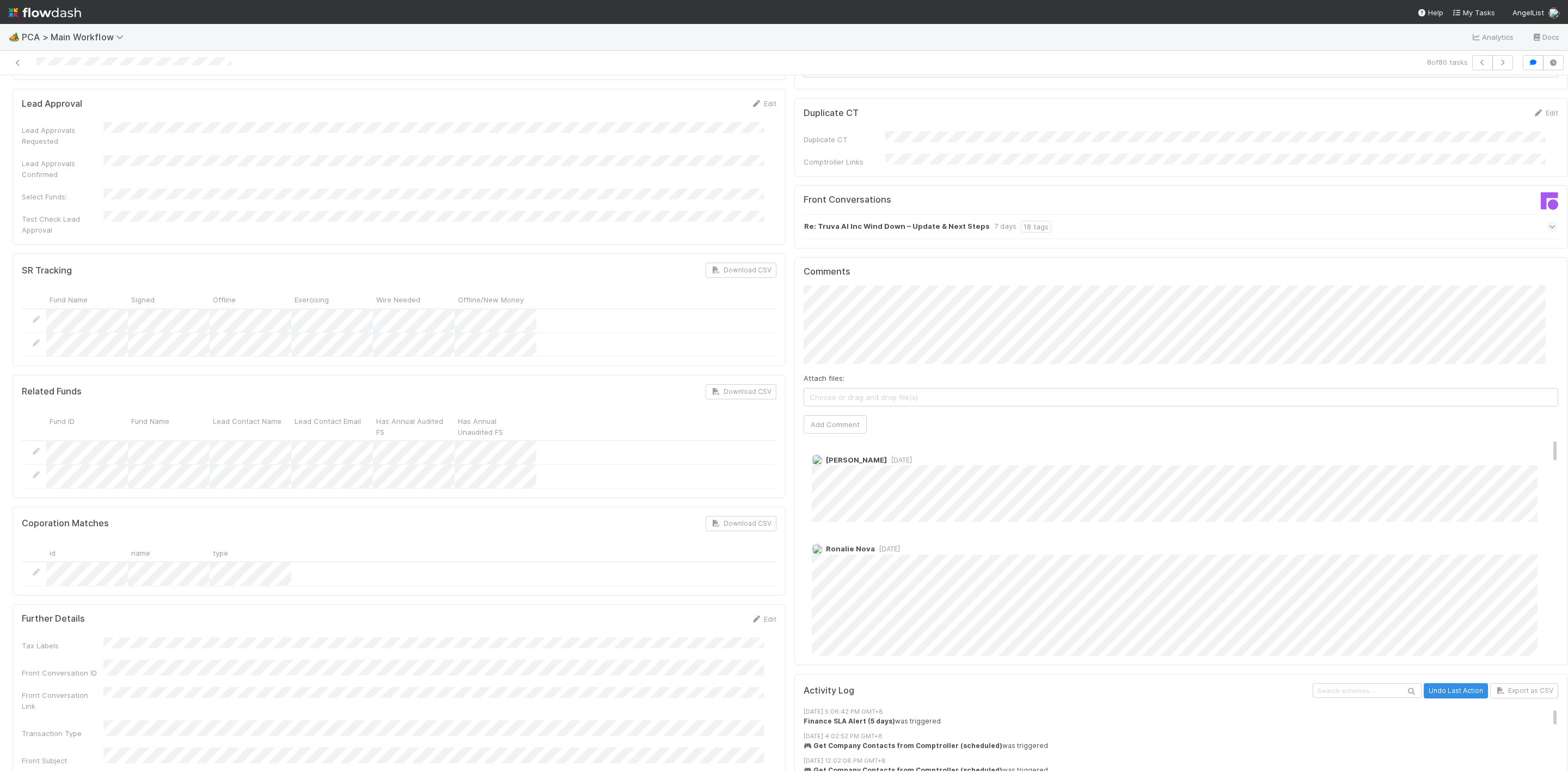
scroll to position [0, 0]
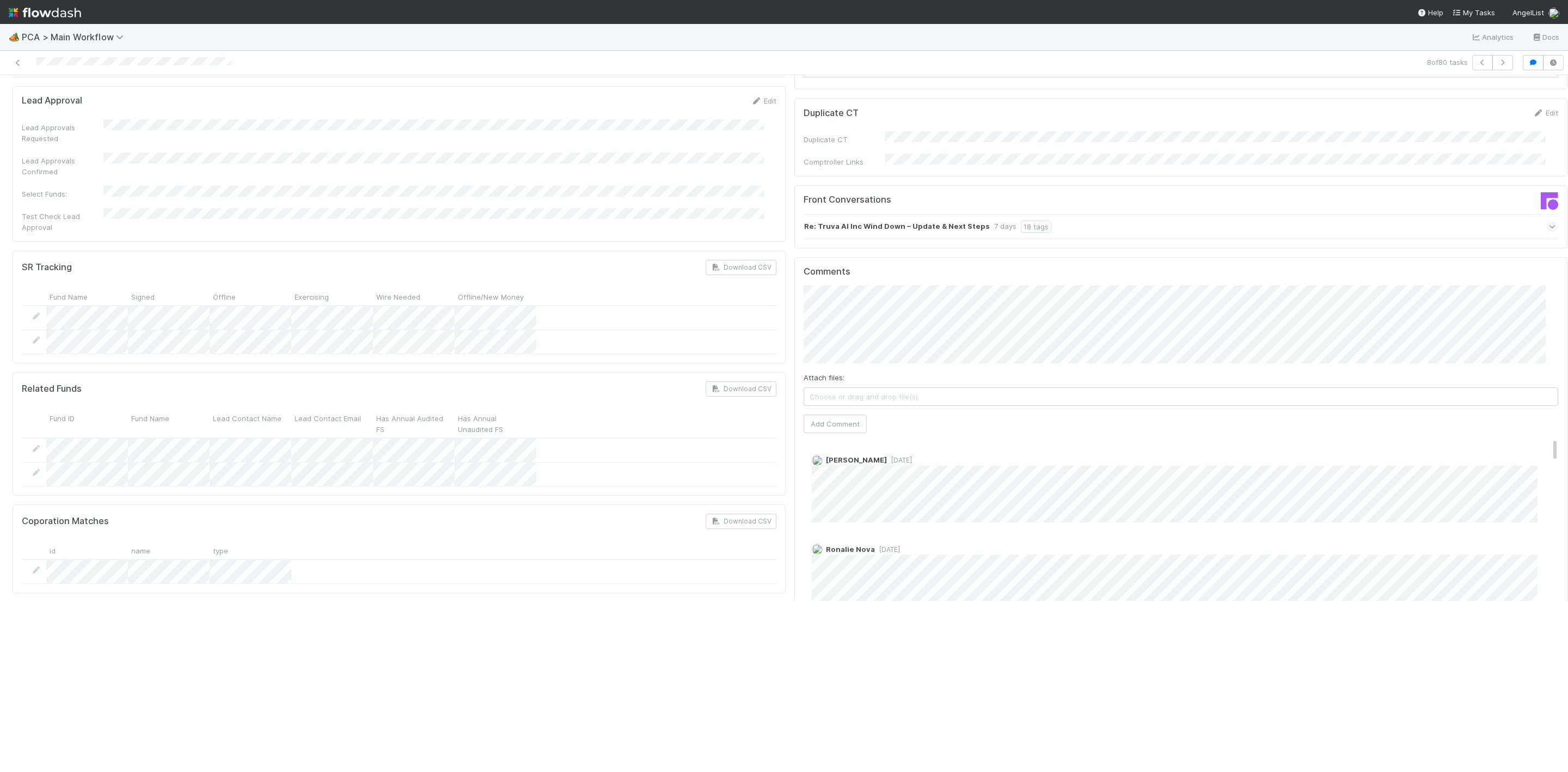
click at [768, 504] on div "Coporation Matches Download CSV id name type" at bounding box center [399, 548] width 773 height 89
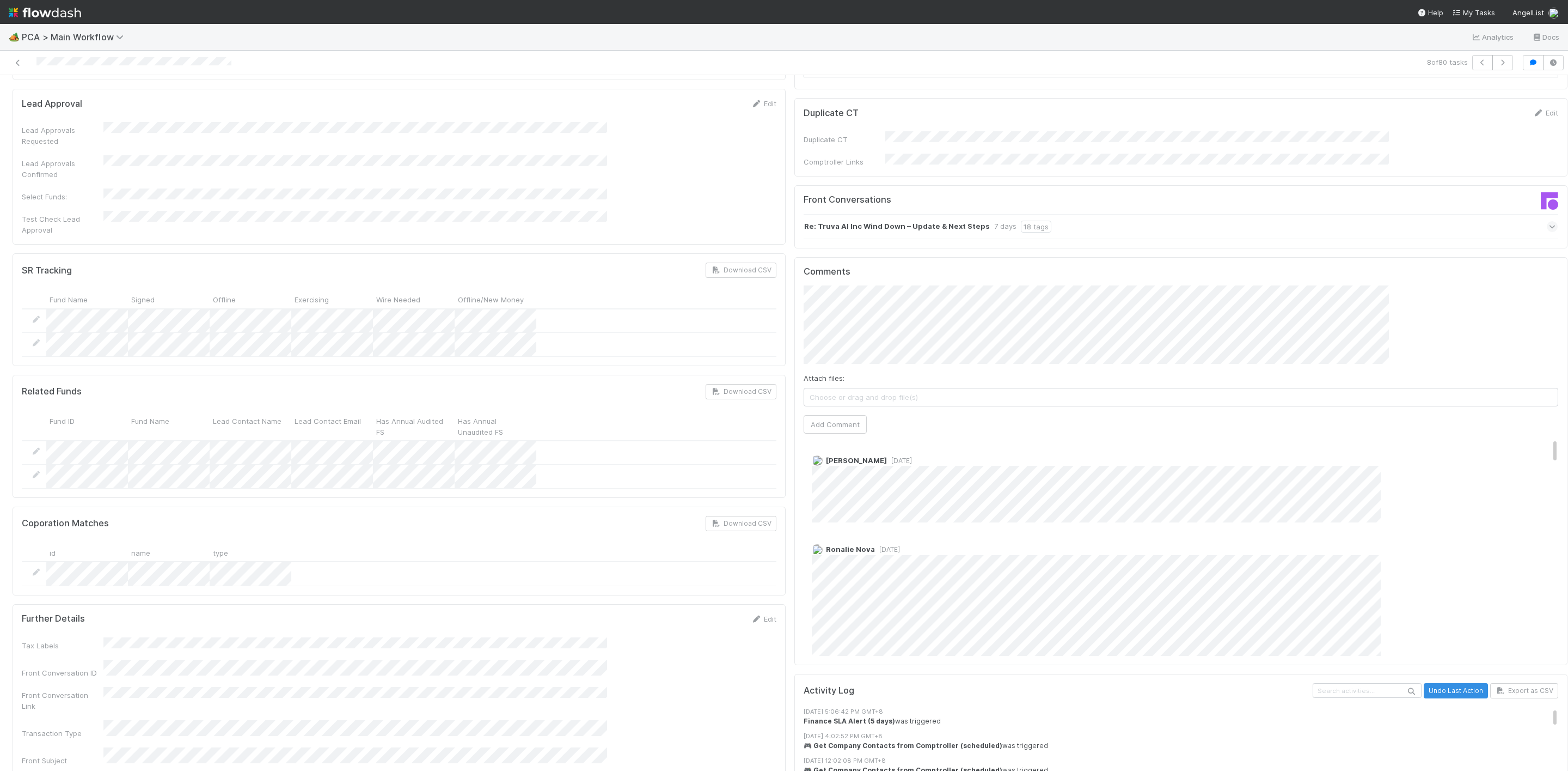
scroll to position [1798, 0]
click at [847, 415] on button "Add Comment" at bounding box center [835, 424] width 63 height 18
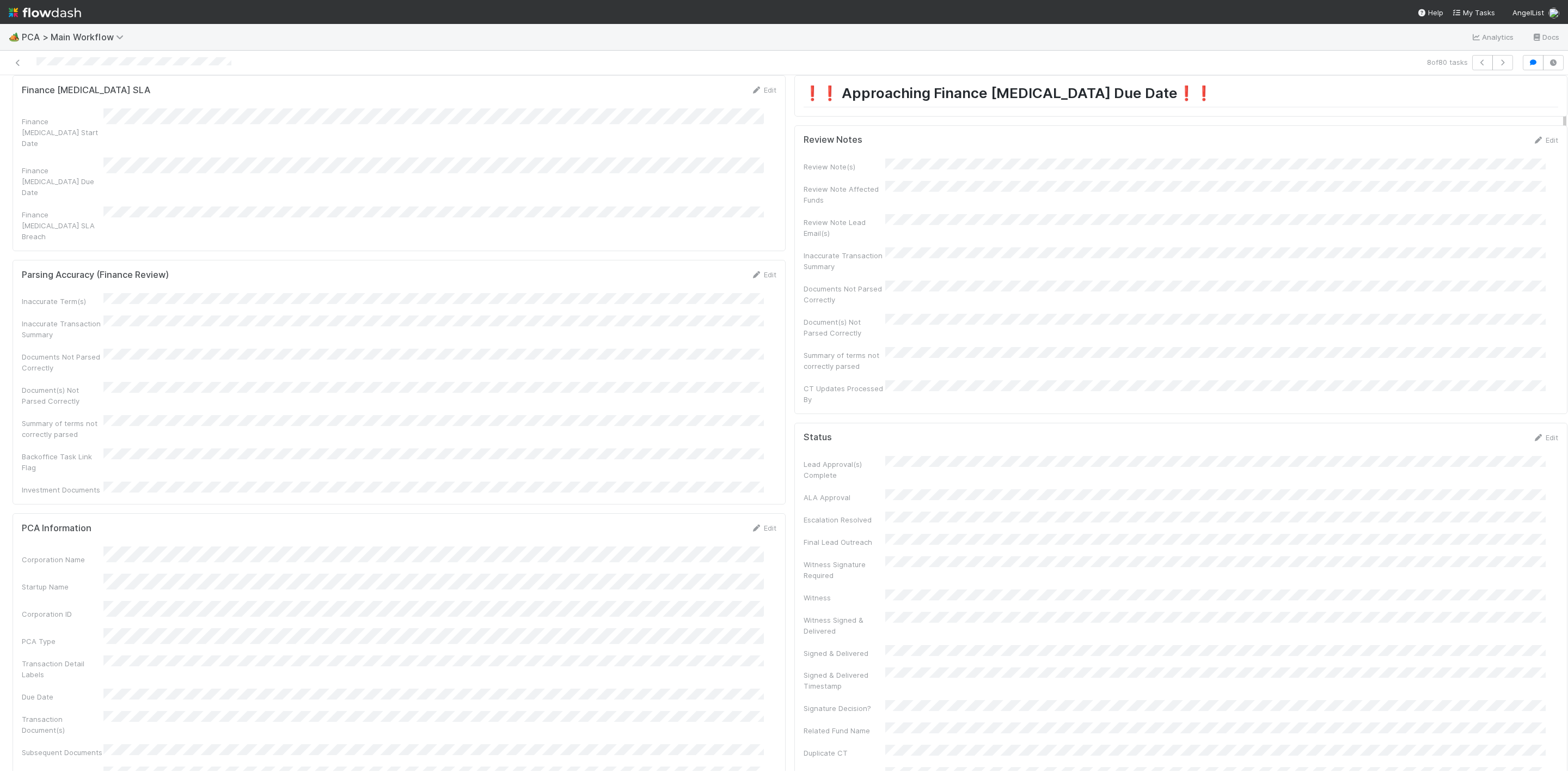
scroll to position [0, 0]
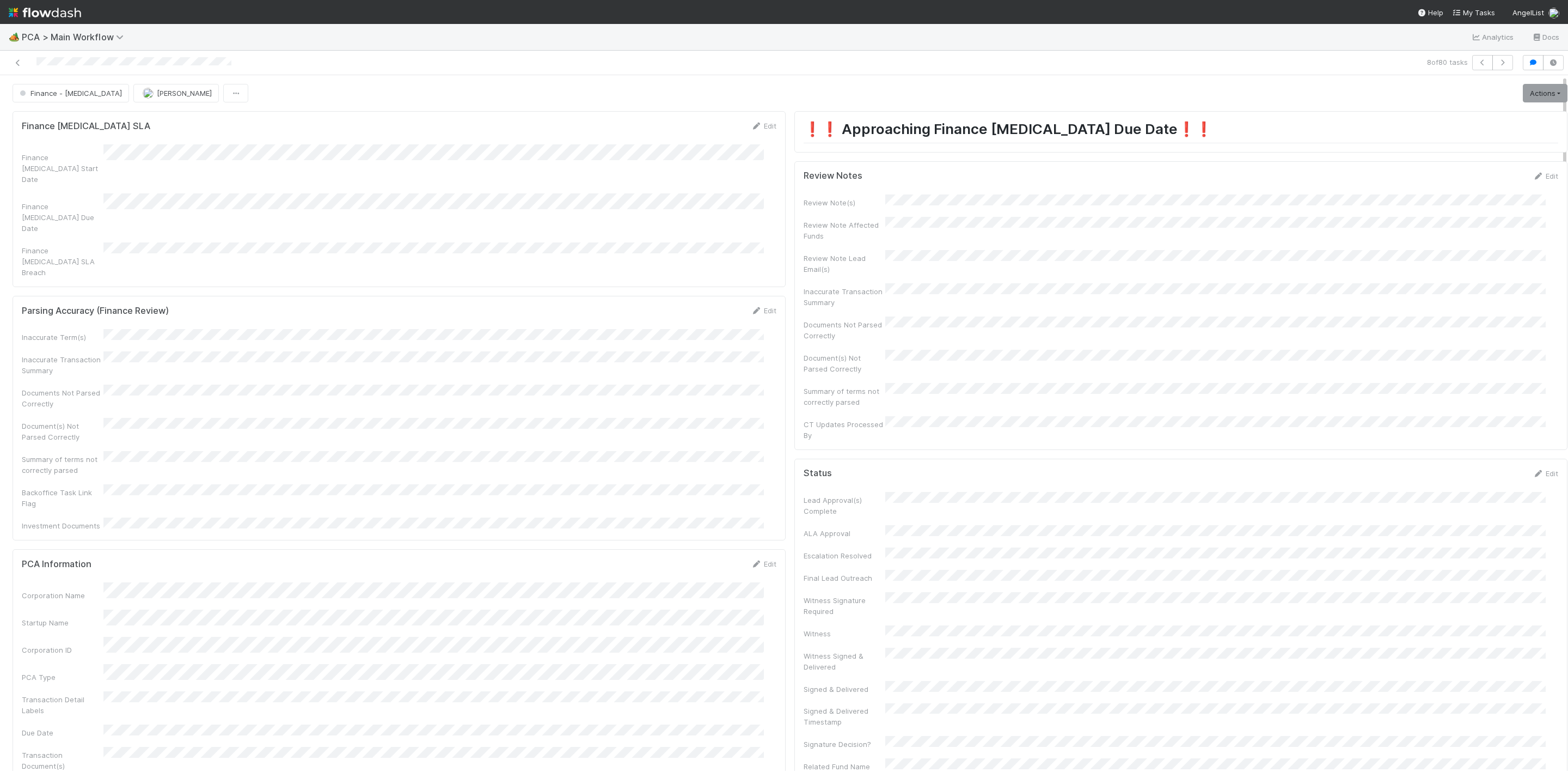
drag, startPoint x: 1522, startPoint y: 176, endPoint x: 1248, endPoint y: 322, distance: 310.5
click at [1533, 176] on link "Edit" at bounding box center [1545, 176] width 26 height 9
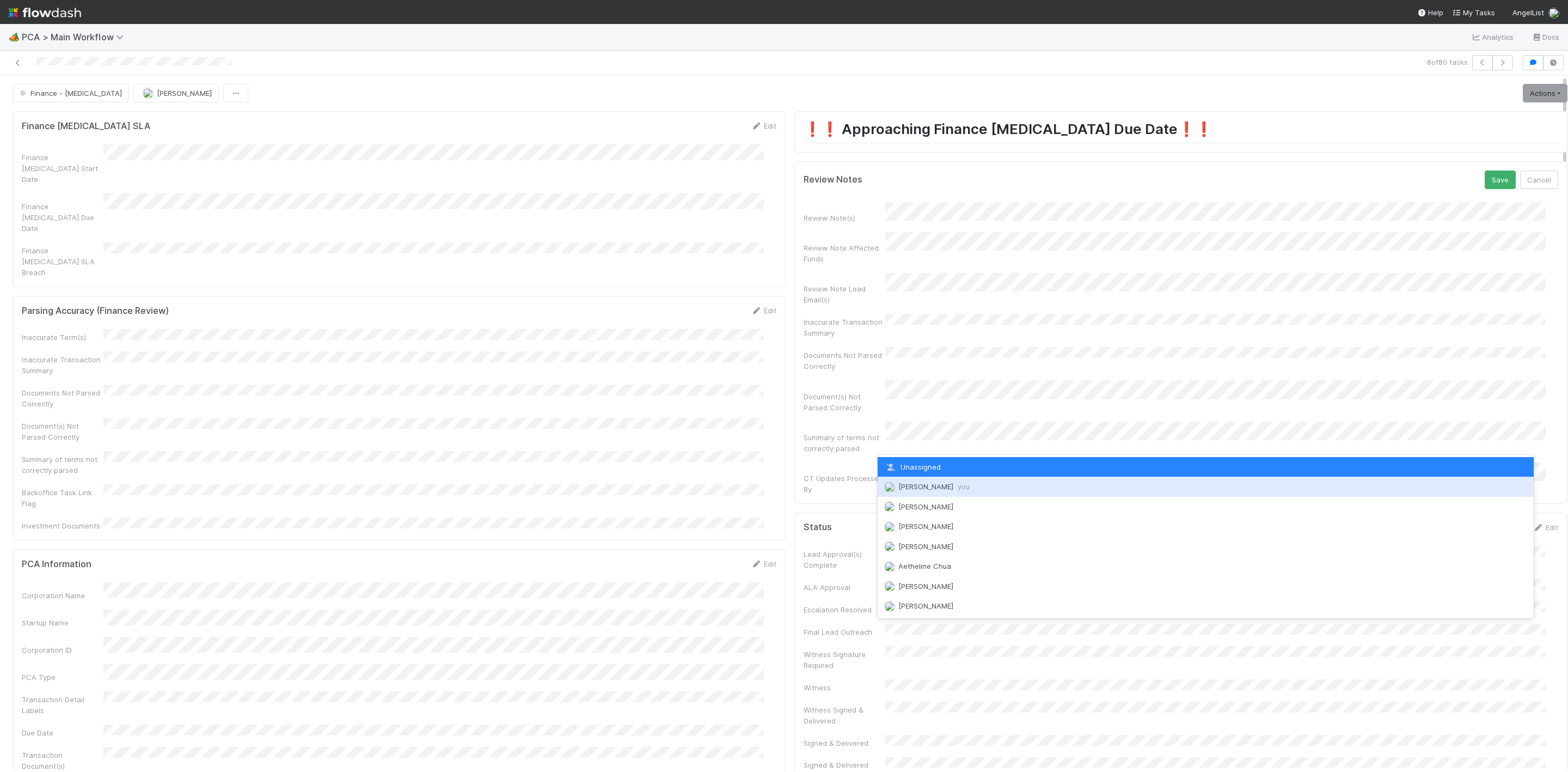
click at [921, 481] on div "[PERSON_NAME] you" at bounding box center [1205, 486] width 656 height 20
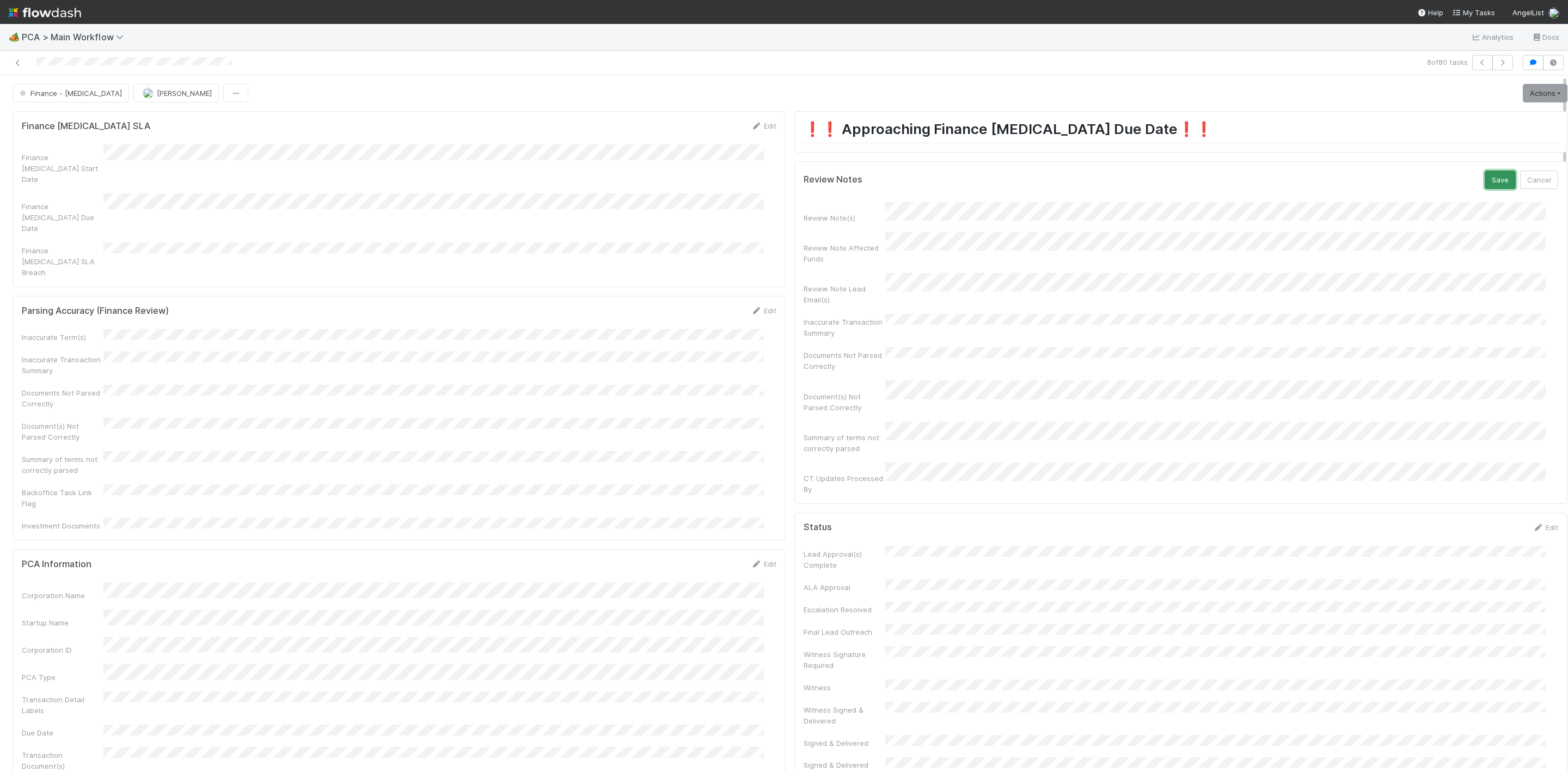
click at [1485, 175] on button "Save" at bounding box center [1500, 179] width 31 height 18
click at [1523, 90] on link "Actions" at bounding box center [1545, 93] width 45 height 18
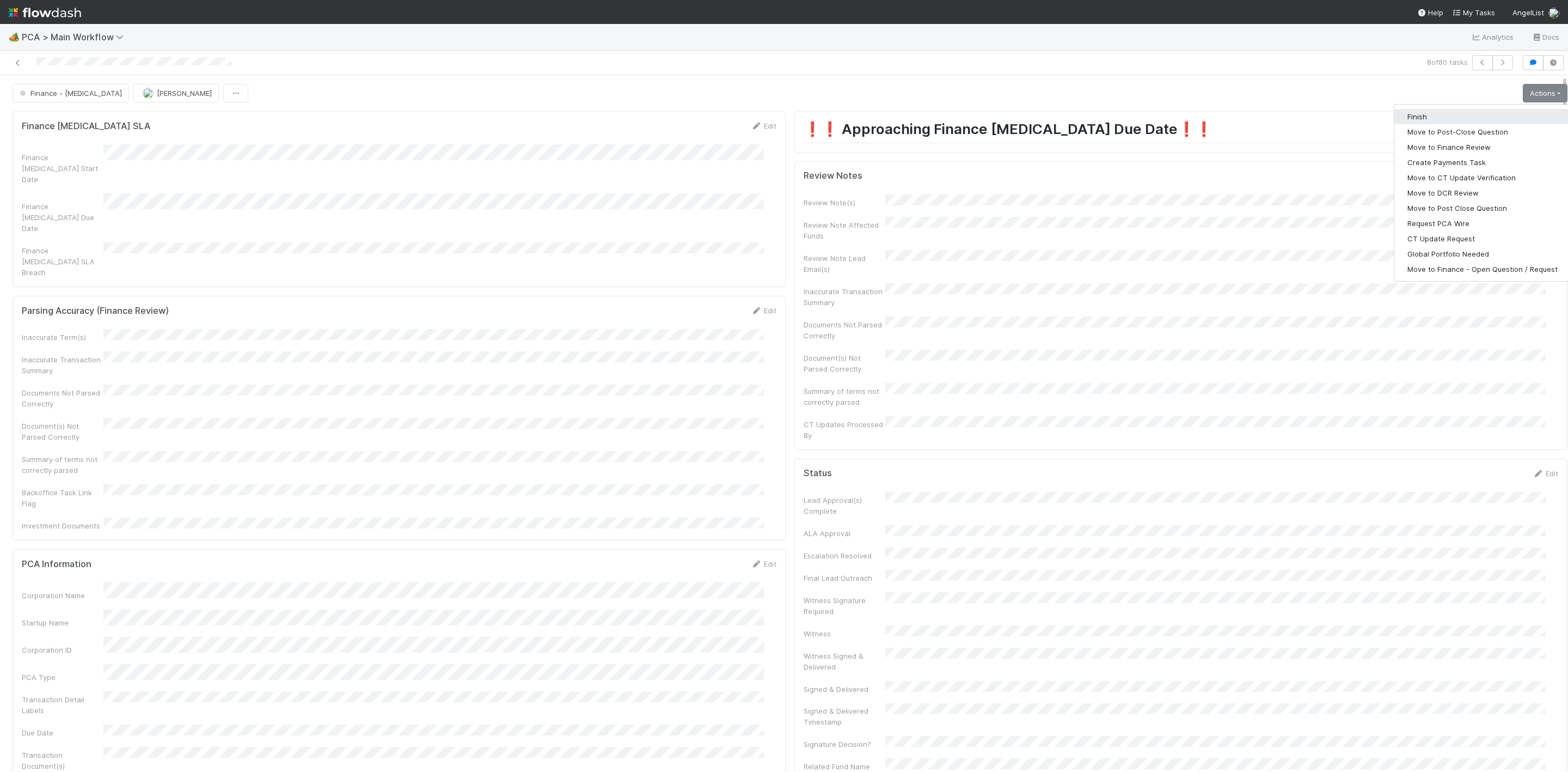
click at [1396, 115] on button "Finish" at bounding box center [1482, 116] width 176 height 15
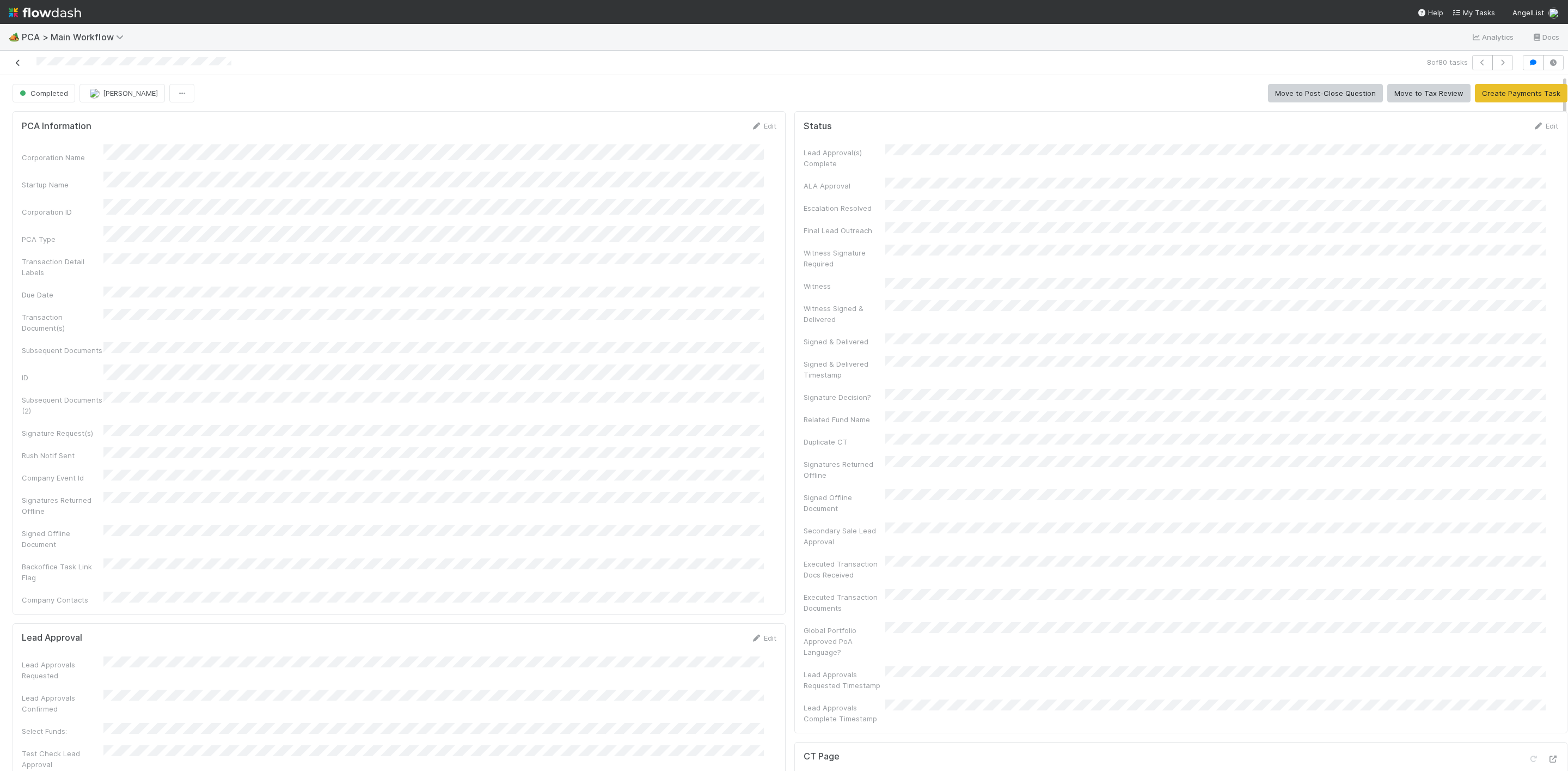
click at [17, 57] on link at bounding box center [18, 62] width 11 height 11
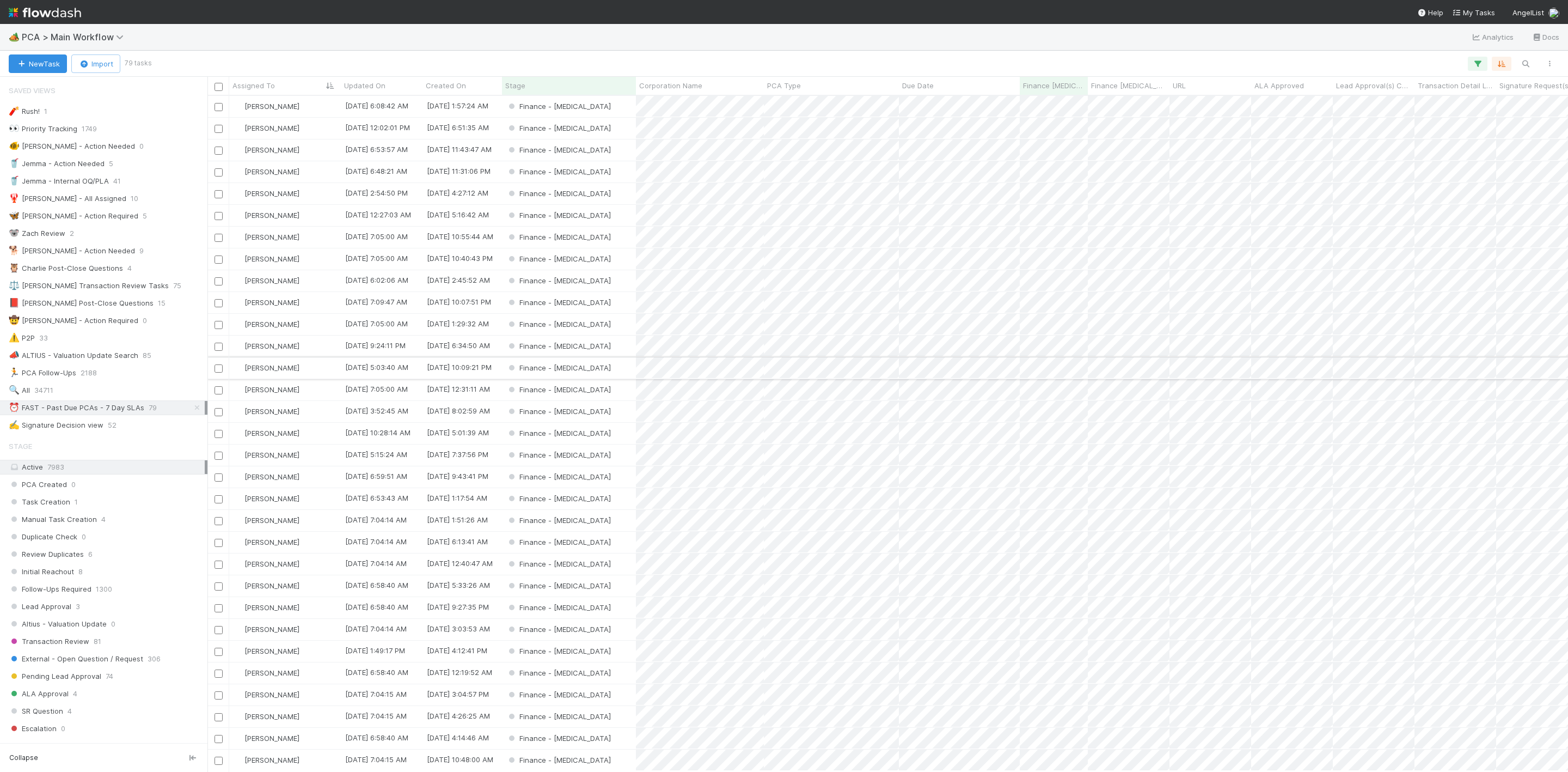
scroll to position [13, 13]
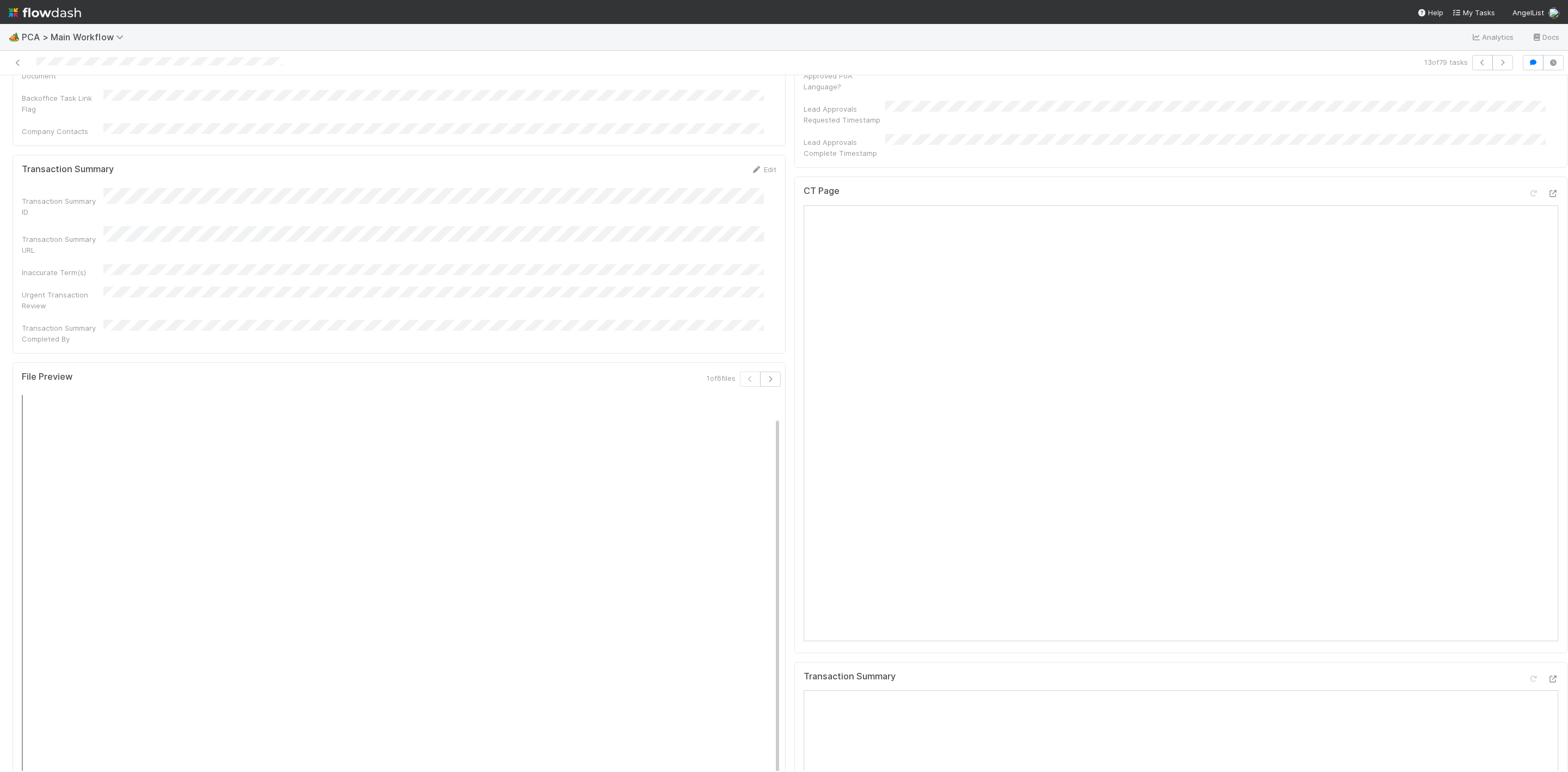
scroll to position [1063, 0]
click at [1548, 536] on icon at bounding box center [1553, 539] width 11 height 7
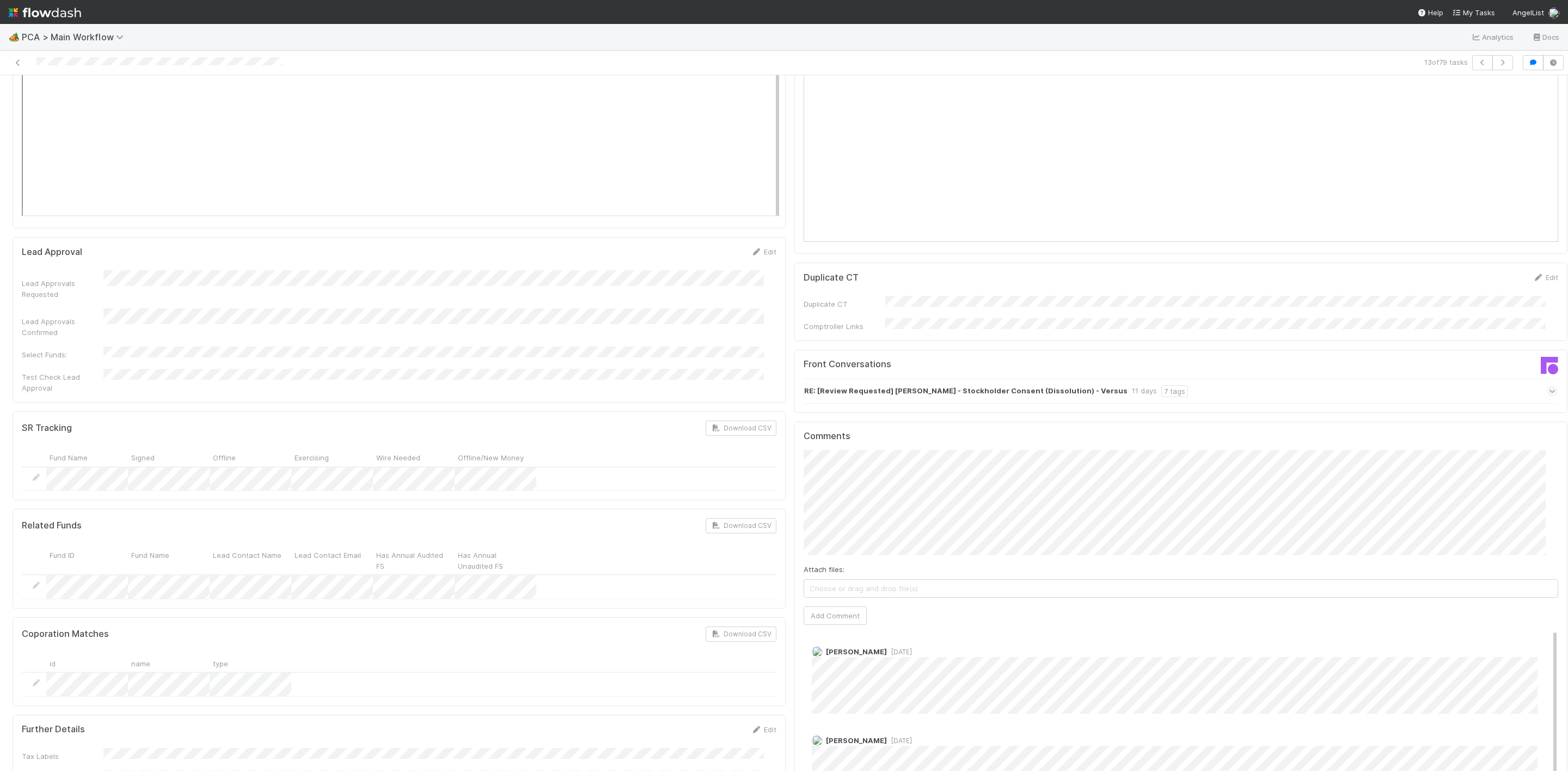
scroll to position [1553, 0]
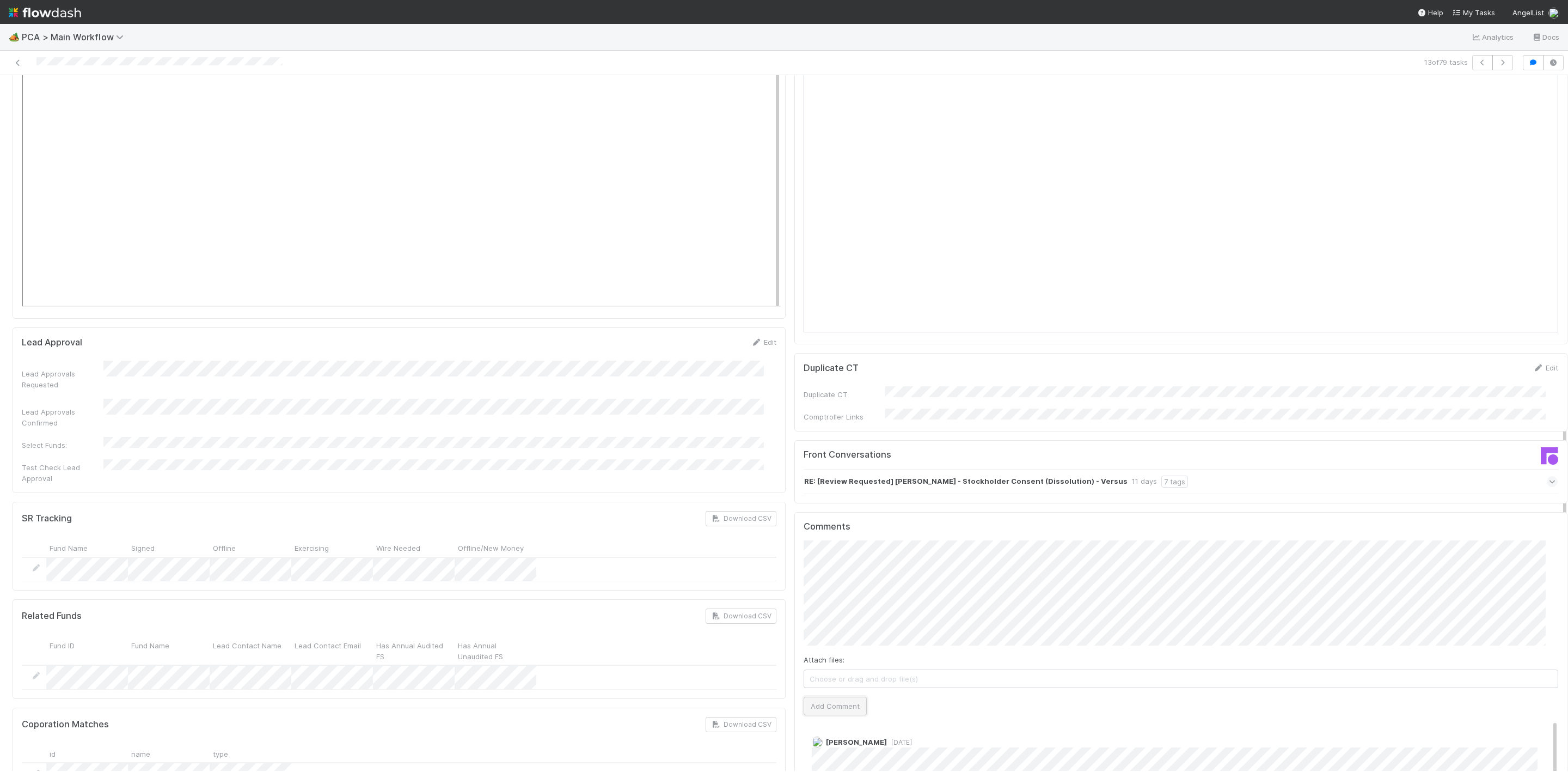
click at [821, 697] on button "Add Comment" at bounding box center [835, 705] width 63 height 18
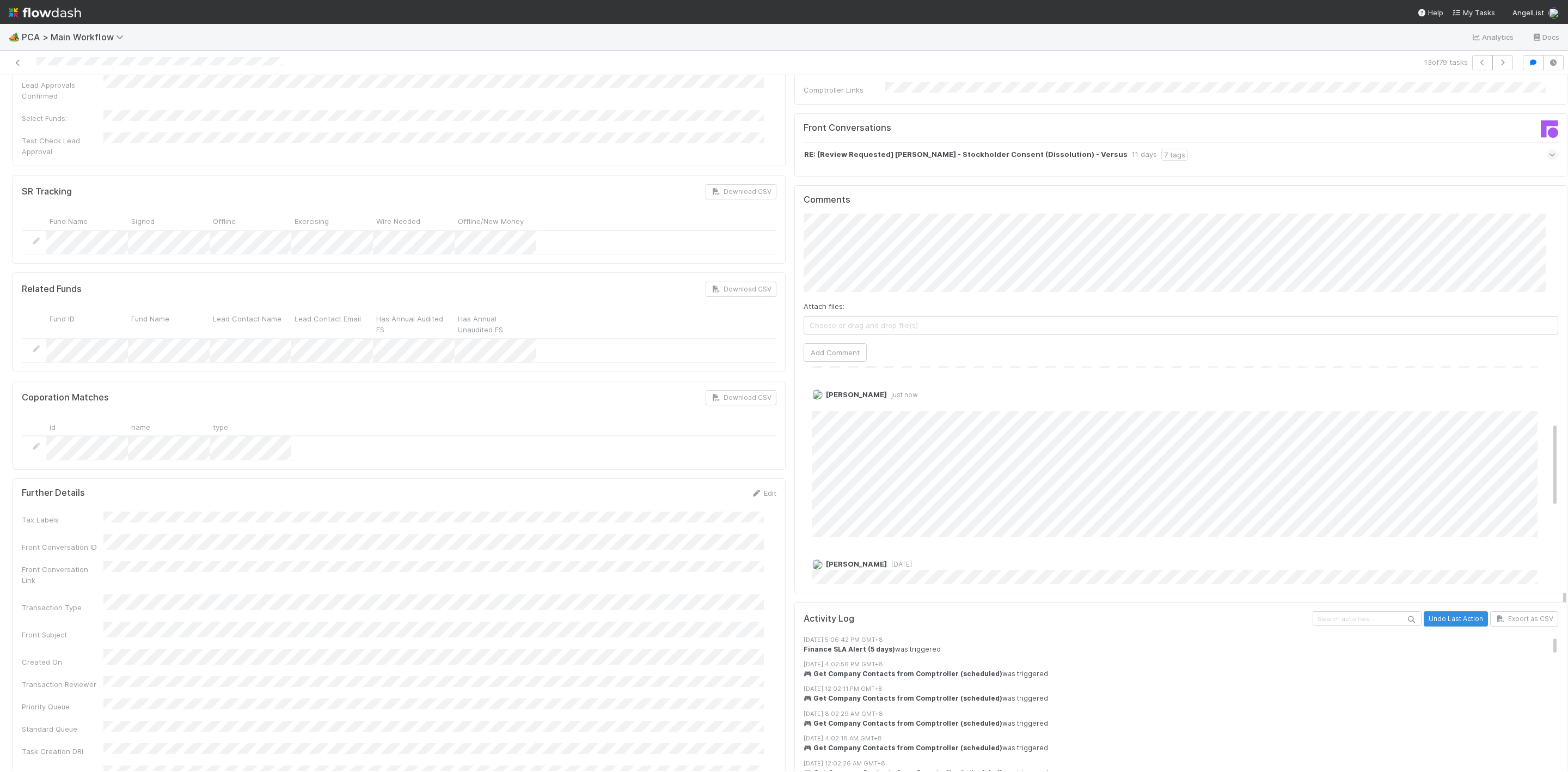
scroll to position [82, 0]
click at [847, 483] on link "Delete" at bounding box center [853, 487] width 23 height 9
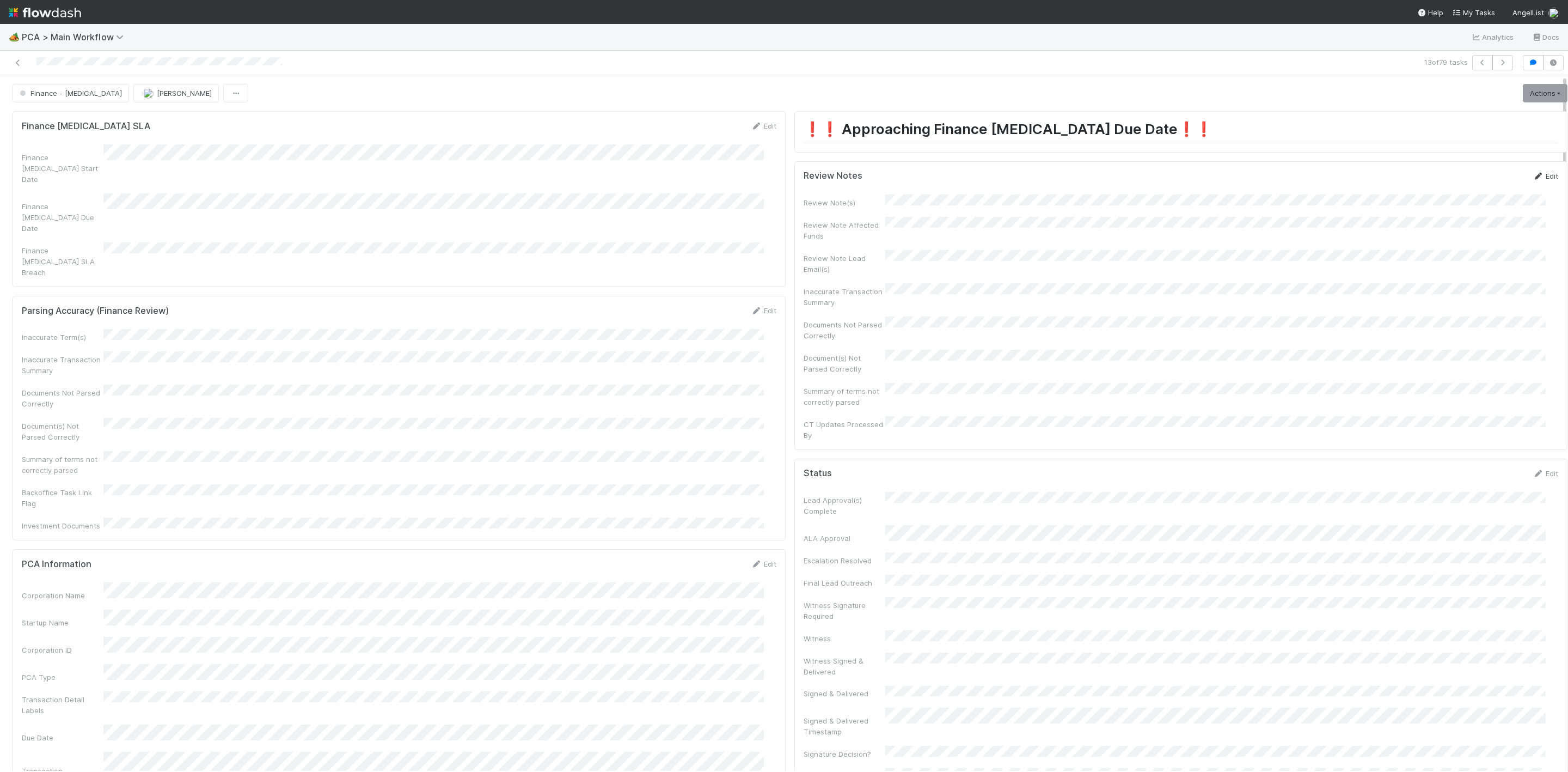
click at [1533, 176] on link "Edit" at bounding box center [1545, 176] width 26 height 9
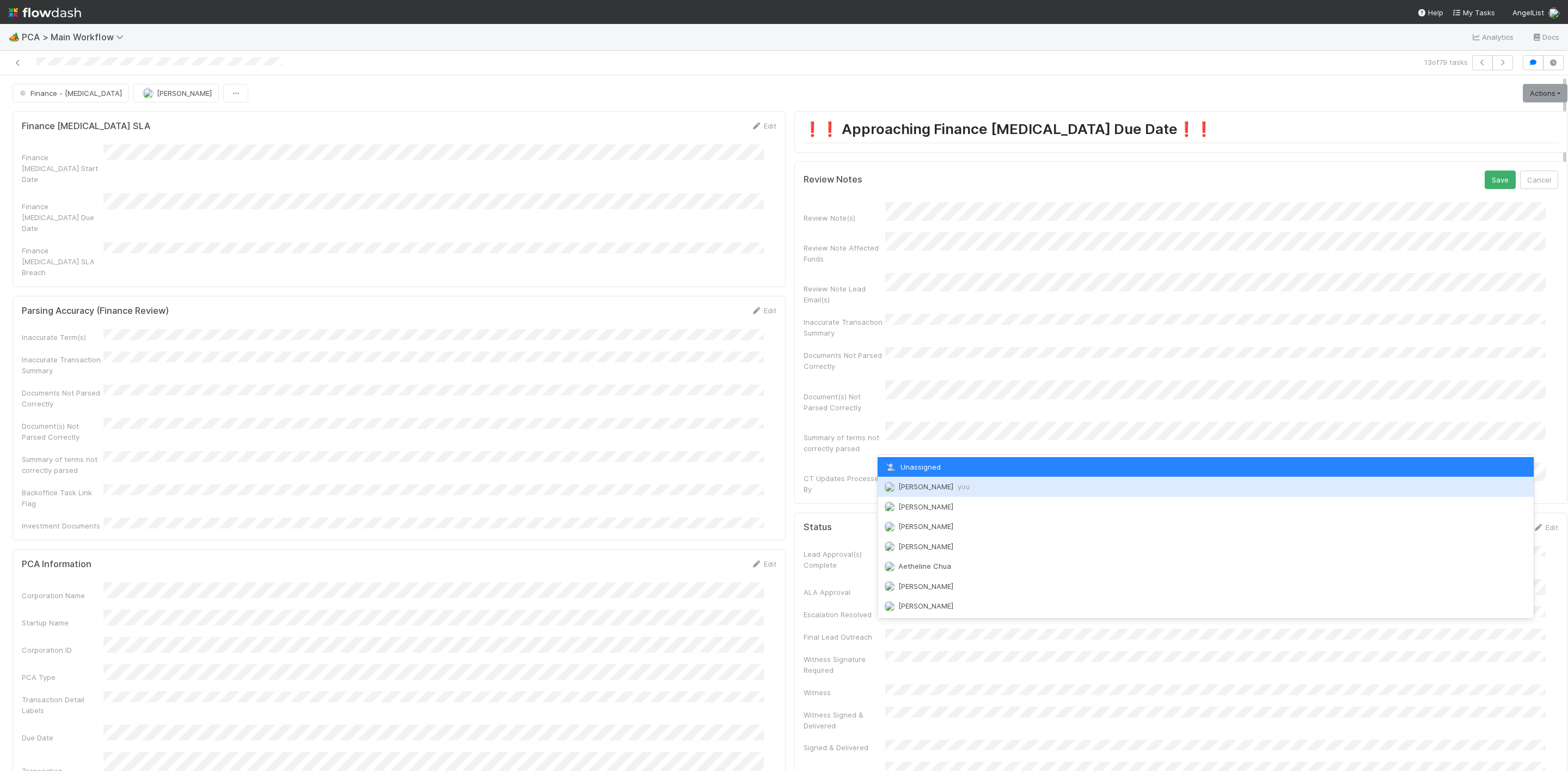
click at [906, 483] on span "[PERSON_NAME] you" at bounding box center [934, 487] width 72 height 9
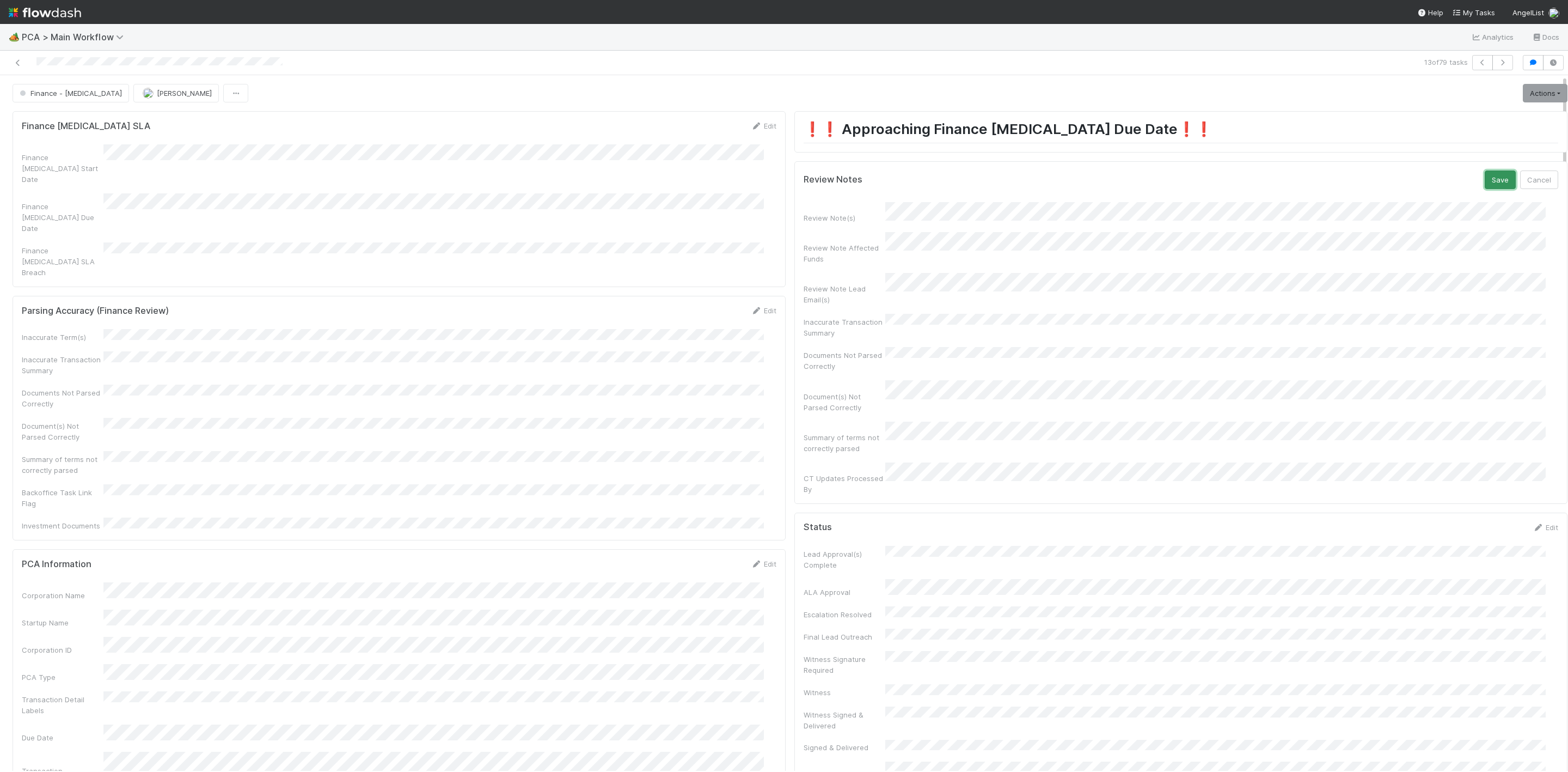
click at [1485, 189] on button "Save" at bounding box center [1500, 179] width 31 height 18
click at [1523, 100] on link "Actions" at bounding box center [1545, 93] width 45 height 18
click at [1415, 151] on button "Move to Finance Review" at bounding box center [1482, 147] width 176 height 15
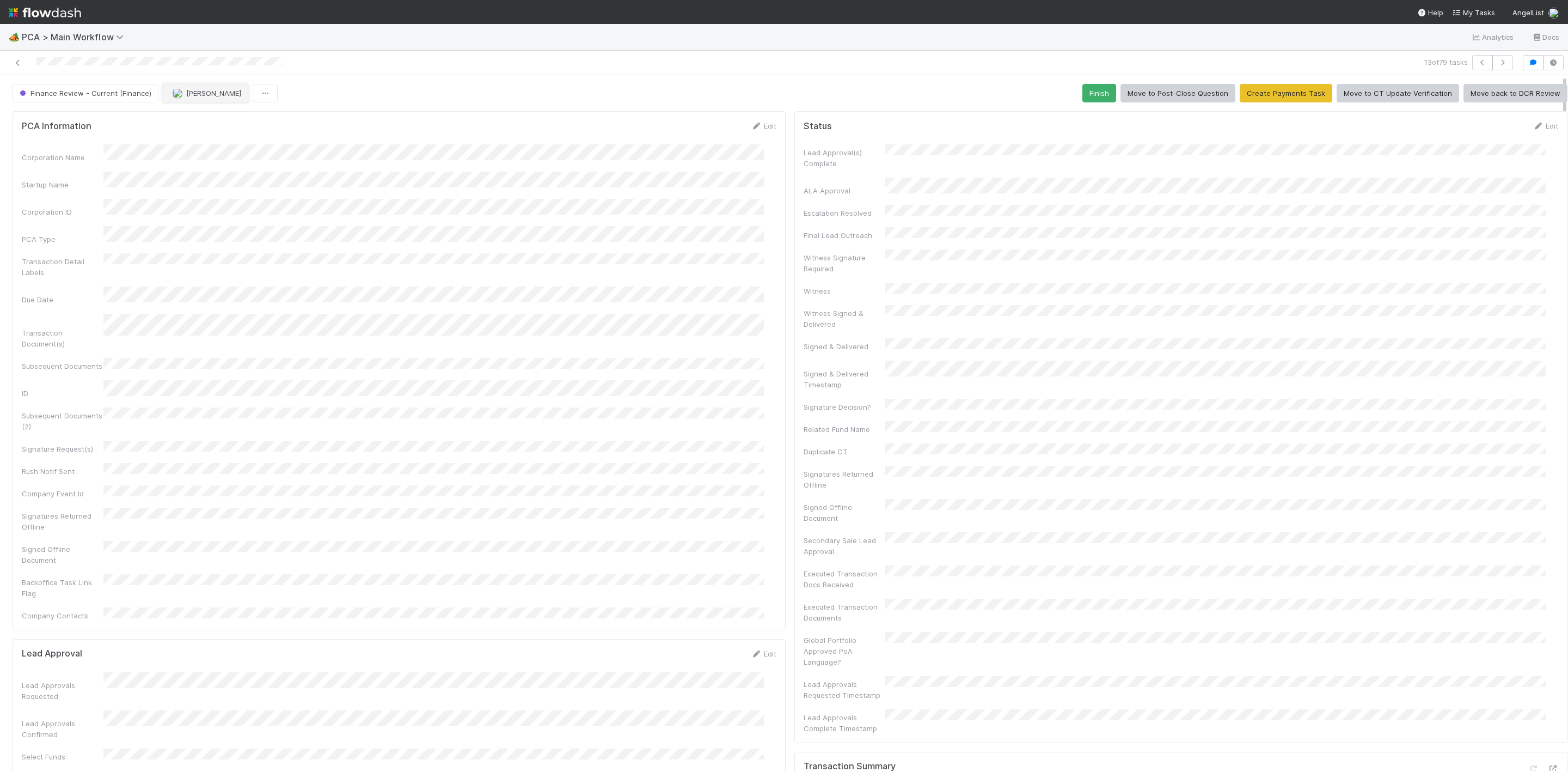
click at [222, 93] on span "[PERSON_NAME]" at bounding box center [214, 93] width 55 height 9
click at [235, 124] on div "[PERSON_NAME]" at bounding box center [233, 121] width 153 height 20
click at [18, 62] on icon at bounding box center [18, 63] width 11 height 7
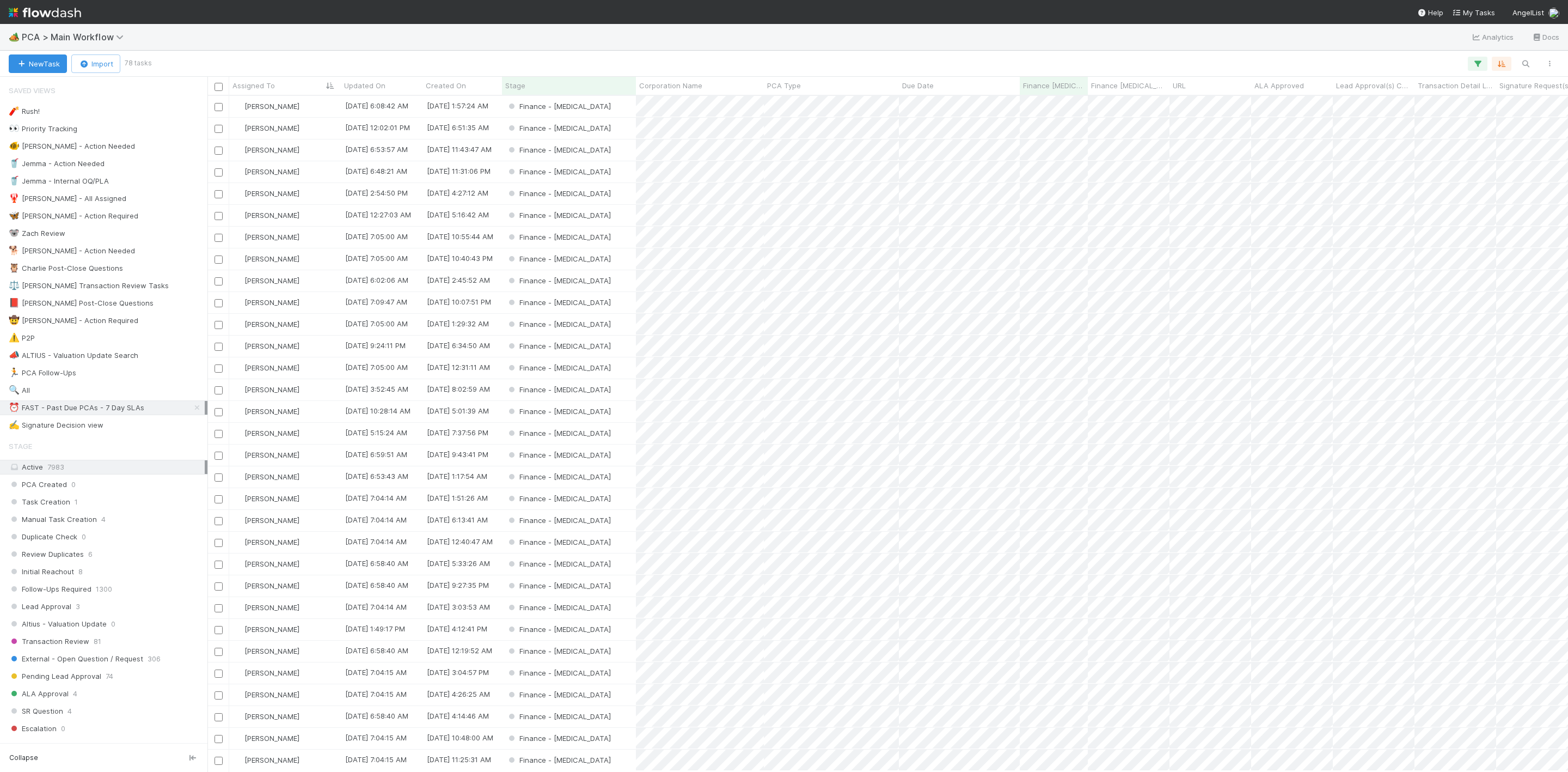
scroll to position [662, 1348]
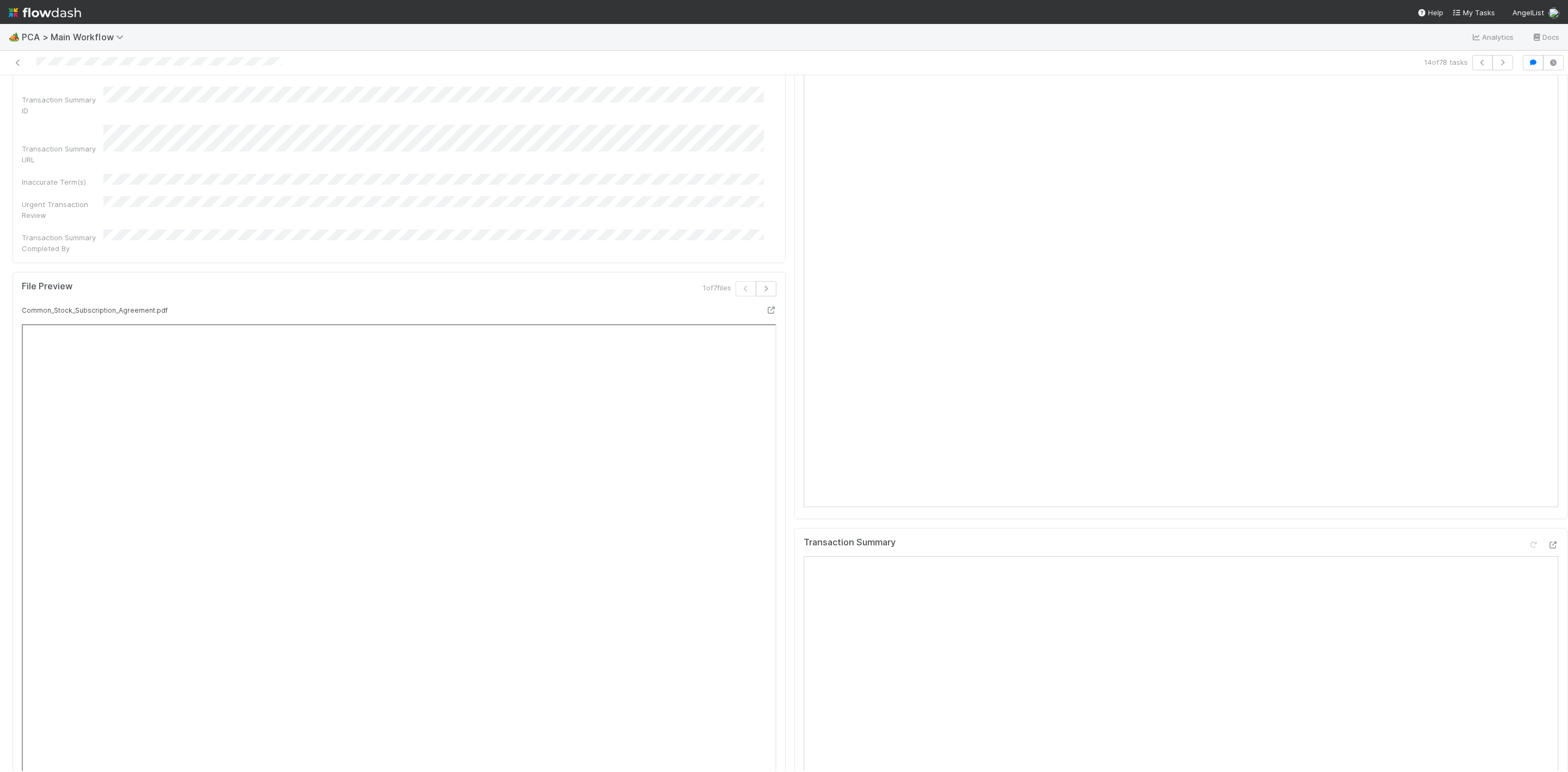
scroll to position [1063, 0]
click at [1548, 540] on icon at bounding box center [1553, 544] width 11 height 7
click at [18, 61] on icon at bounding box center [18, 63] width 11 height 7
click at [14, 10] on img at bounding box center [45, 12] width 72 height 18
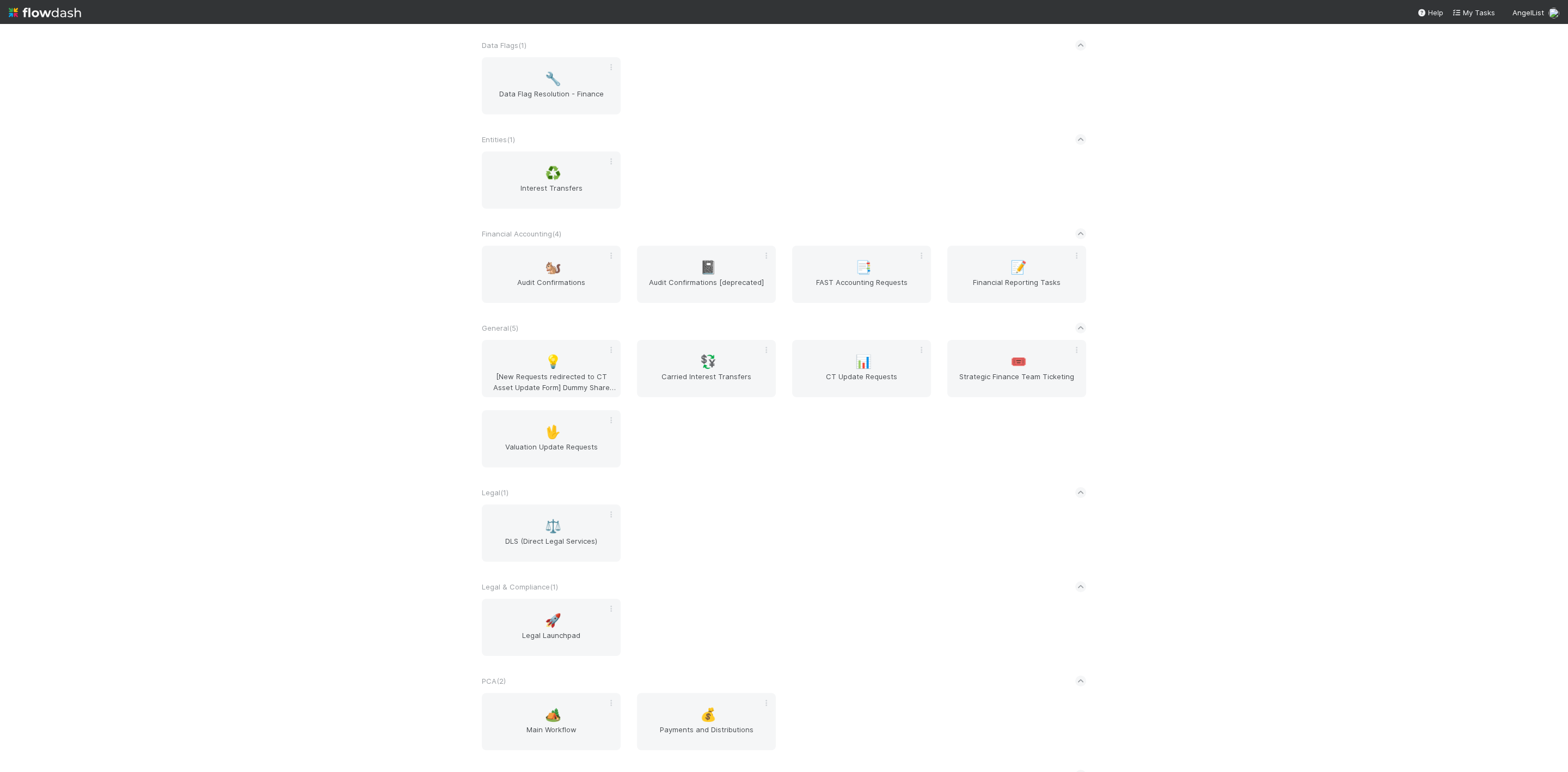
scroll to position [419, 0]
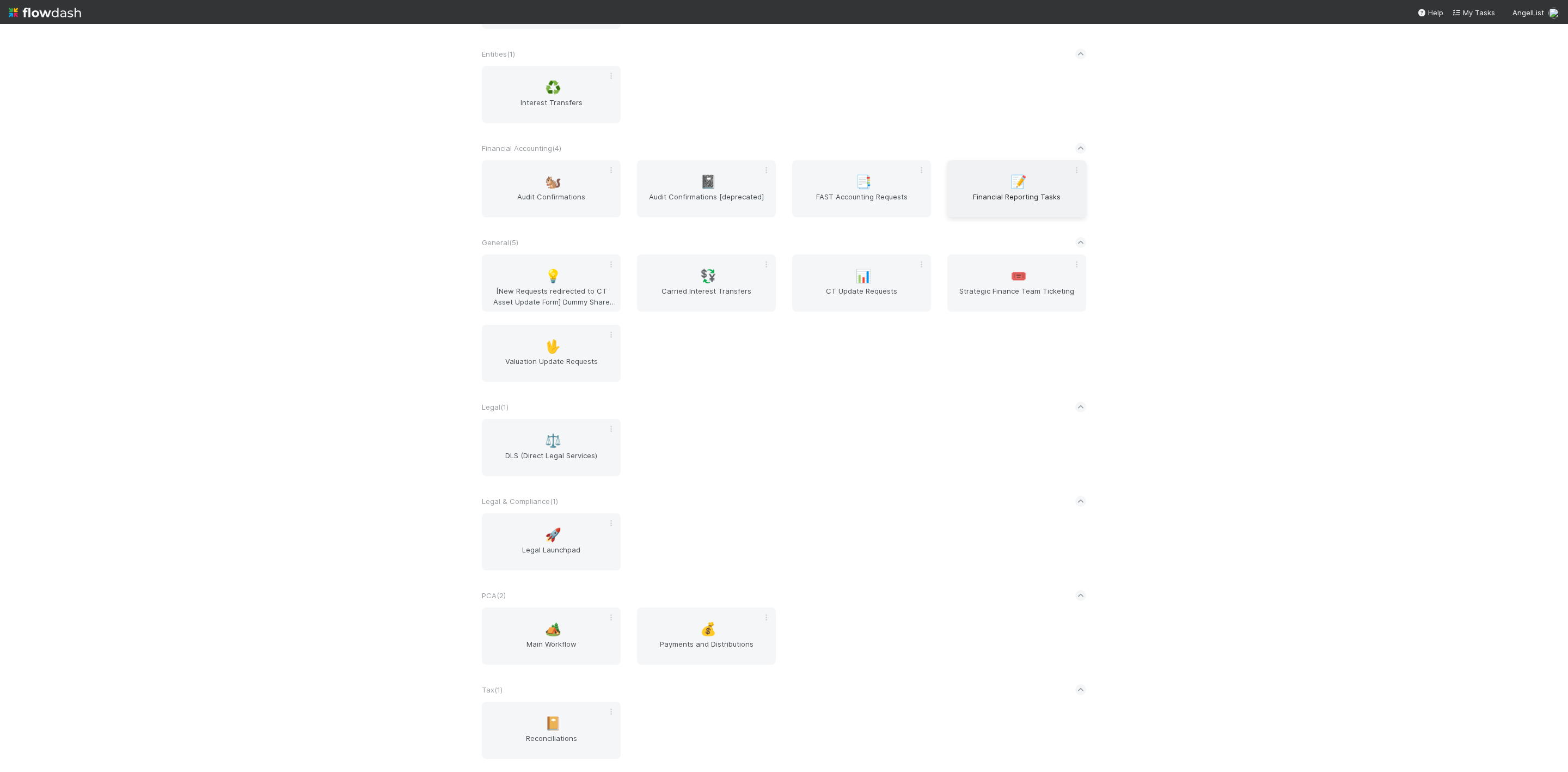
click at [1030, 191] on span "Financial Reporting Tasks" at bounding box center [1017, 202] width 130 height 22
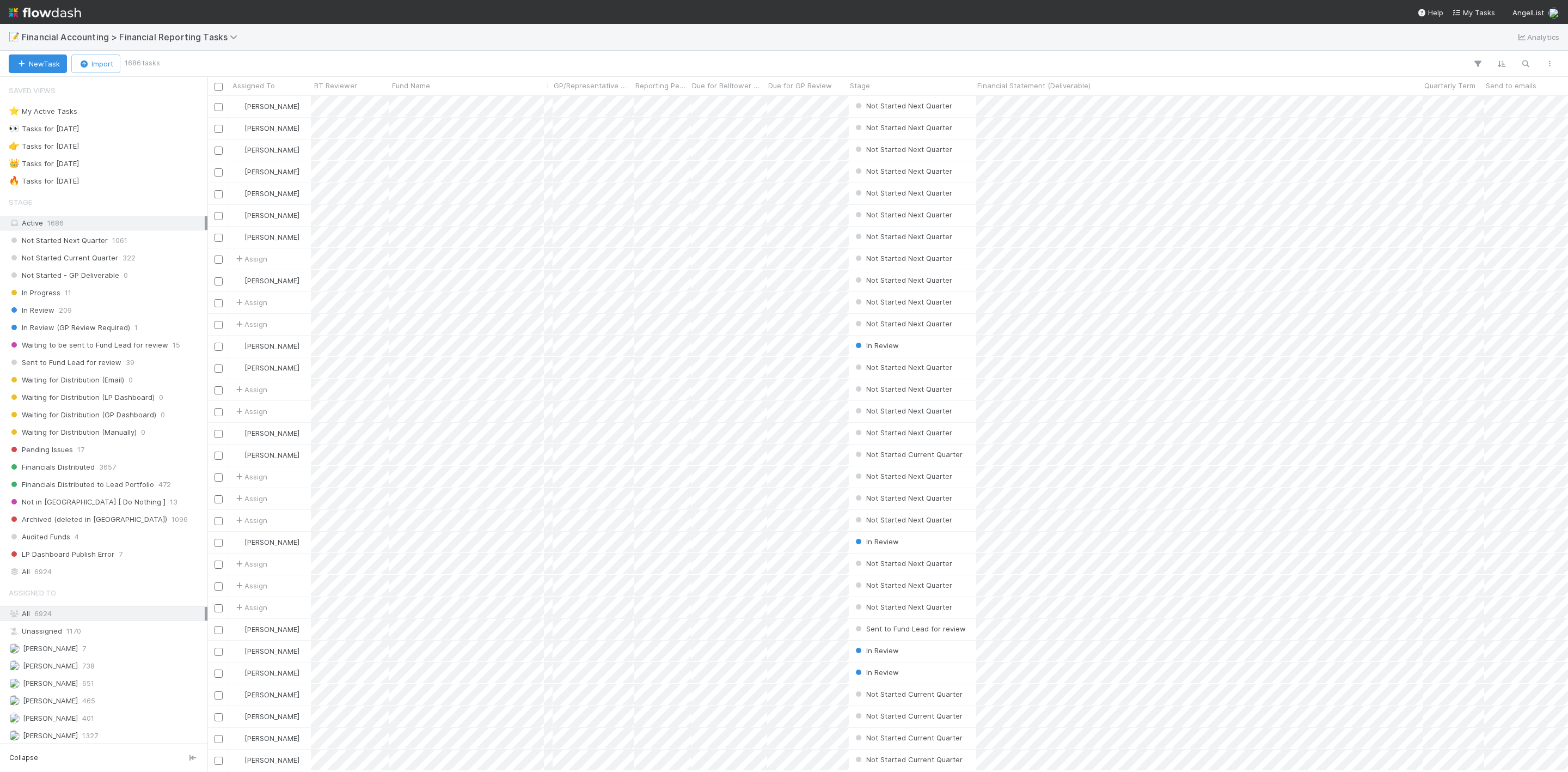
scroll to position [662, 1348]
click at [1529, 67] on icon "button" at bounding box center [1525, 63] width 11 height 10
click at [1452, 46] on input at bounding box center [1468, 45] width 109 height 13
click at [1436, 40] on input at bounding box center [1468, 45] width 109 height 13
paste input "Fund I, a series of Deep Checks Fund, LP"
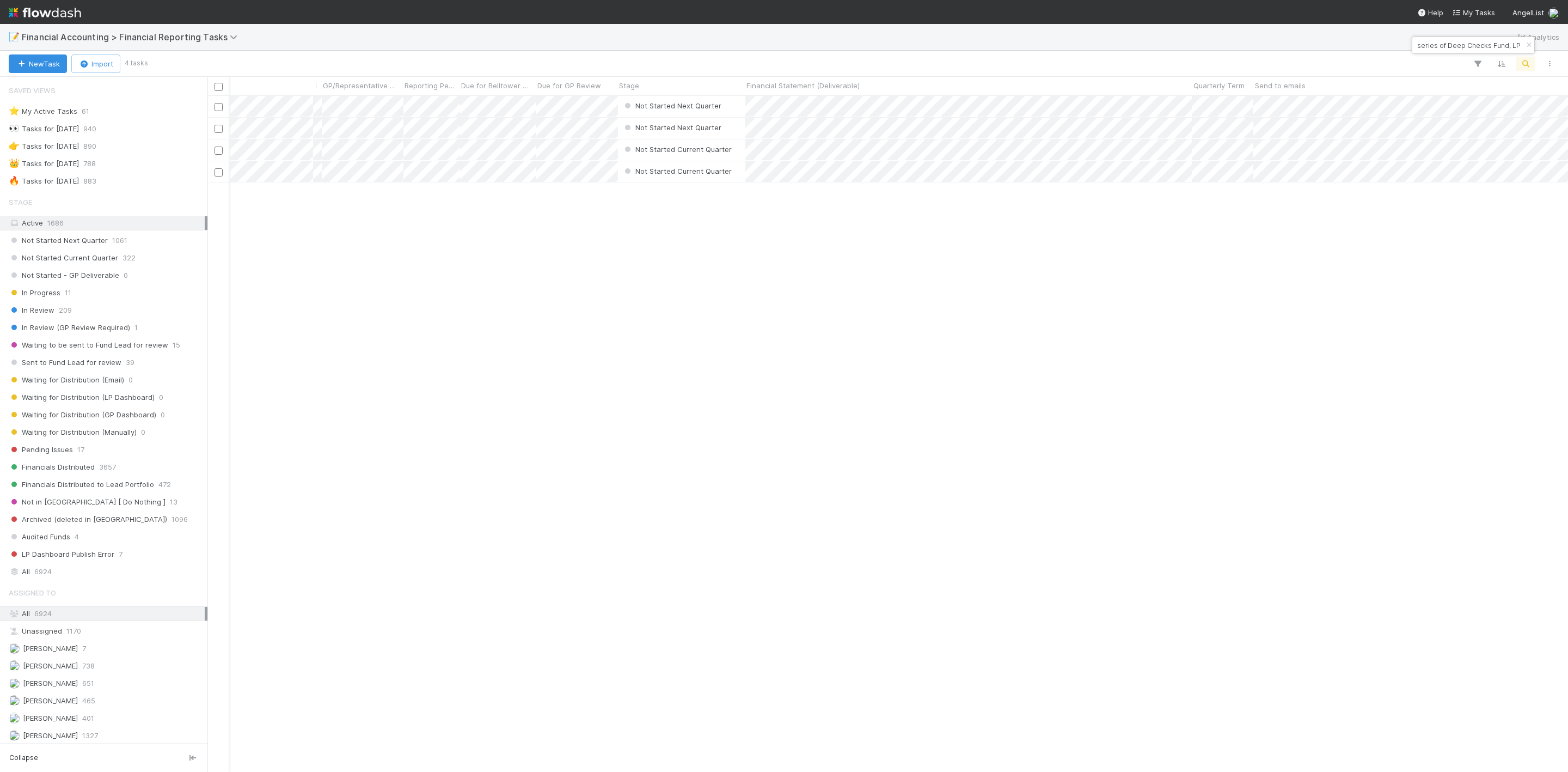
scroll to position [0, 148]
type input "Fund I, a series of Deep Checks Fund, LP"
click at [614, 247] on div at bounding box center [784, 386] width 1568 height 772
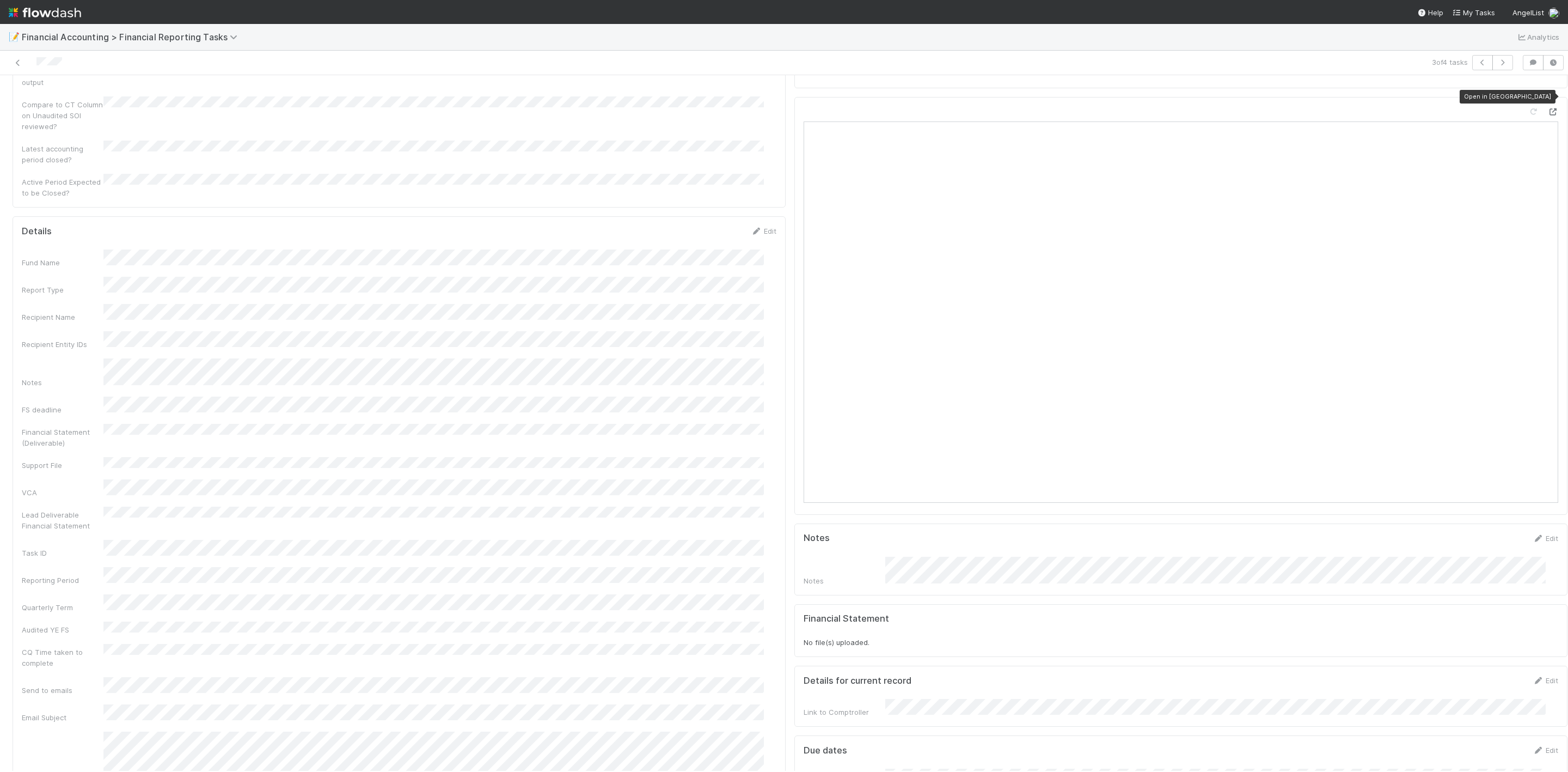
click at [1548, 108] on icon at bounding box center [1553, 112] width 11 height 7
click at [15, 64] on icon at bounding box center [18, 63] width 11 height 7
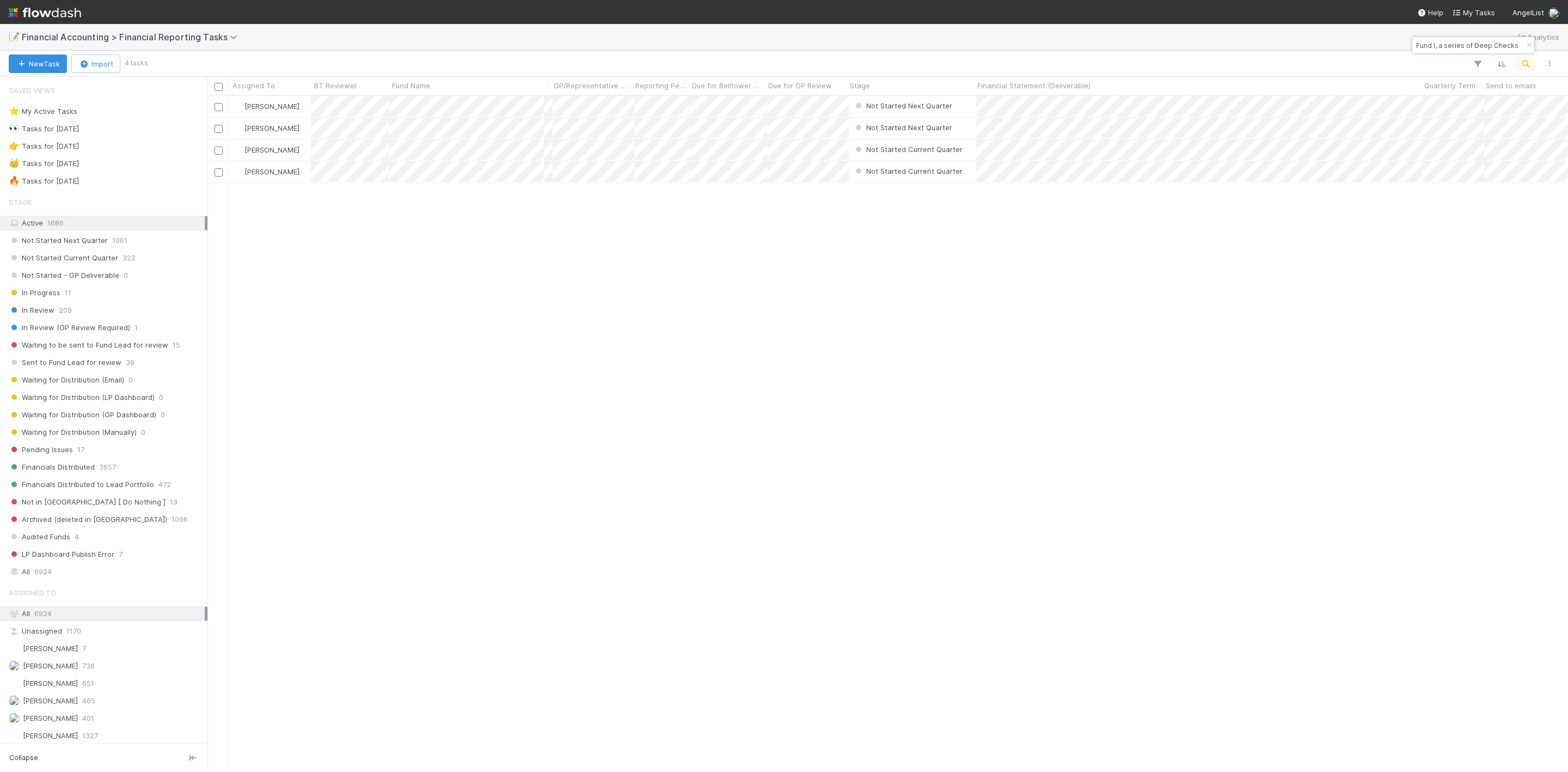
scroll to position [662, 1348]
click at [696, 353] on div "[PERSON_NAME] Not Started Next Quarter [DATE] 3:11:47 PM [DATE] 3:11:48 PM 0 0 …" at bounding box center [888, 433] width 1360 height 675
click at [29, 579] on div "All 6924" at bounding box center [107, 571] width 196 height 14
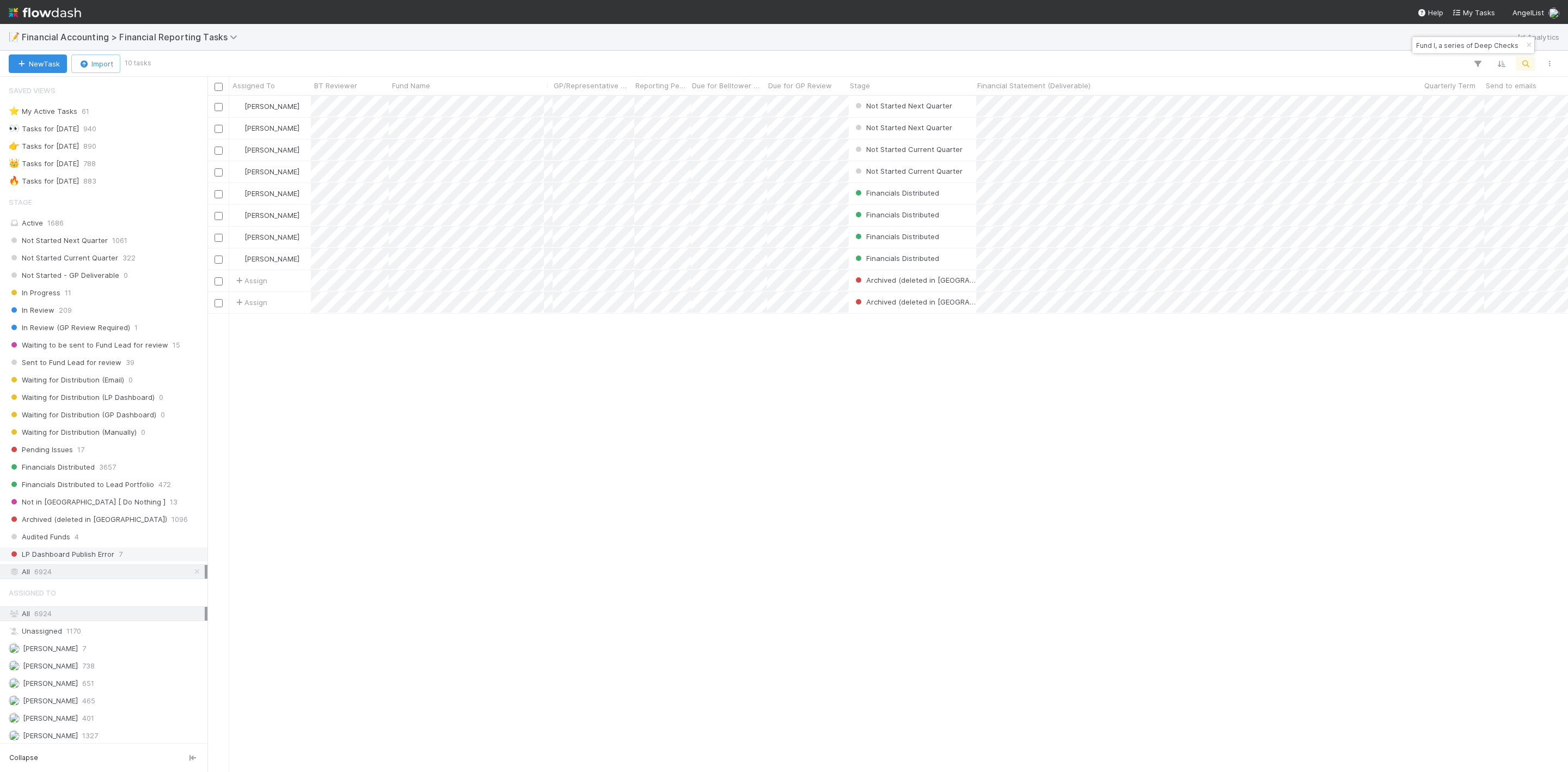
scroll to position [662, 1348]
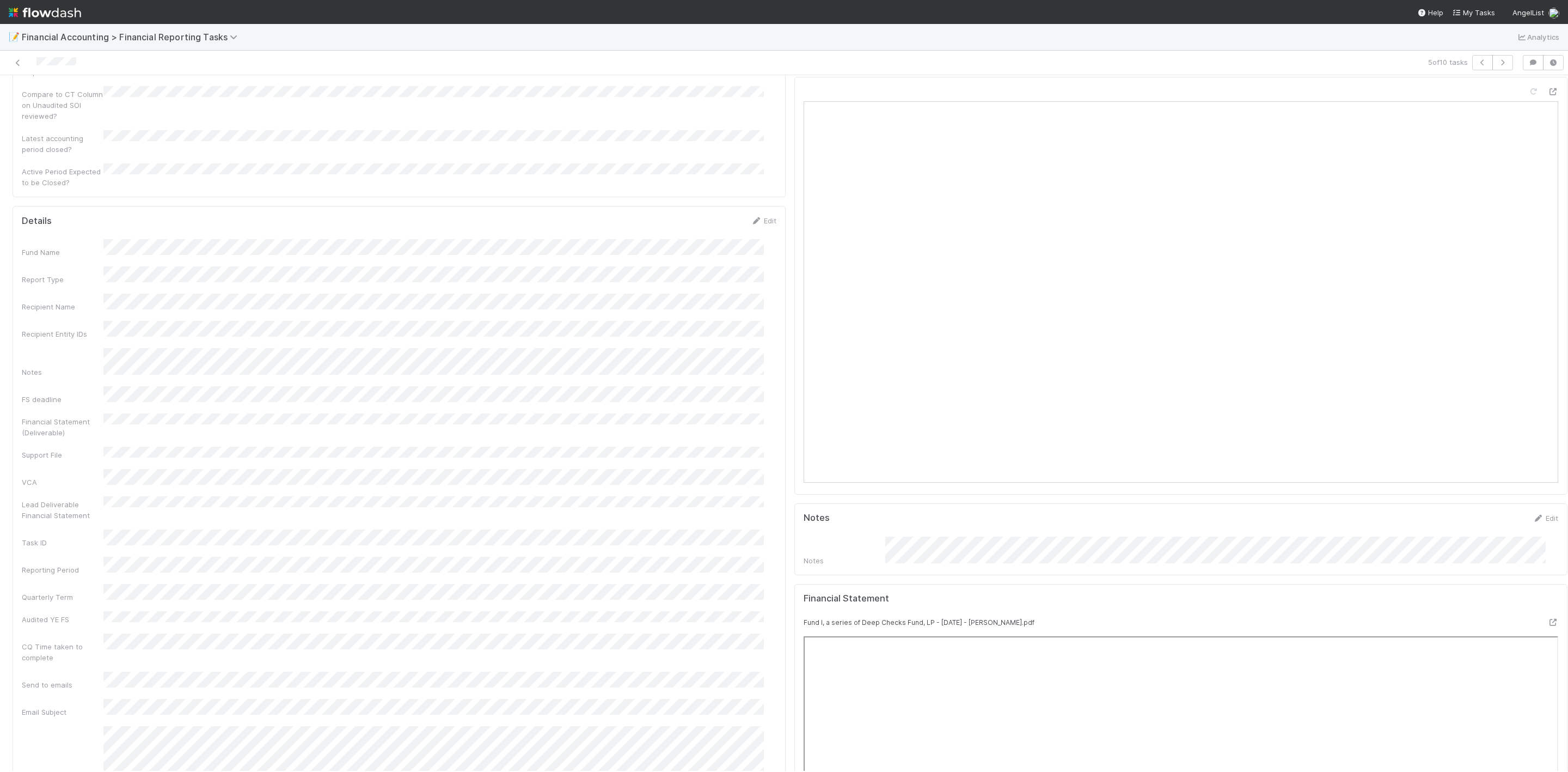
scroll to position [245, 0]
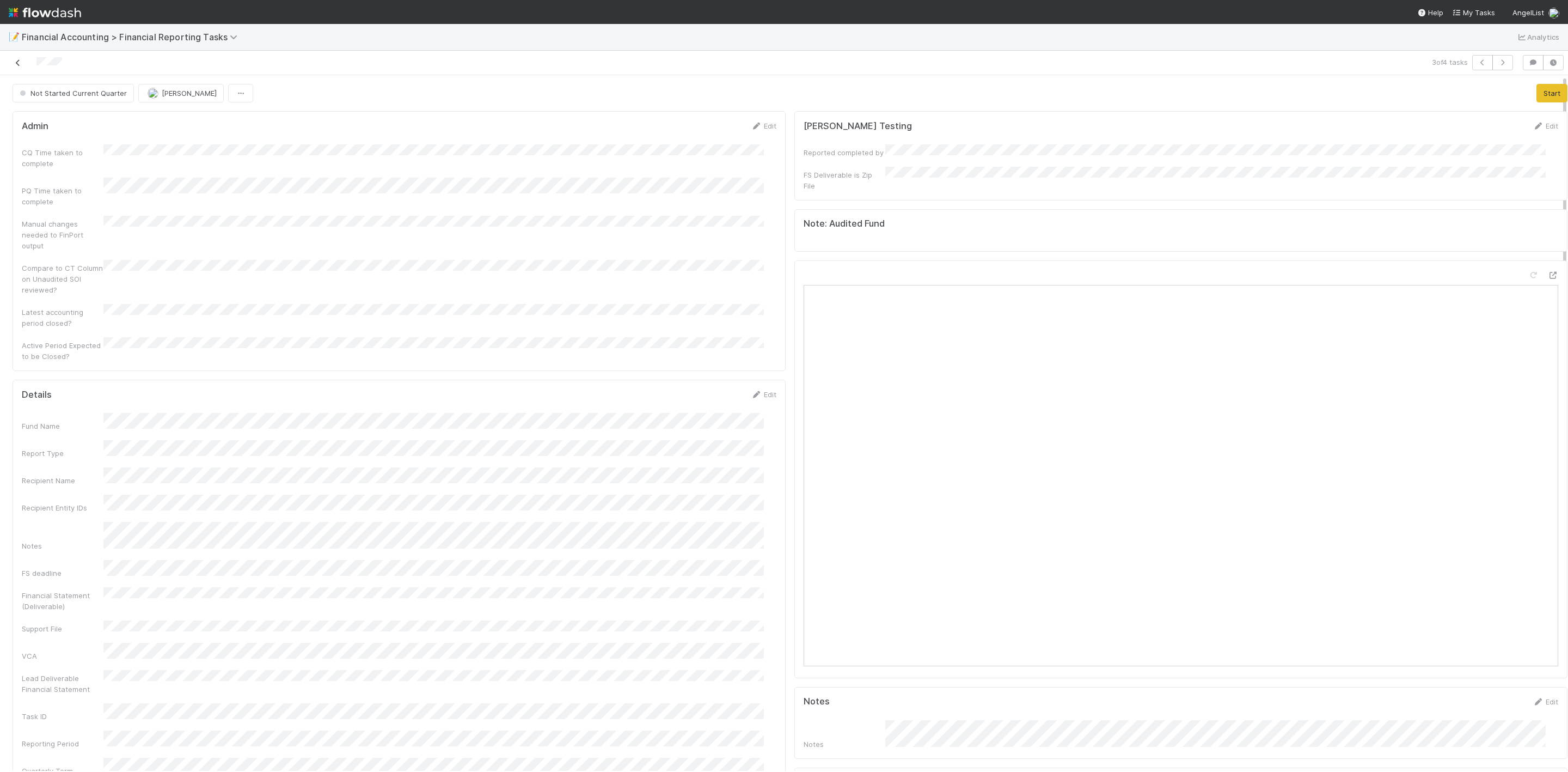
click at [15, 62] on icon at bounding box center [18, 63] width 11 height 7
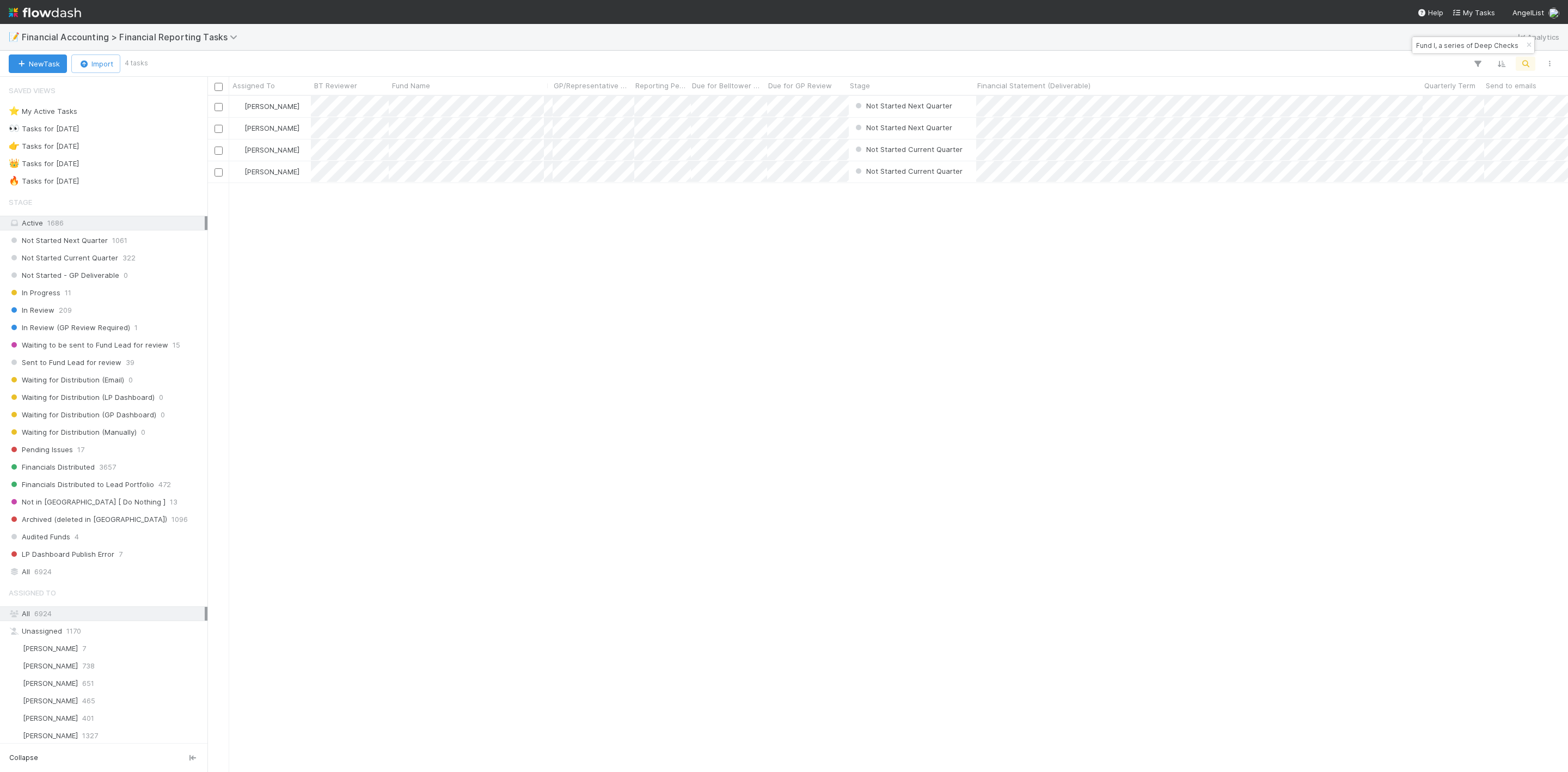
scroll to position [662, 1348]
